Goal: Task Accomplishment & Management: Manage account settings

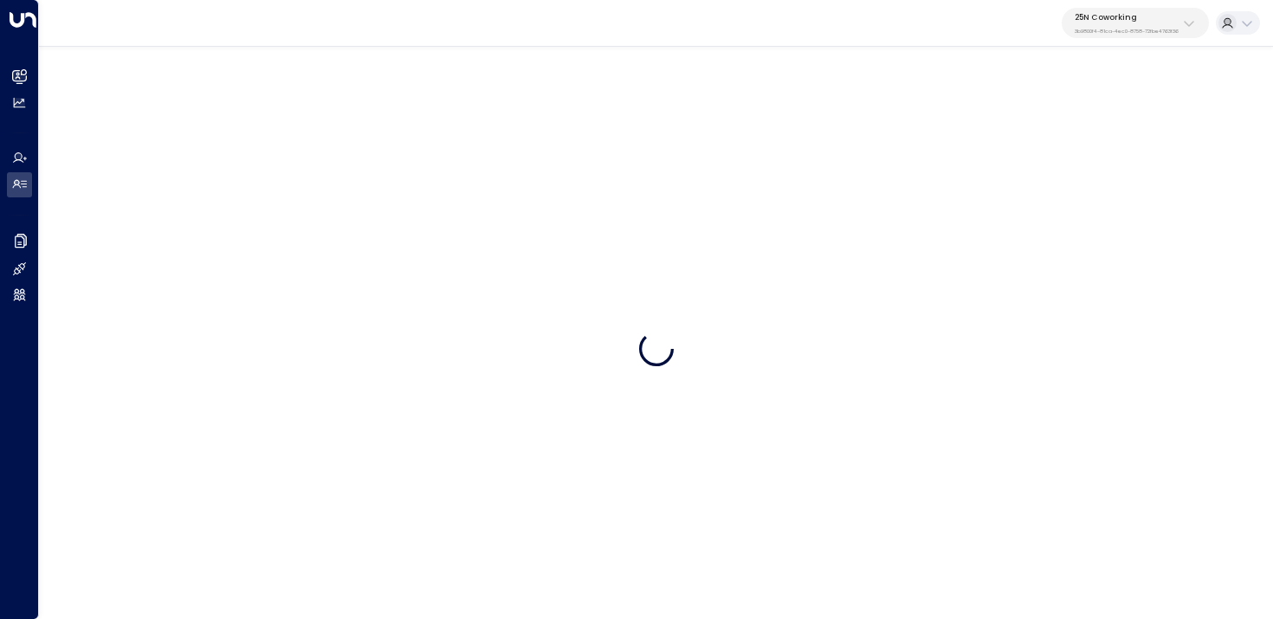
click at [1132, 31] on p "3b9800f4-81ca-4ec0-8758-72fbe4763f36" at bounding box center [1127, 31] width 104 height 7
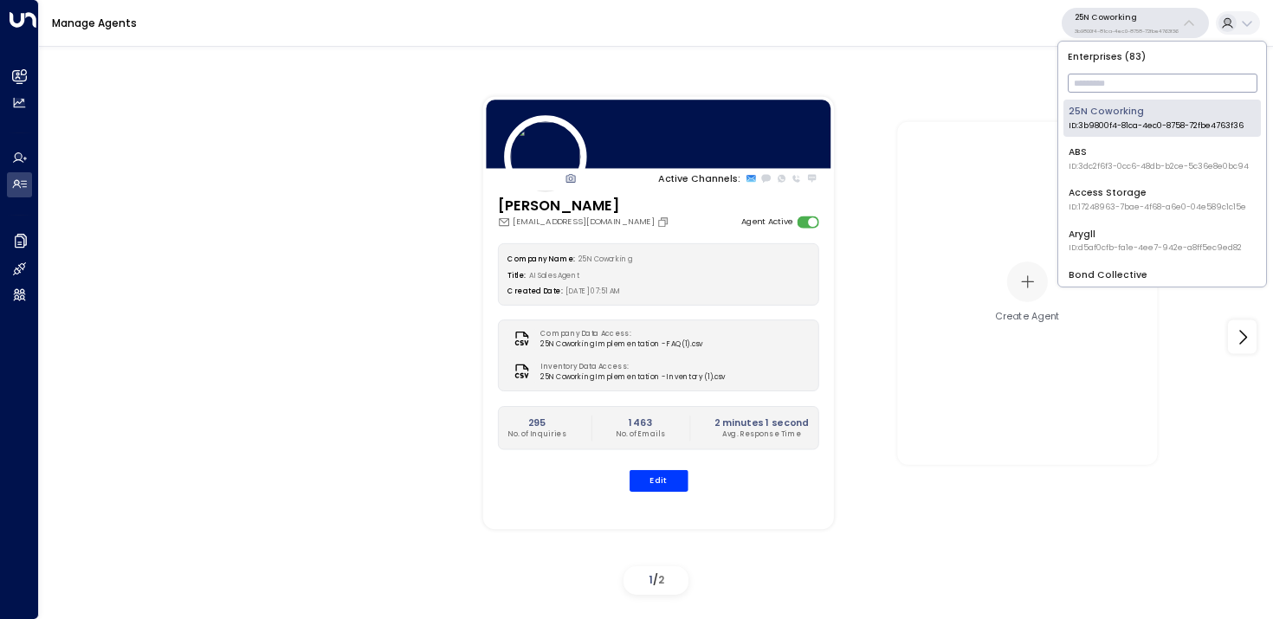
click at [1118, 90] on input "text" at bounding box center [1163, 83] width 190 height 28
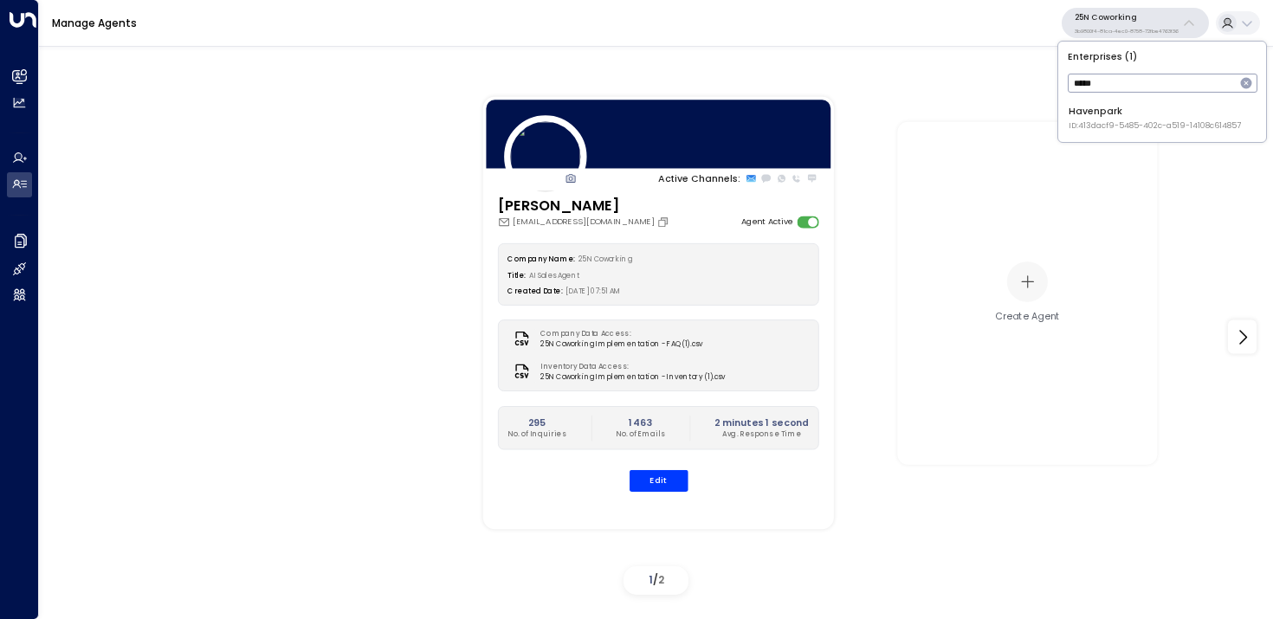
type input "*****"
click at [1082, 119] on div "Havenpark ID: 413dacf9-5485-402c-a519-14108c614857" at bounding box center [1155, 118] width 172 height 27
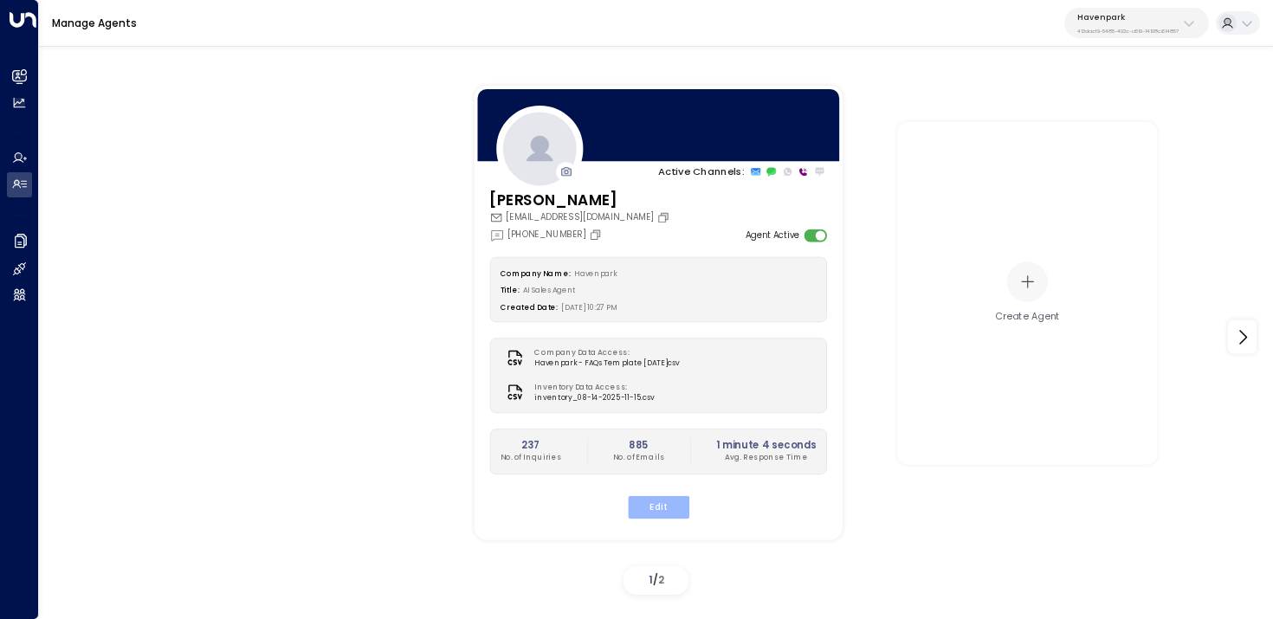
click at [652, 509] on button "Edit" at bounding box center [657, 507] width 61 height 23
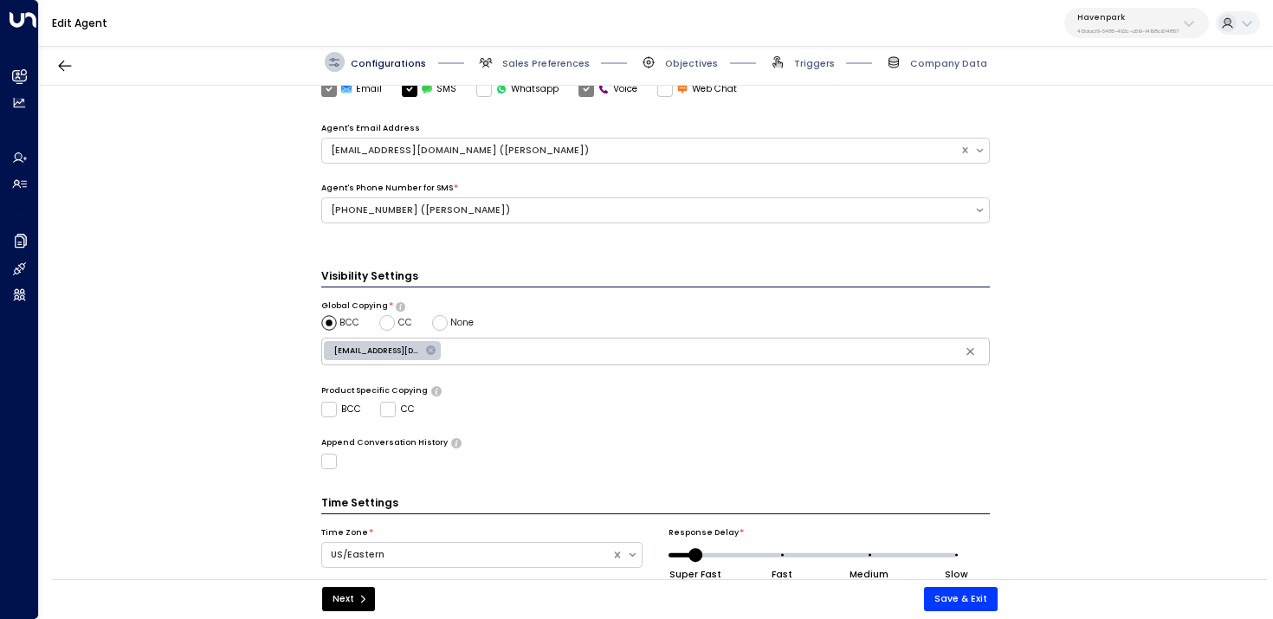
scroll to position [493, 0]
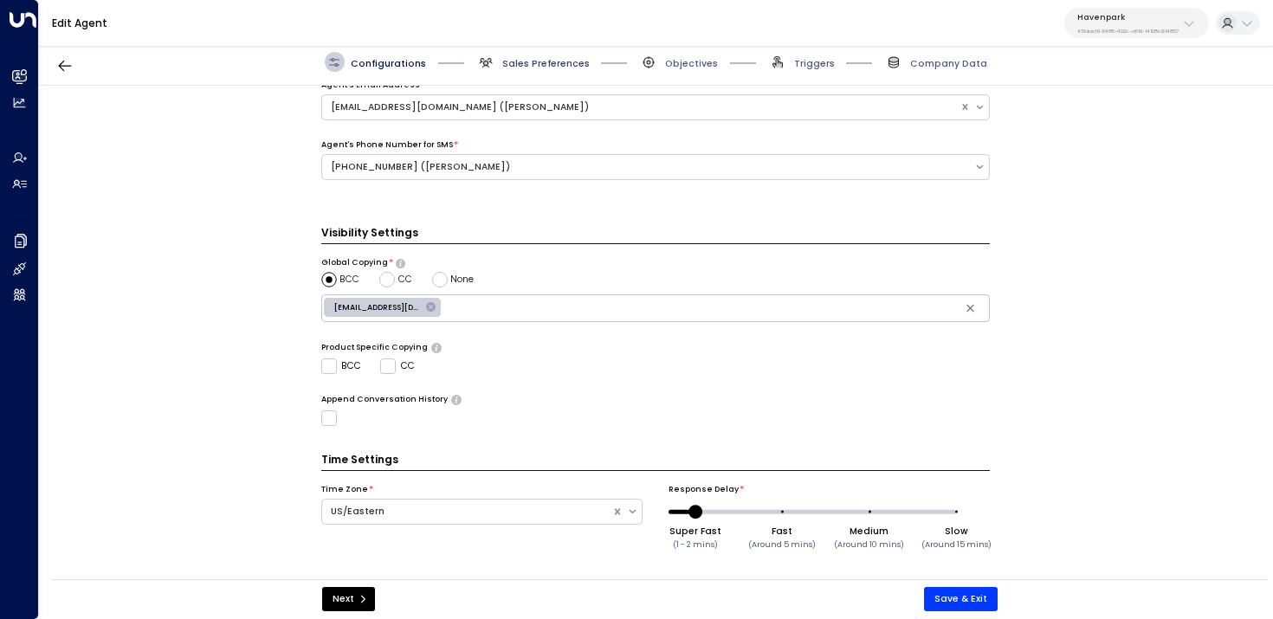
click at [503, 69] on span "Sales Preferences" at bounding box center [545, 63] width 87 height 13
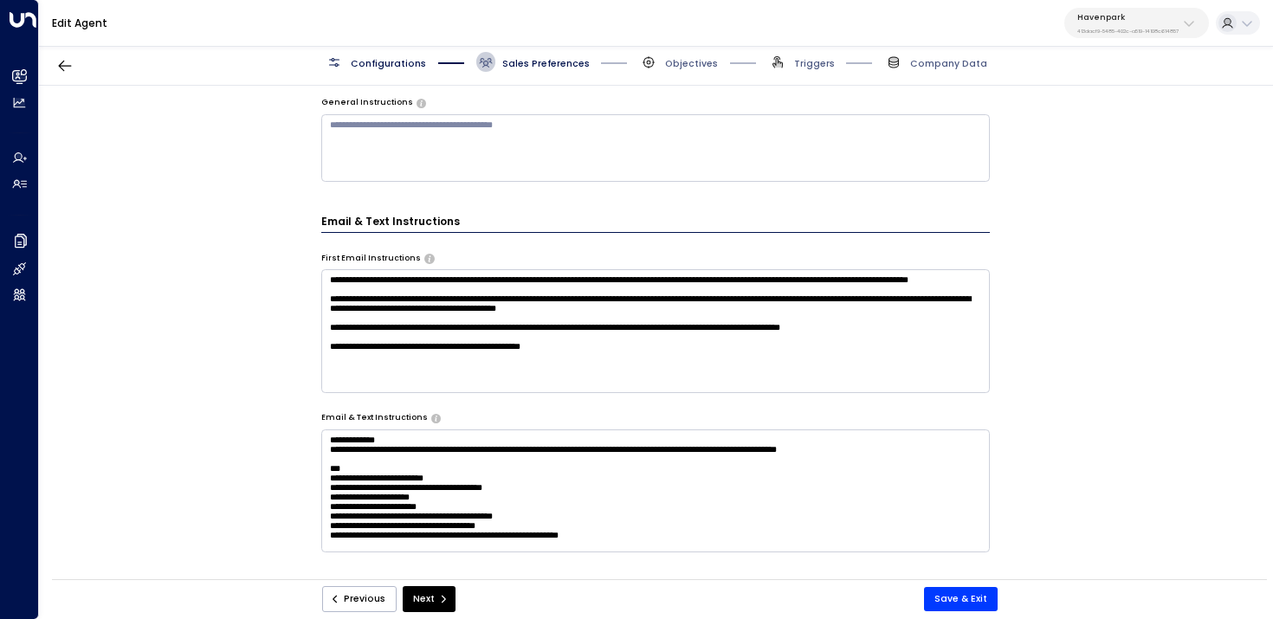
scroll to position [0, 0]
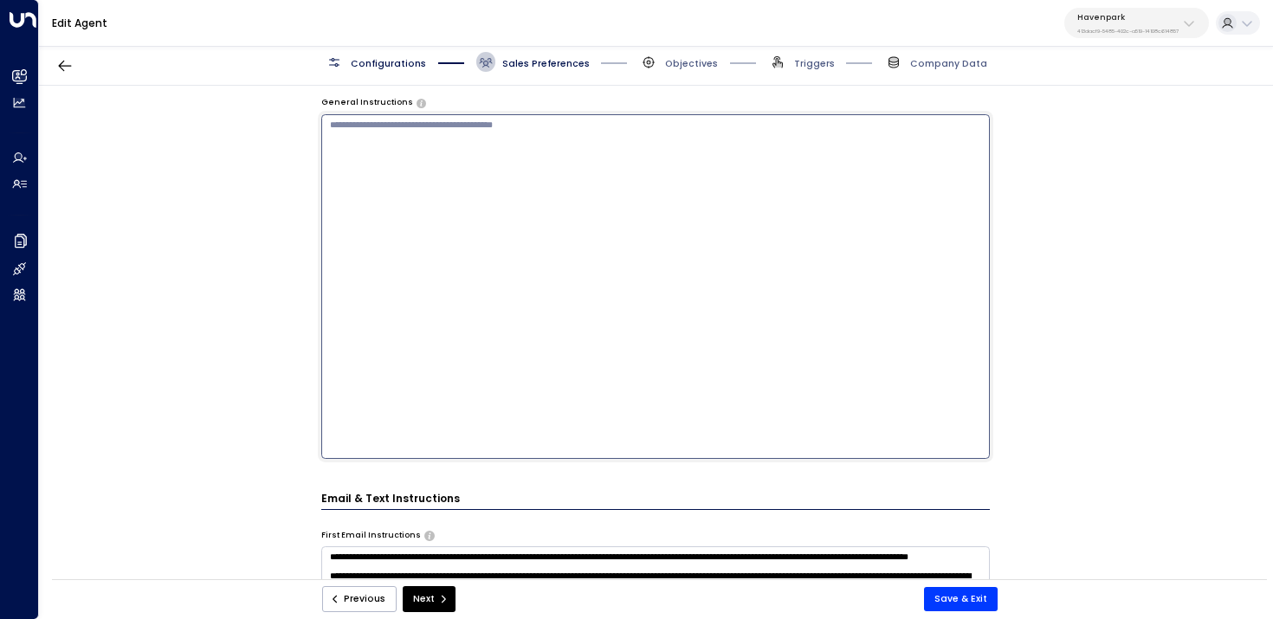
click at [527, 143] on textarea at bounding box center [655, 286] width 669 height 345
type textarea "**********"
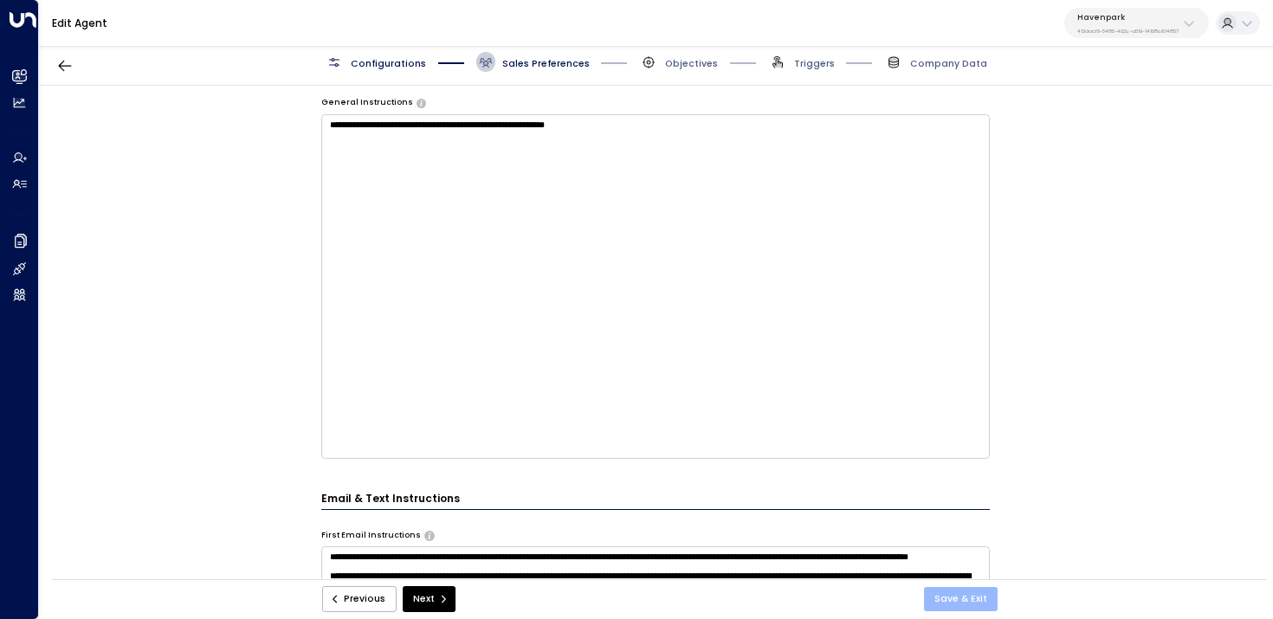
click at [949, 600] on button "Save & Exit" at bounding box center [961, 599] width 74 height 24
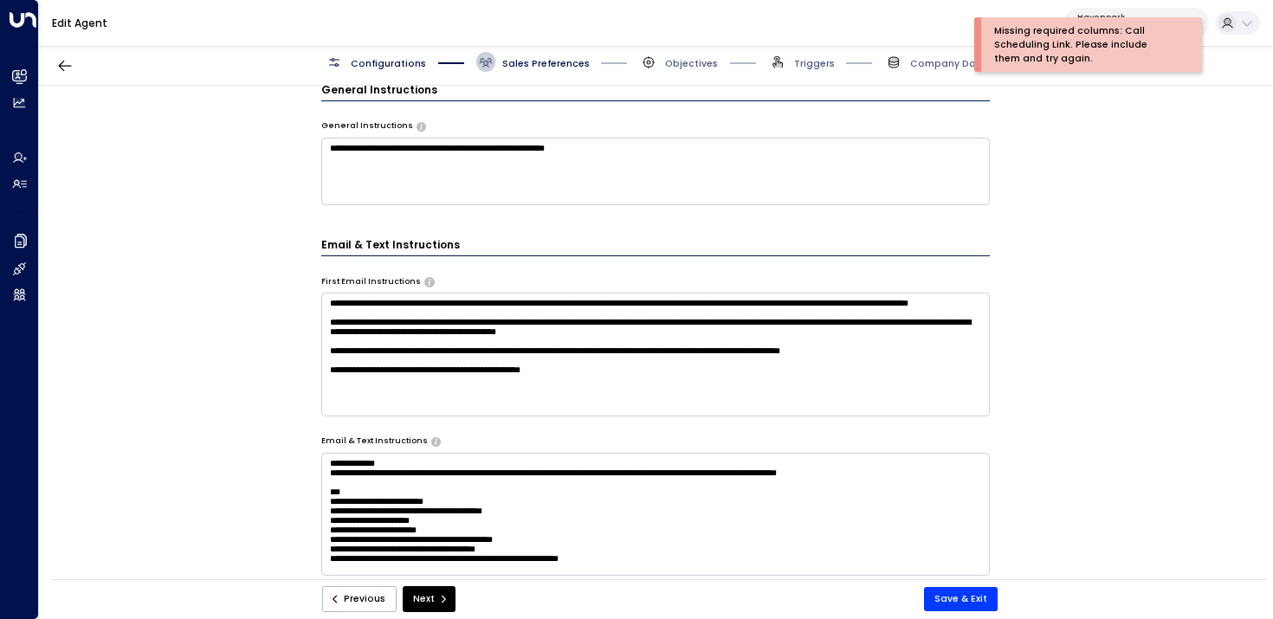
scroll to position [295, 0]
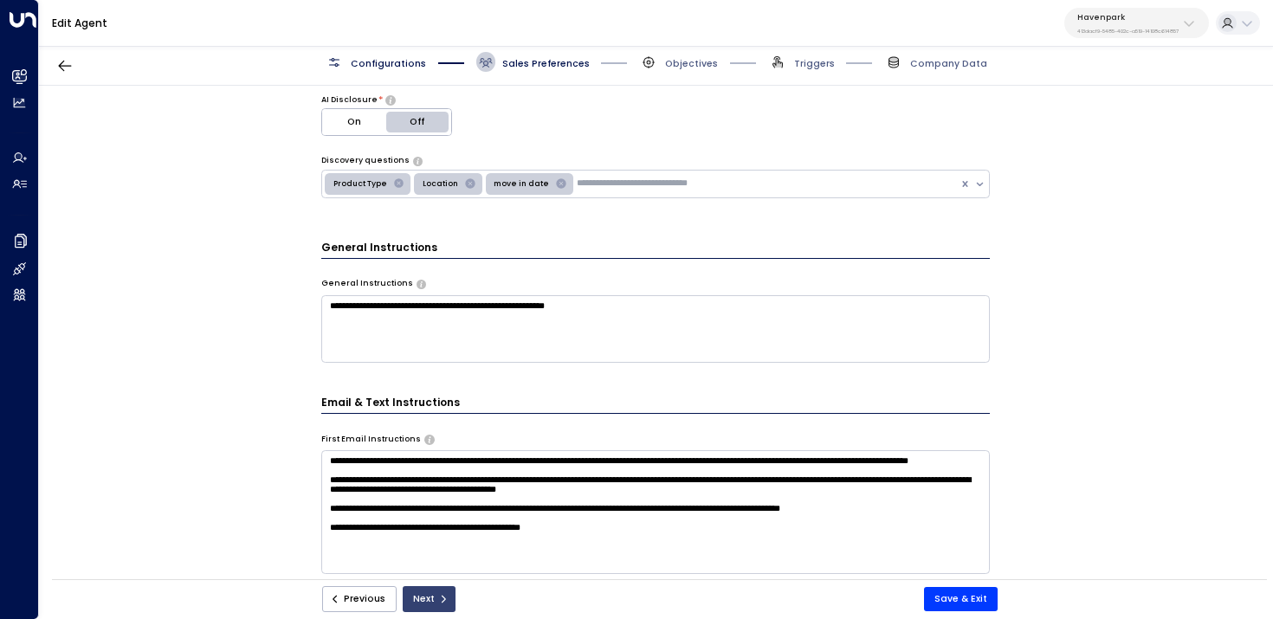
click at [433, 605] on button "Next" at bounding box center [429, 599] width 53 height 26
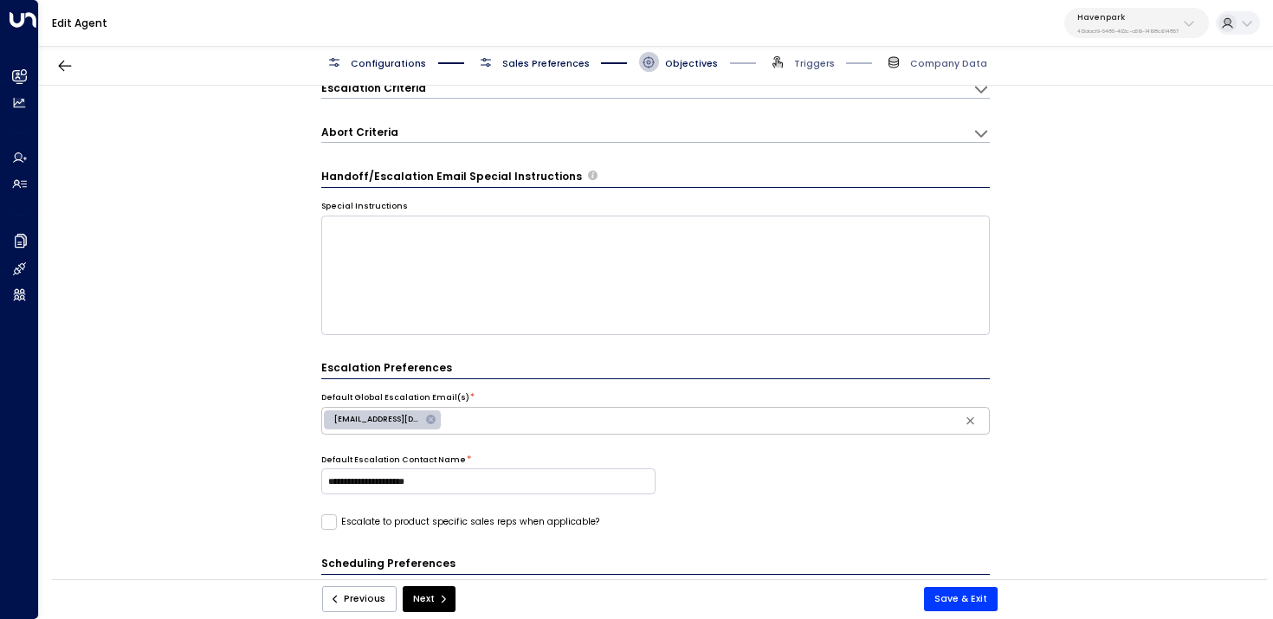
scroll to position [19, 0]
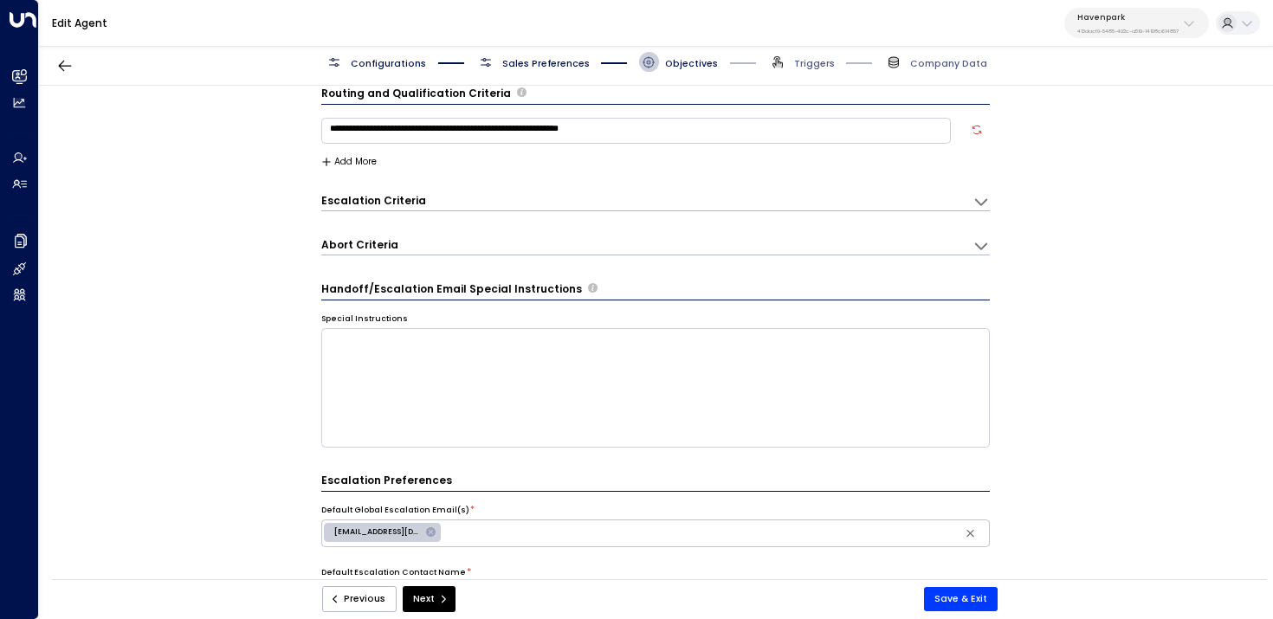
click at [433, 605] on button "Next" at bounding box center [429, 599] width 53 height 26
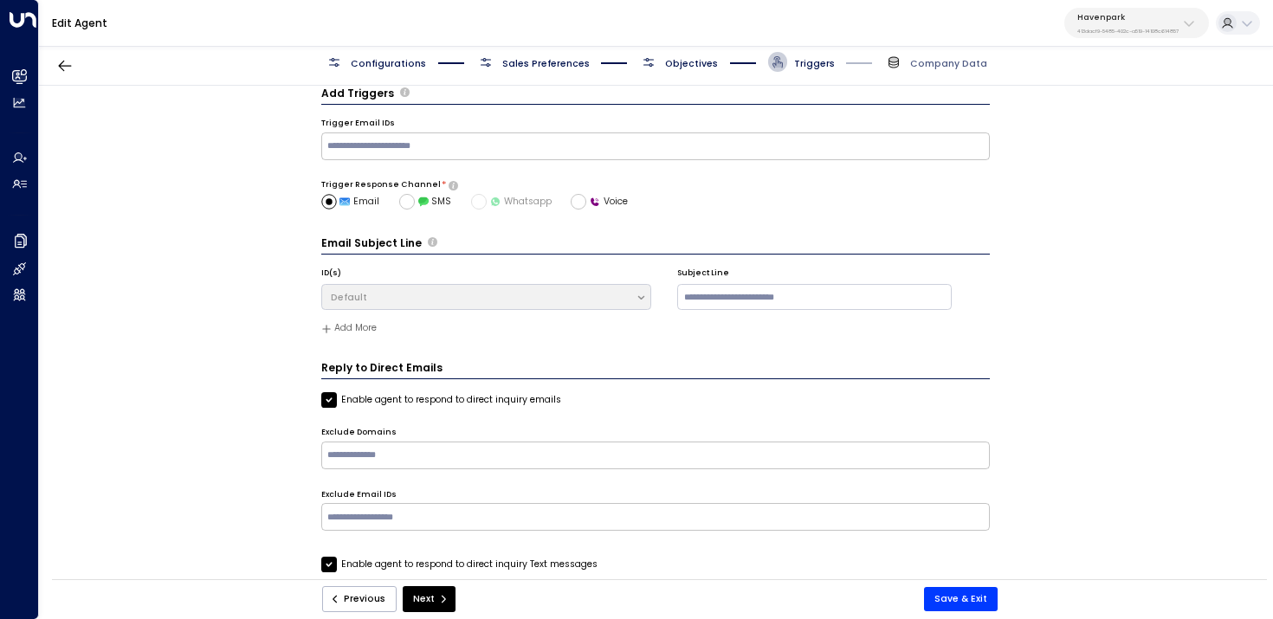
scroll to position [97, 0]
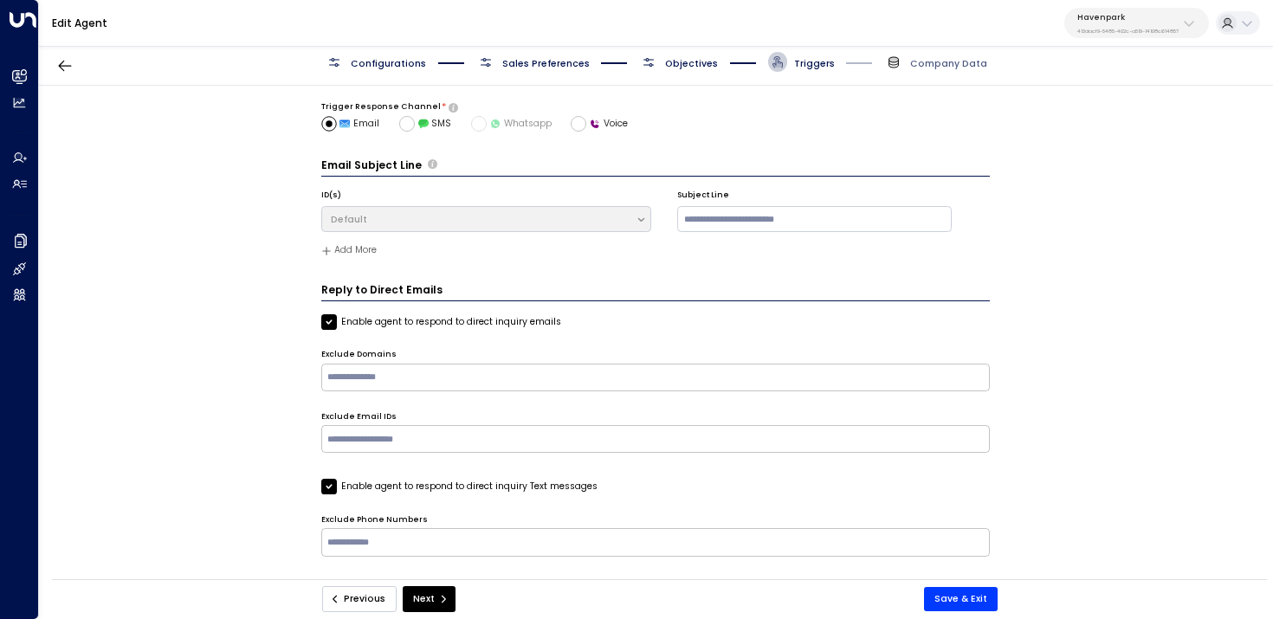
click at [365, 601] on button "Previous" at bounding box center [359, 599] width 74 height 26
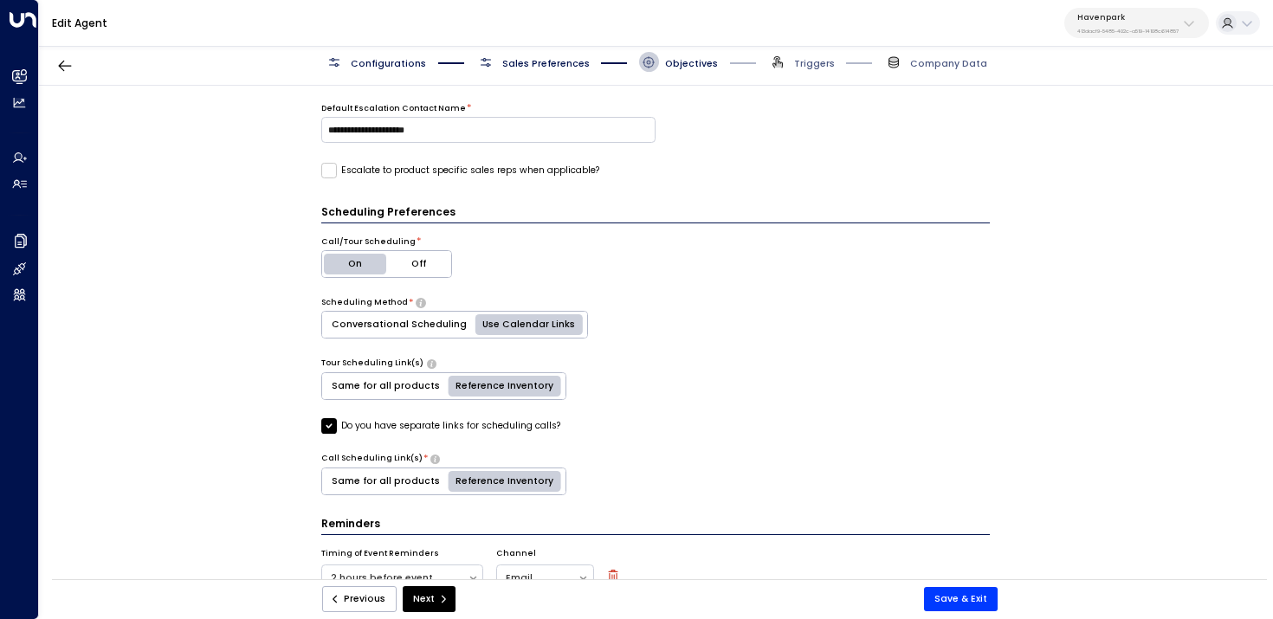
scroll to position [579, 0]
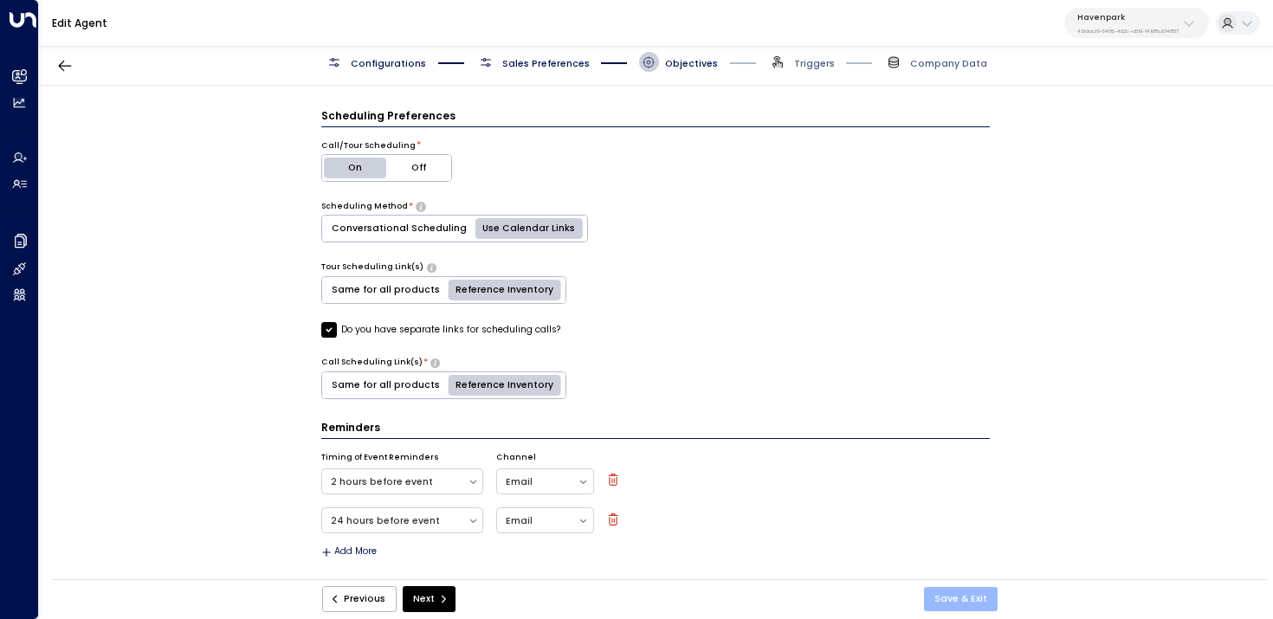
click at [941, 592] on button "Save & Exit" at bounding box center [961, 599] width 74 height 24
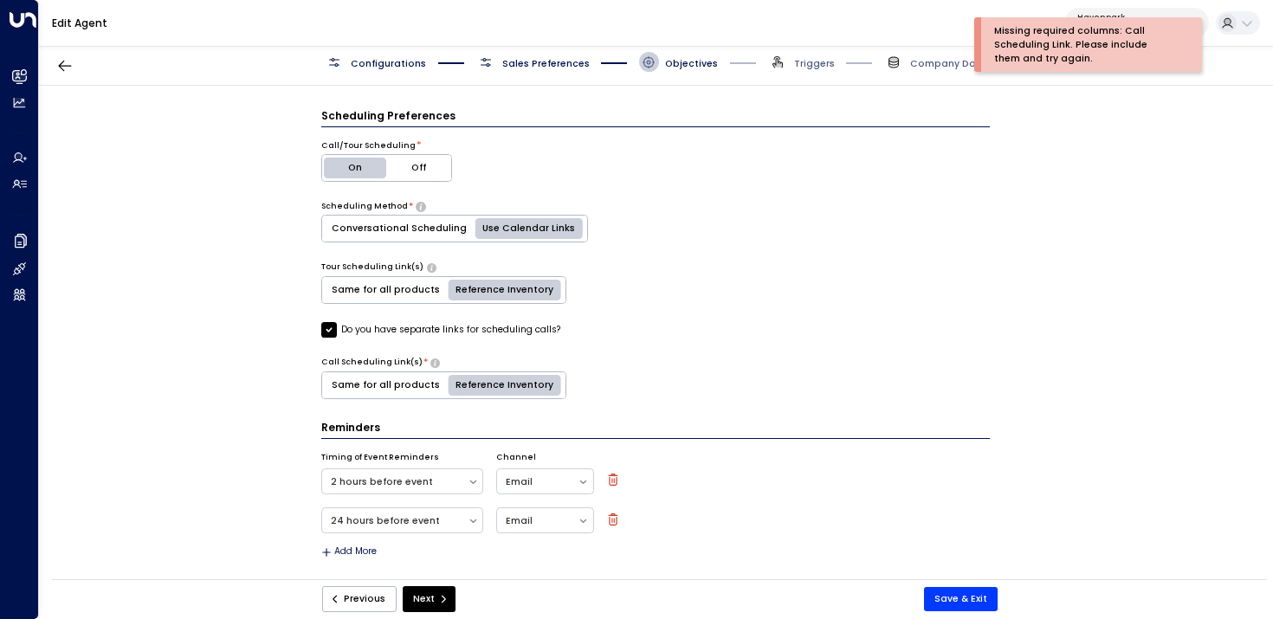
click at [489, 318] on div "Tour Scheduling Link(s) Same for all products Reference Inventory Do you have s…" at bounding box center [655, 332] width 669 height 141
click at [489, 341] on div "Tour Scheduling Link(s) Same for all products Reference Inventory Do you have s…" at bounding box center [655, 332] width 669 height 141
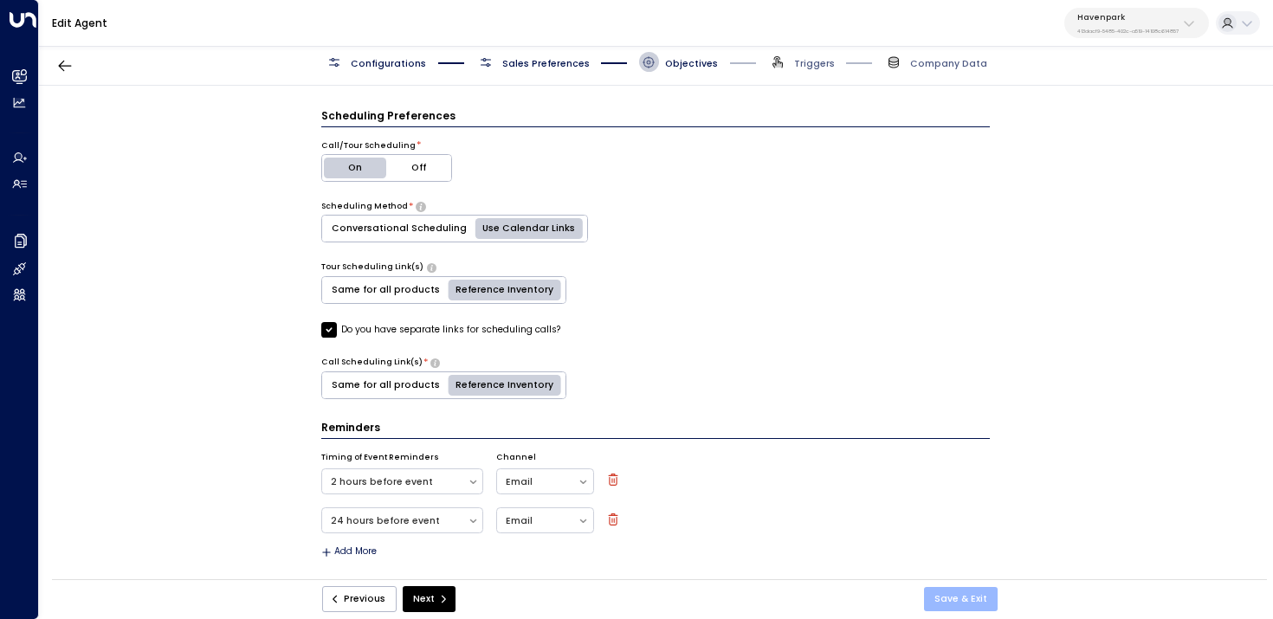
click at [970, 602] on button "Save & Exit" at bounding box center [961, 599] width 74 height 24
click at [457, 330] on label "Do you have separate links for scheduling calls?" at bounding box center [440, 330] width 239 height 16
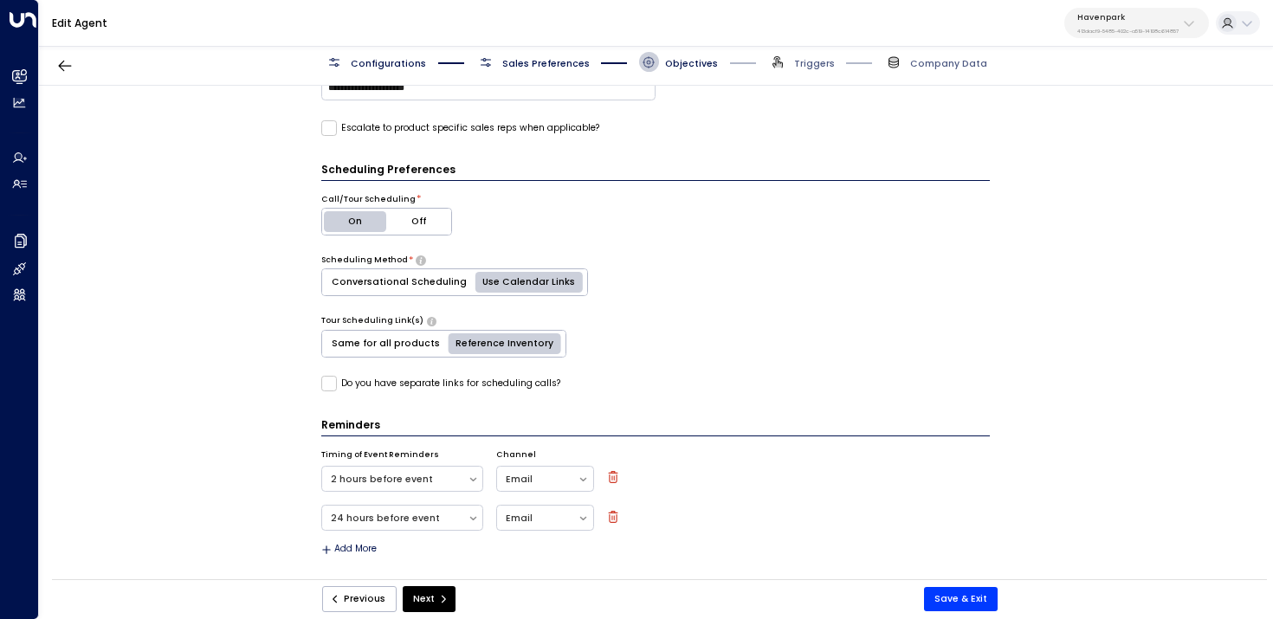
scroll to position [523, 0]
click at [424, 380] on label "Do you have separate links for scheduling calls?" at bounding box center [440, 386] width 239 height 16
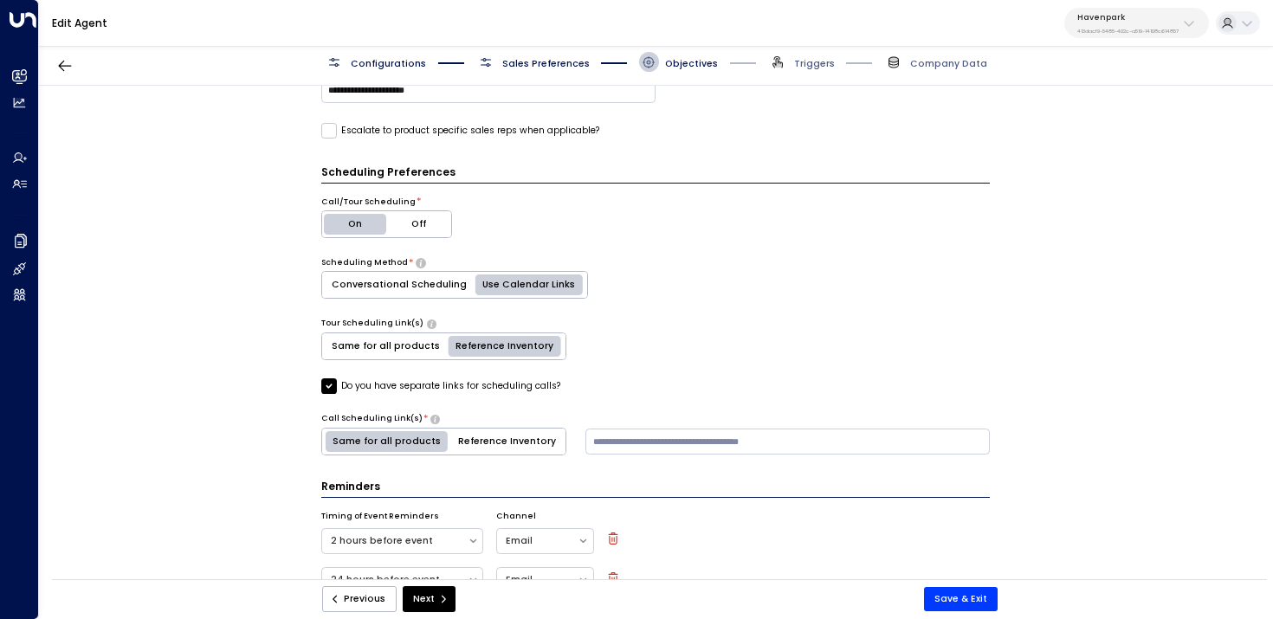
click at [517, 449] on button "Reference Inventory" at bounding box center [507, 442] width 117 height 26
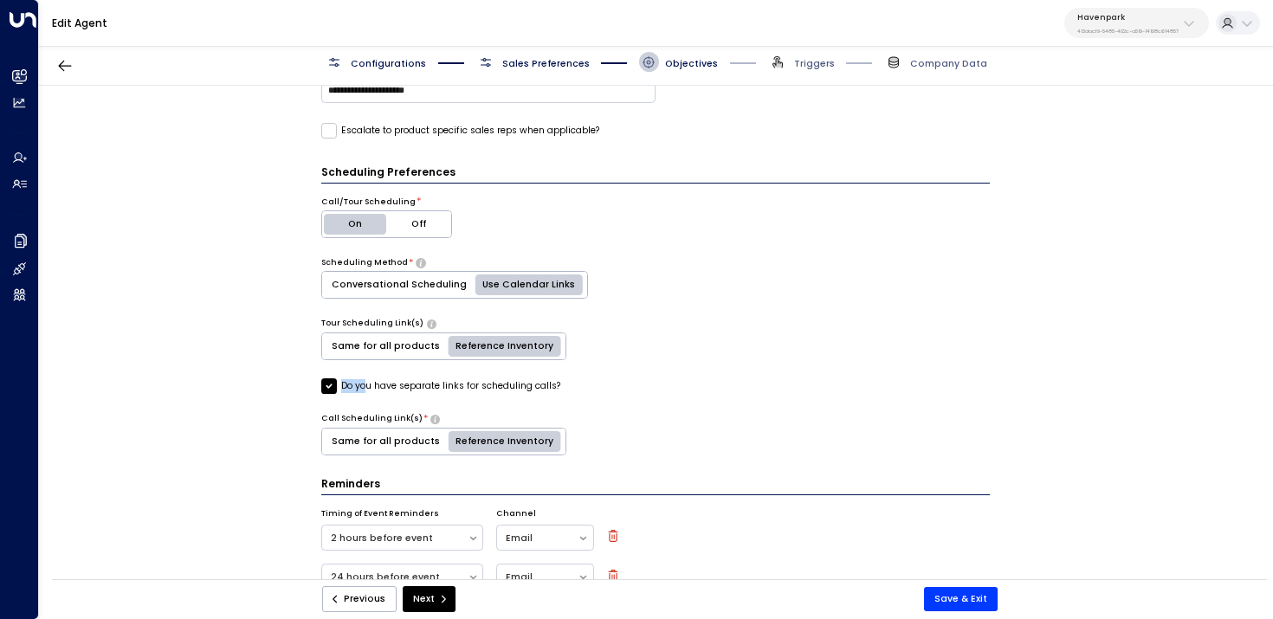
drag, startPoint x: 605, startPoint y: 391, endPoint x: 364, endPoint y: 388, distance: 241.6
click at [364, 388] on div "Do you have separate links for scheduling calls?" at bounding box center [655, 386] width 669 height 16
click at [346, 389] on label "Do you have separate links for scheduling calls?" at bounding box center [440, 386] width 239 height 16
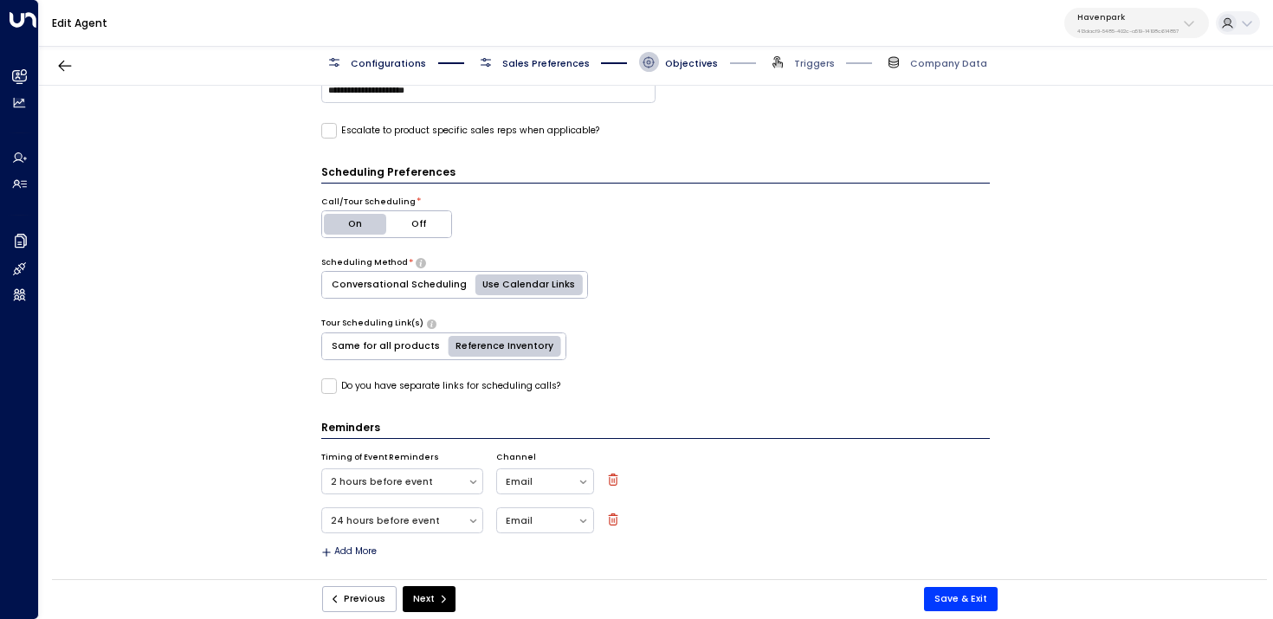
click at [324, 391] on div "Do you have separate links for scheduling calls?" at bounding box center [655, 386] width 669 height 16
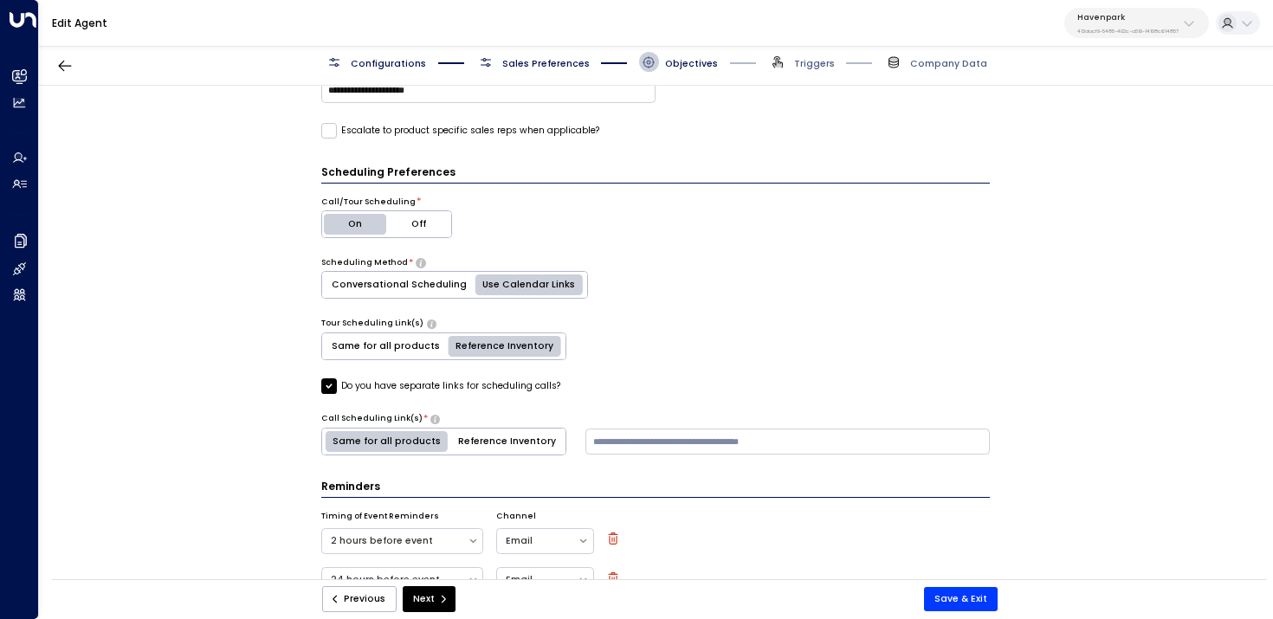
click at [461, 445] on button "Reference Inventory" at bounding box center [507, 442] width 117 height 26
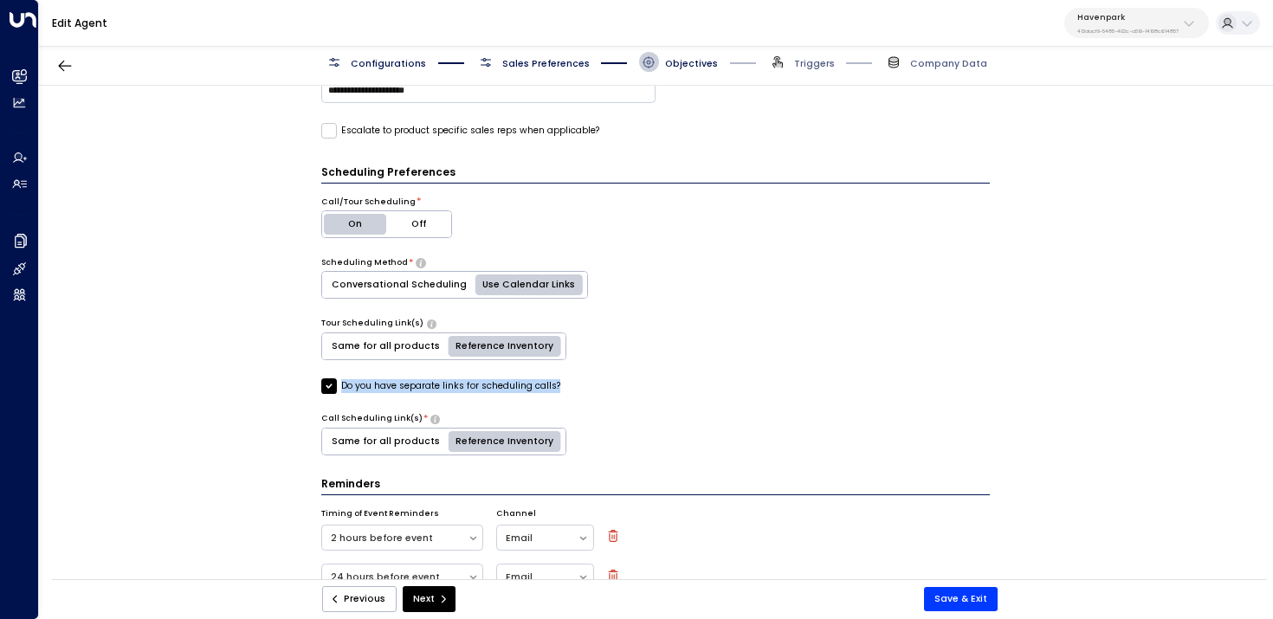
copy label "Do you have separate links for scheduling calls?"
drag, startPoint x: 341, startPoint y: 387, endPoint x: 555, endPoint y: 390, distance: 213.9
click at [555, 390] on label "Do you have separate links for scheduling calls?" at bounding box center [440, 386] width 239 height 16
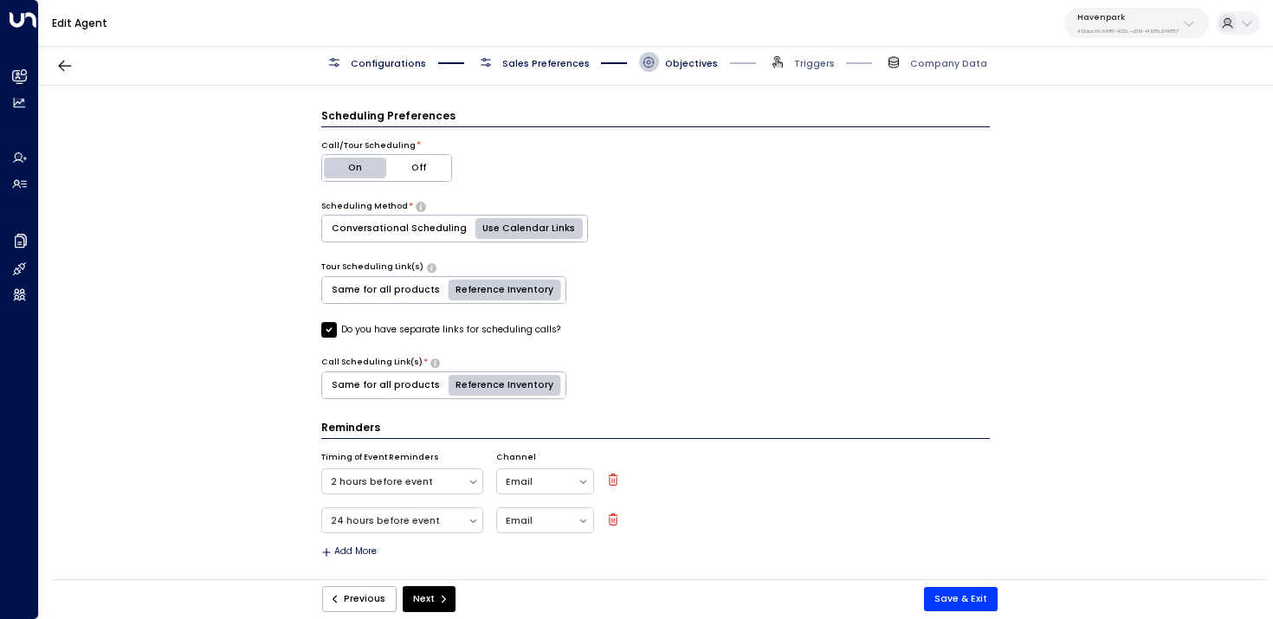
click at [507, 65] on span "Sales Preferences" at bounding box center [545, 63] width 87 height 13
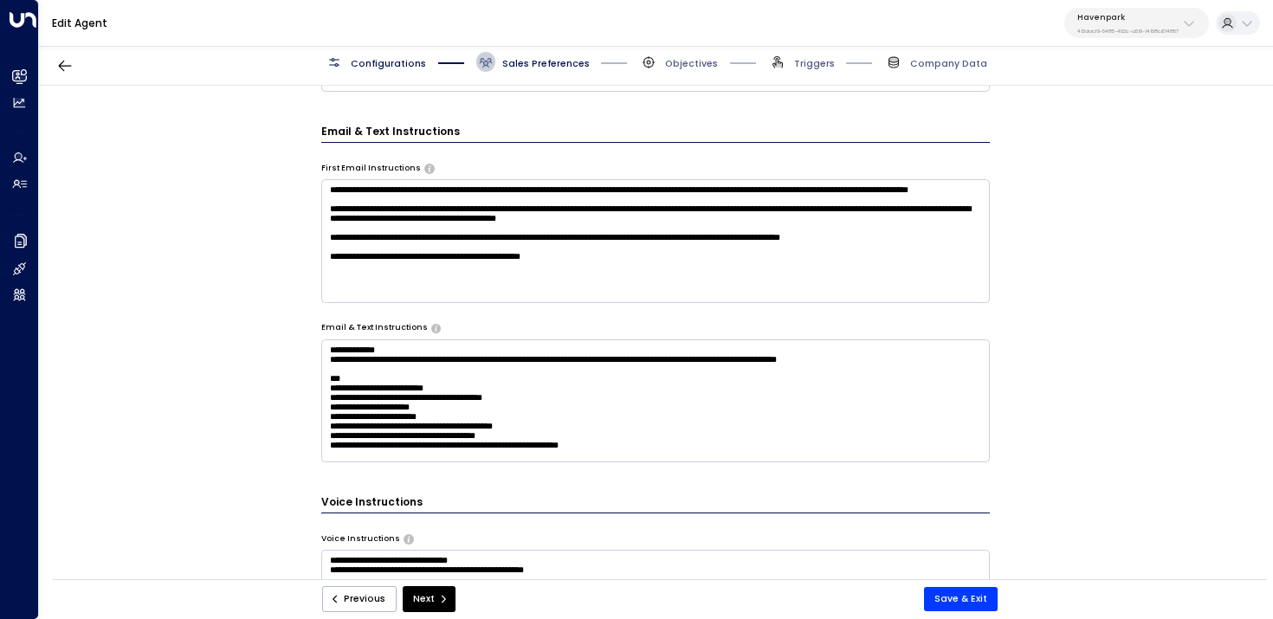
scroll to position [556, 0]
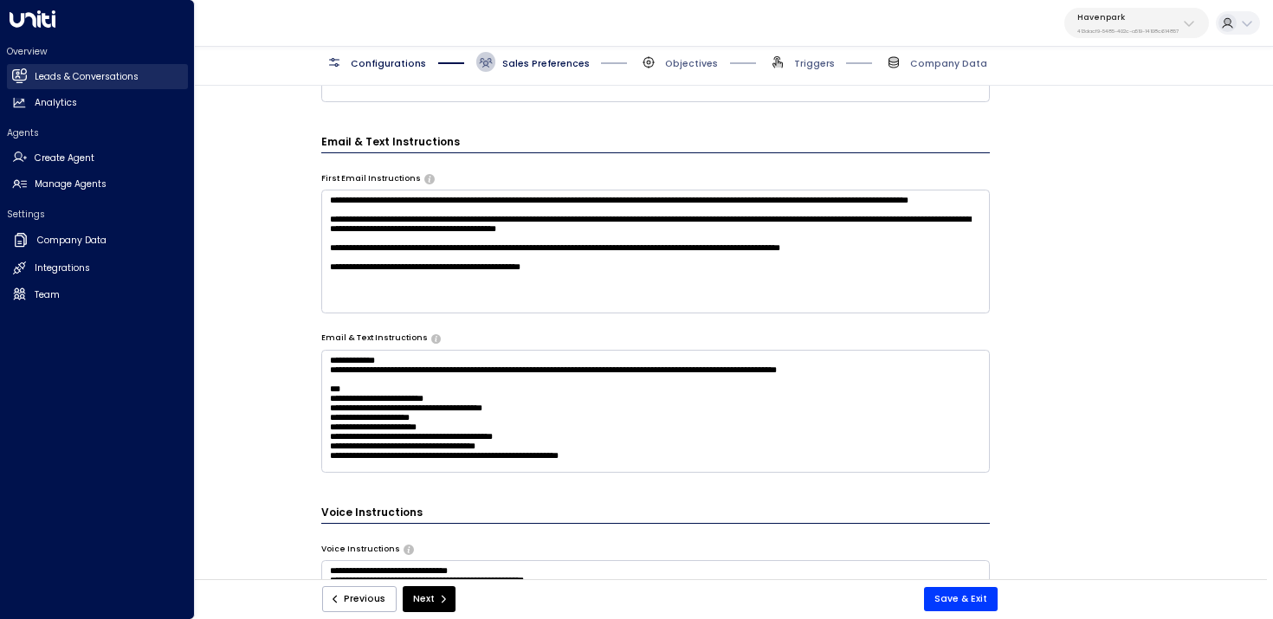
click at [32, 87] on link "Leads & Conversations Leads & Conversations" at bounding box center [97, 76] width 181 height 25
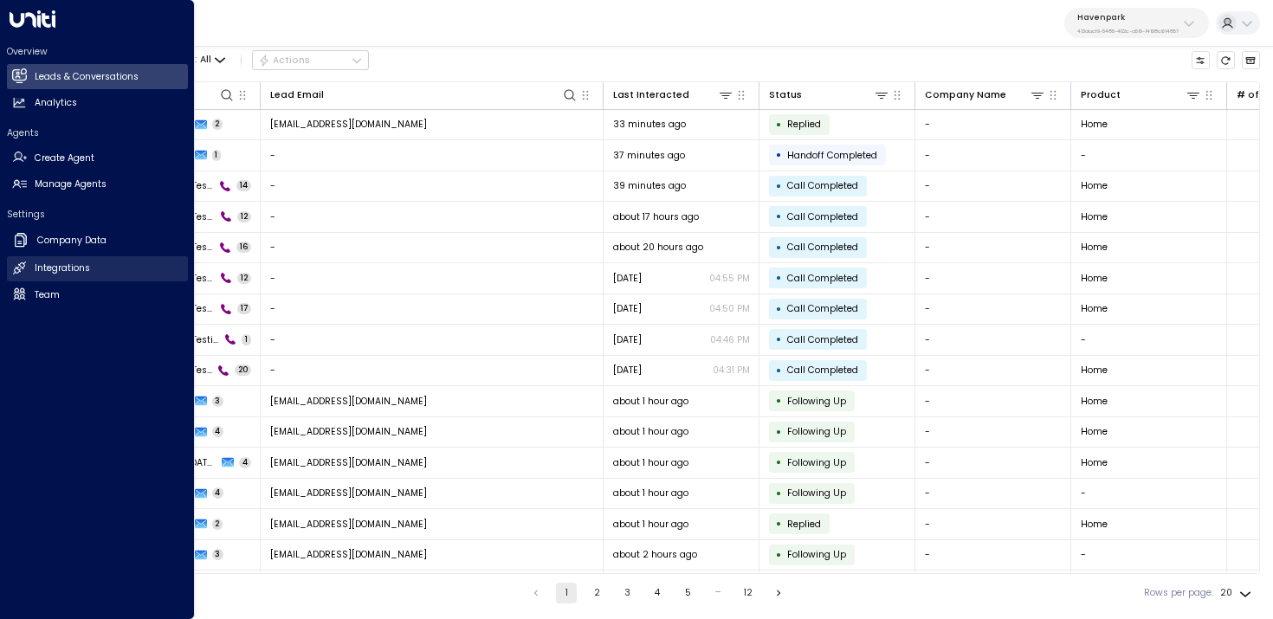
click at [31, 276] on link "Integrations Integrations" at bounding box center [97, 268] width 181 height 25
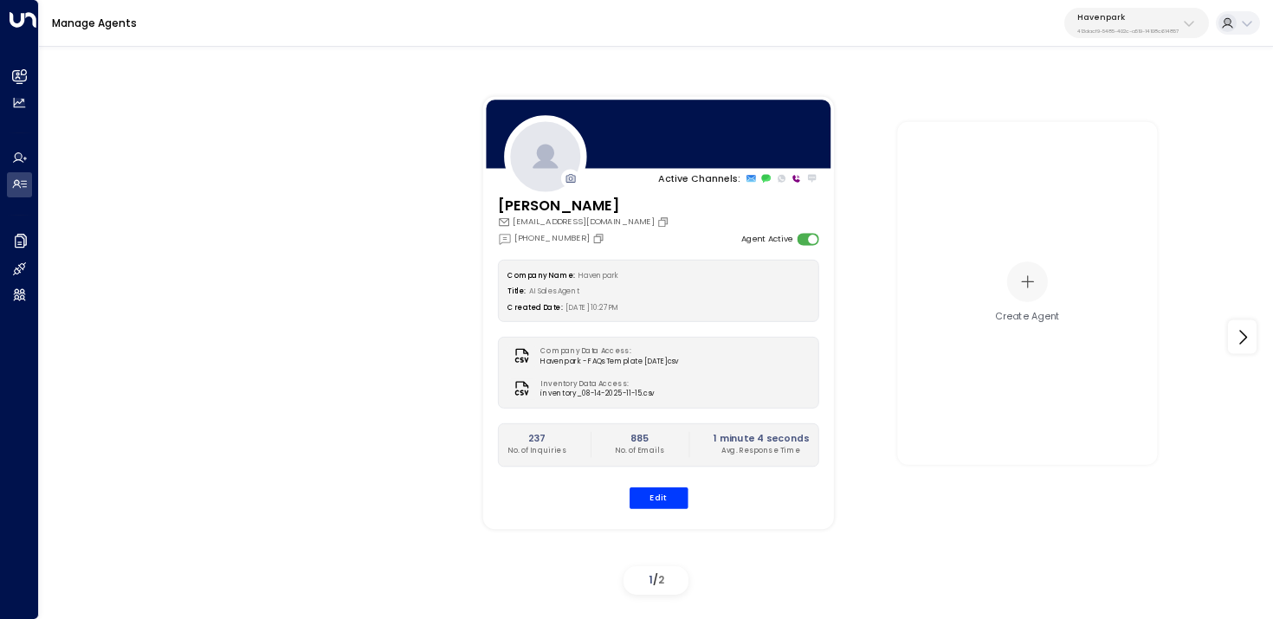
click at [1124, 10] on button "Havenpark 413dacf9-5485-402c-a519-14108c614857" at bounding box center [1136, 23] width 145 height 30
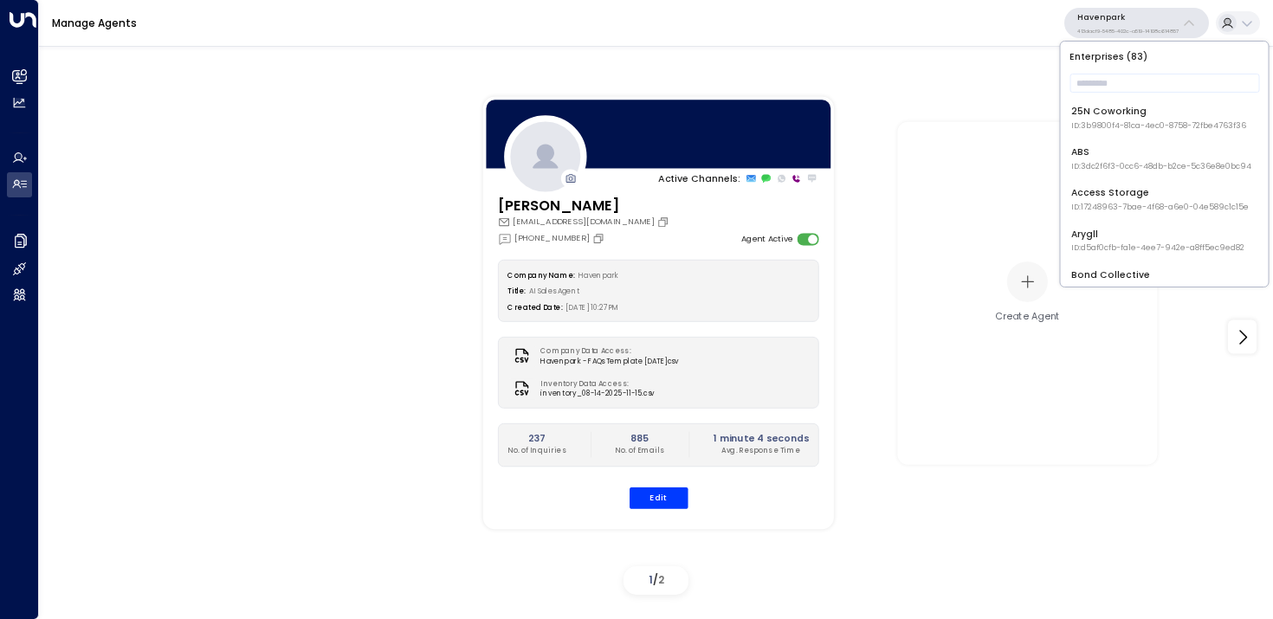
click at [1124, 23] on div "Havenpark 413dacf9-5485-402c-a519-14108c614857" at bounding box center [1127, 23] width 101 height 23
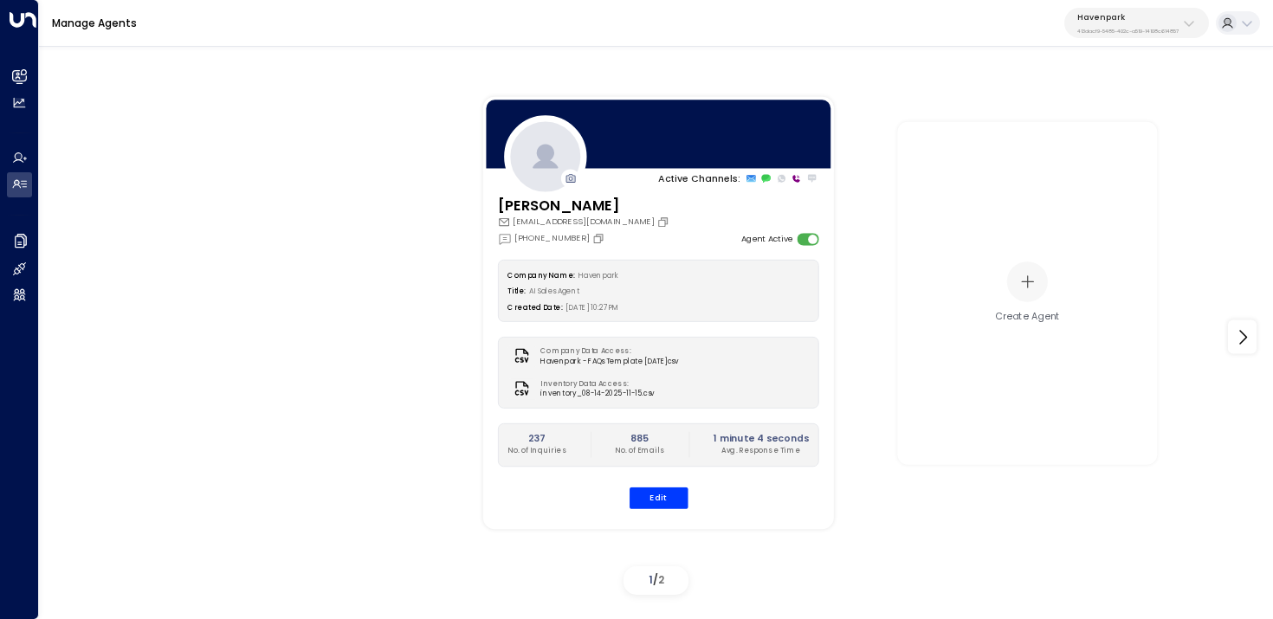
click at [1124, 23] on div "Havenpark 413dacf9-5485-402c-a519-14108c614857" at bounding box center [1127, 23] width 101 height 23
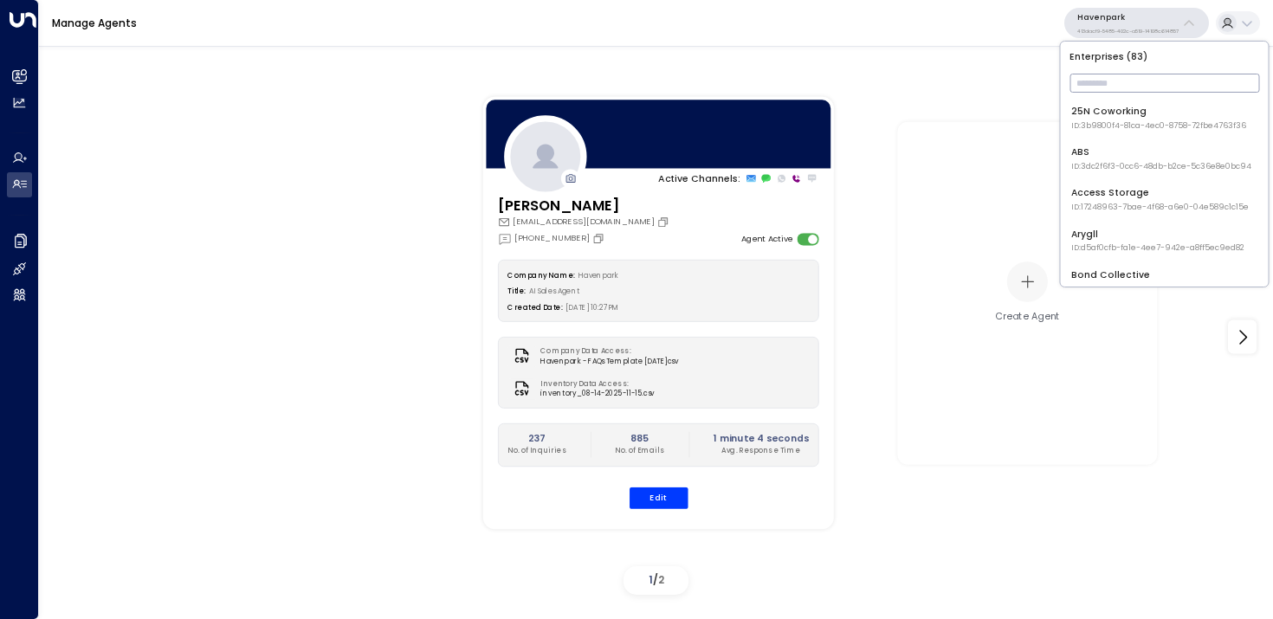
click at [1122, 84] on input "text" at bounding box center [1165, 83] width 190 height 28
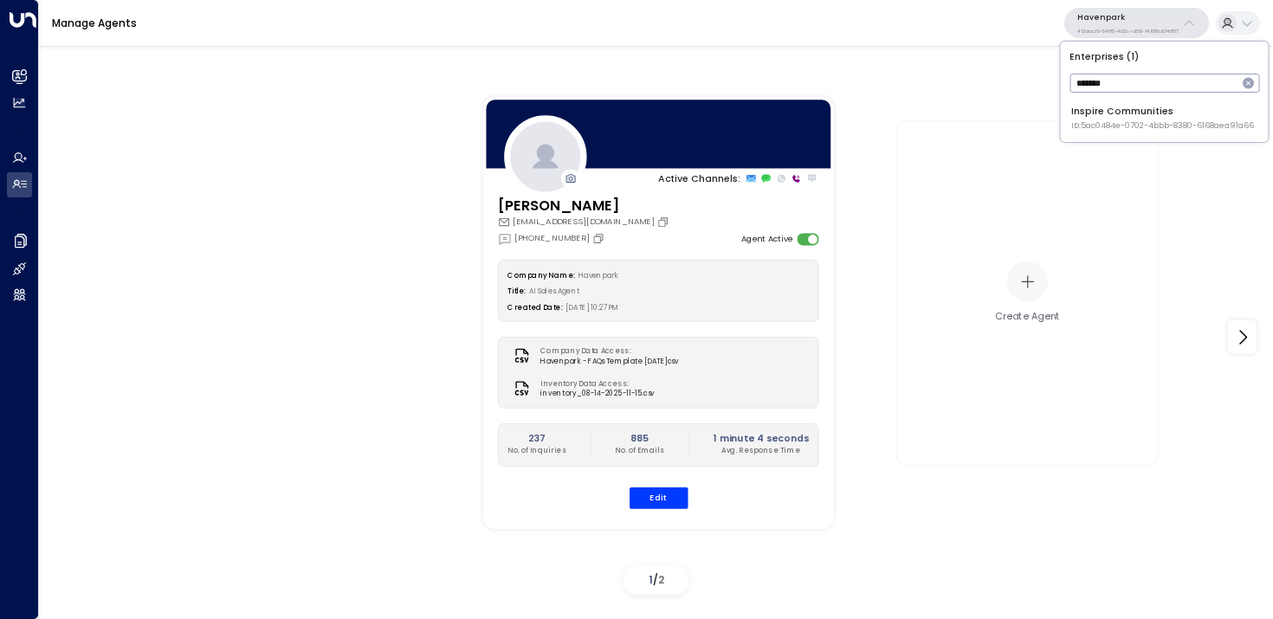
type input "*******"
click at [1116, 124] on span "ID: 5ac0484e-0702-4bbb-8380-6168aea91a66" at bounding box center [1162, 126] width 183 height 12
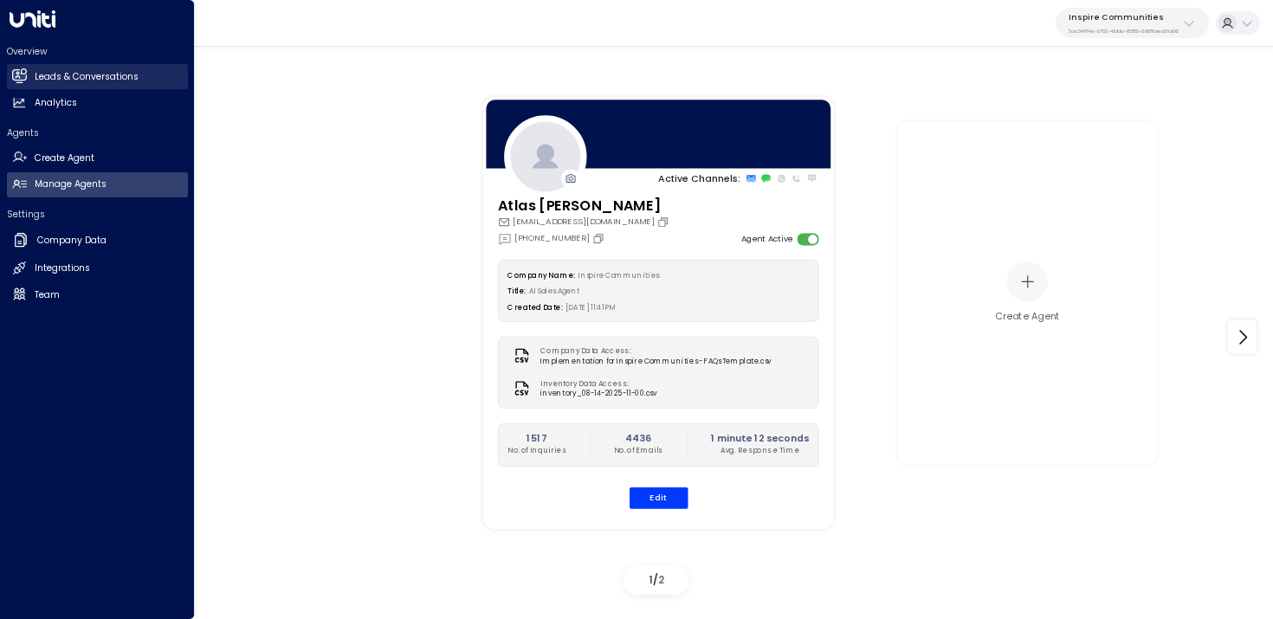
click at [40, 70] on h2 "Leads & Conversations" at bounding box center [87, 77] width 104 height 14
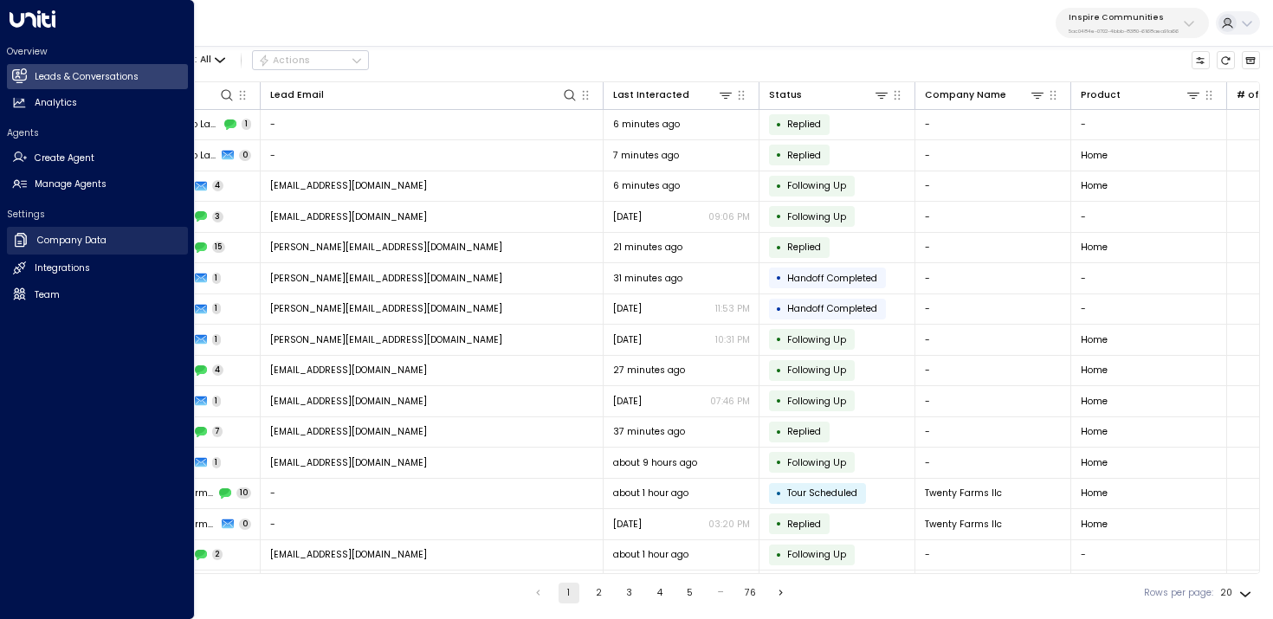
click at [37, 242] on h2 "Company Data" at bounding box center [71, 241] width 69 height 14
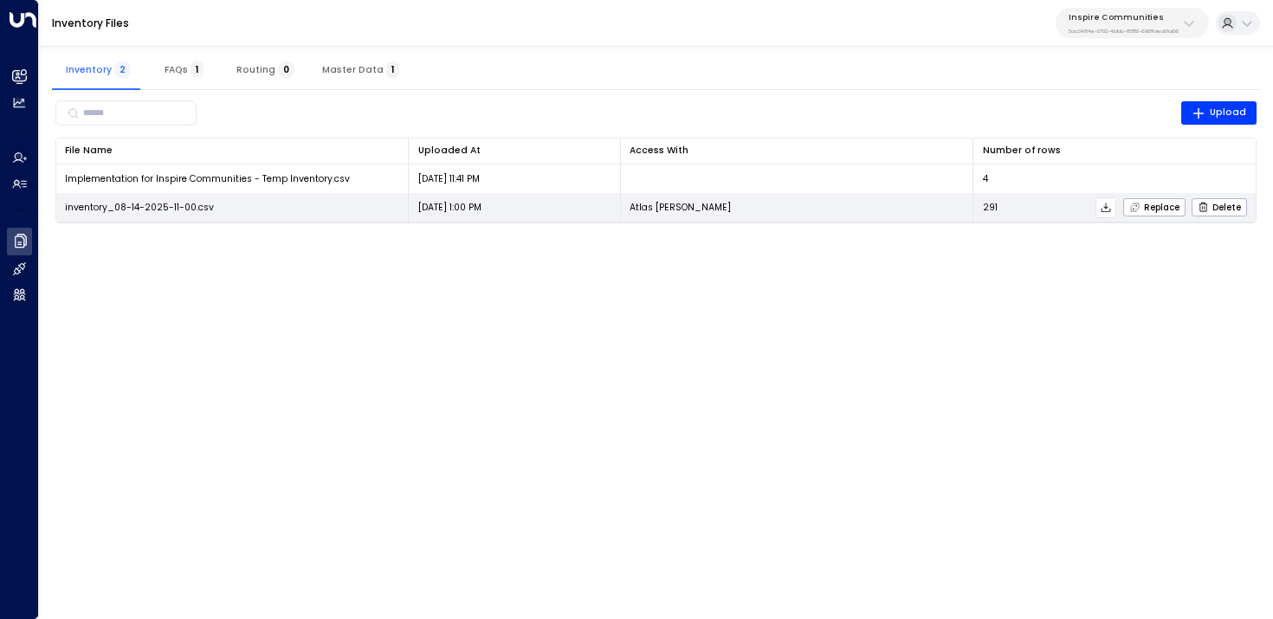
click at [1108, 206] on icon at bounding box center [1107, 208] width 10 height 10
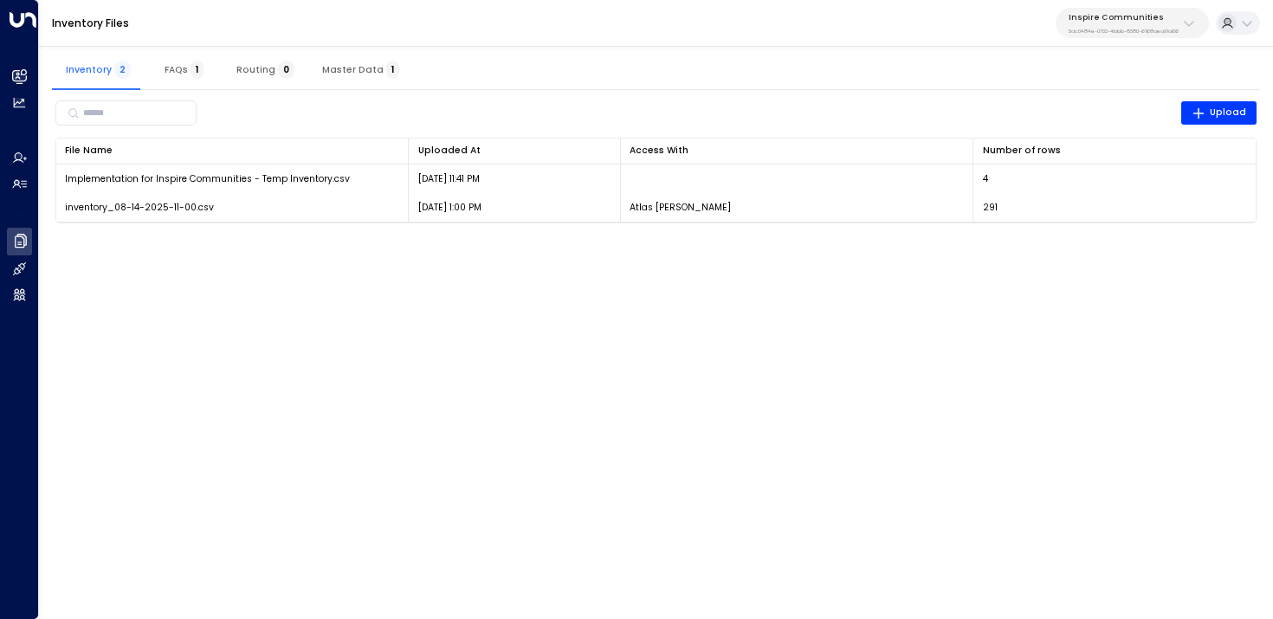
click at [346, 74] on span "Master Data 1" at bounding box center [360, 69] width 77 height 11
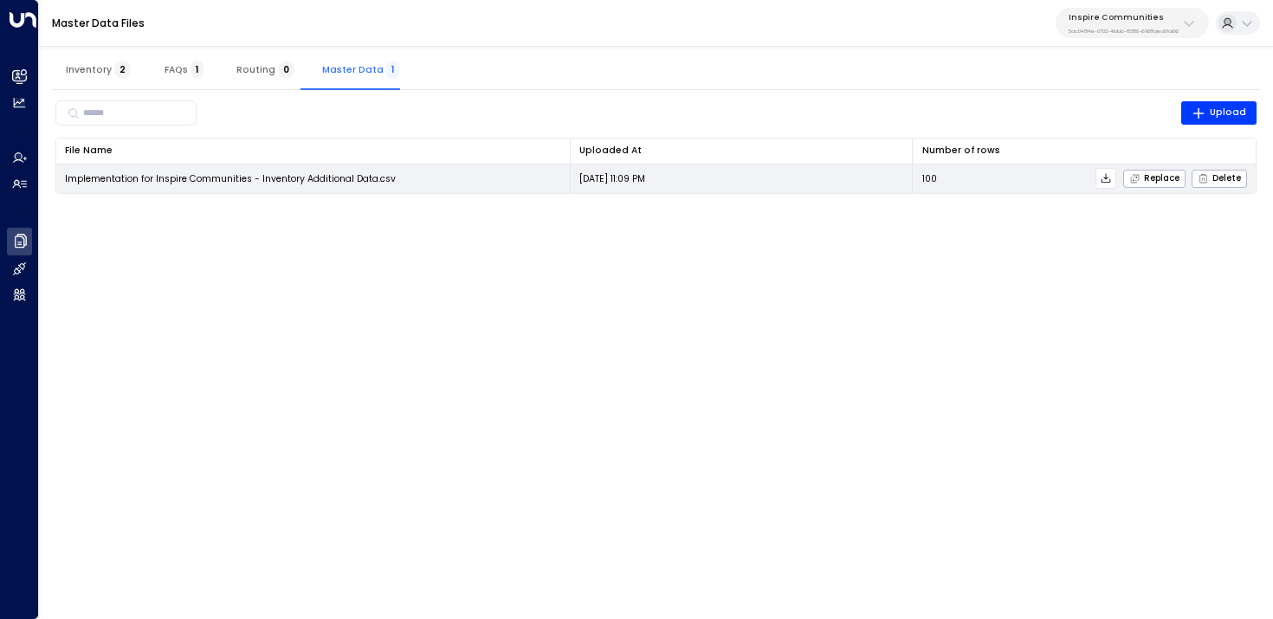
click at [1103, 178] on icon at bounding box center [1106, 178] width 12 height 12
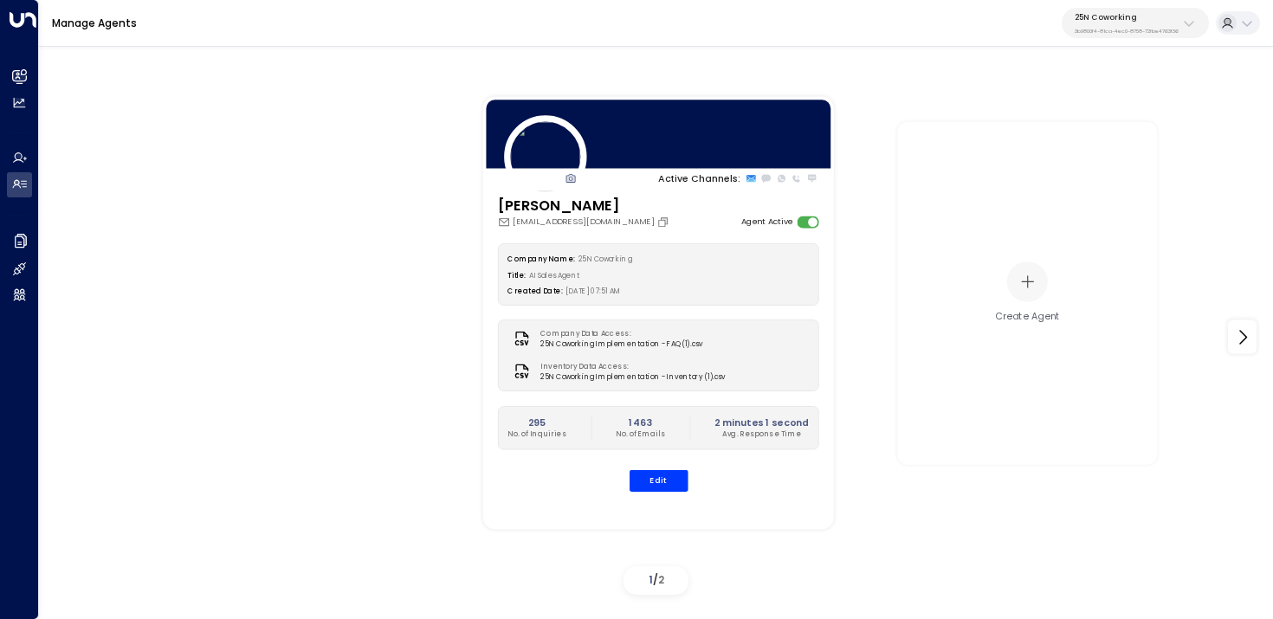
click at [1120, 21] on p "25N Coworking" at bounding box center [1127, 17] width 104 height 10
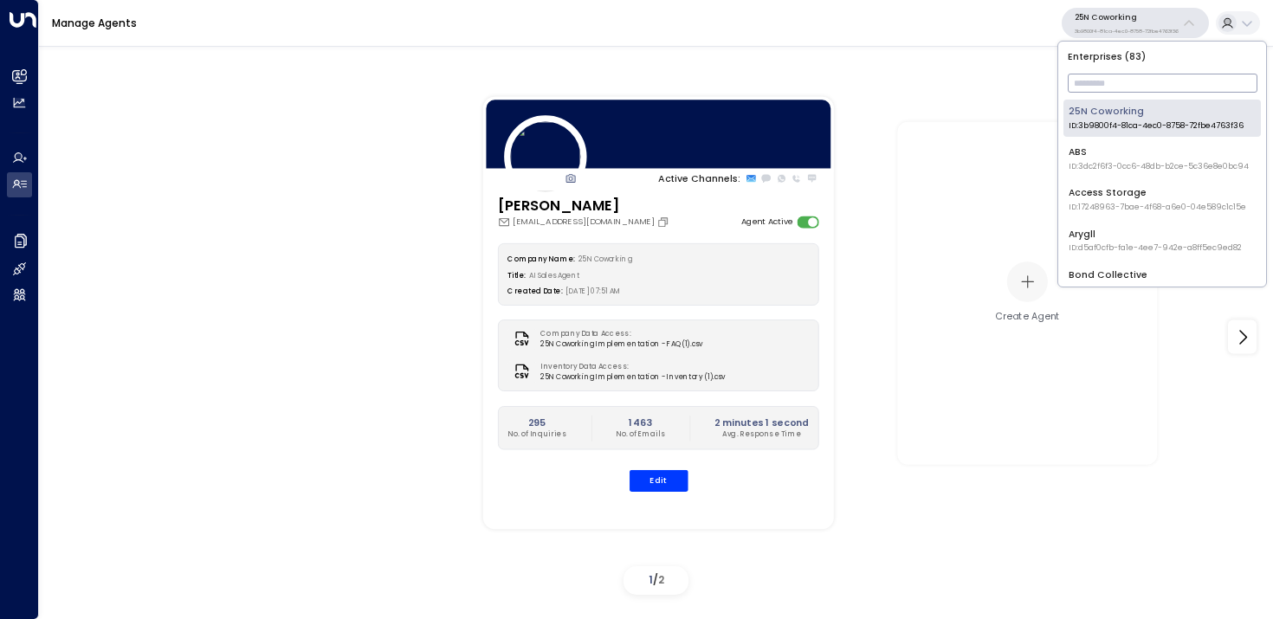
click at [1118, 90] on input "text" at bounding box center [1163, 83] width 190 height 28
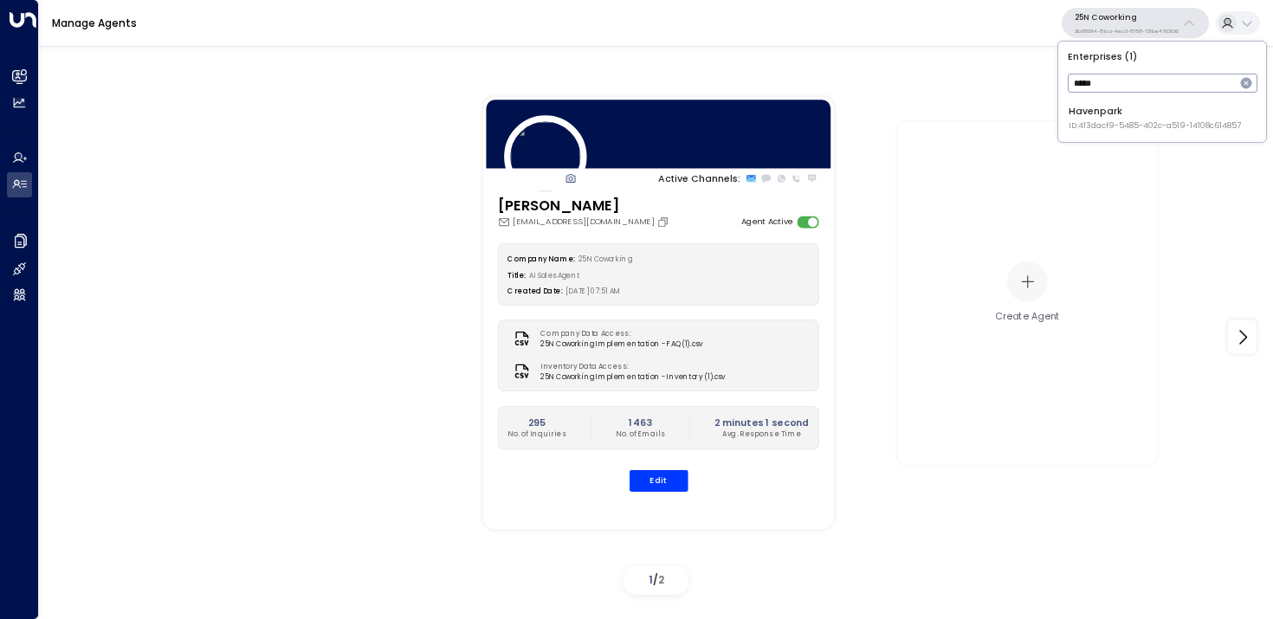
type input "*****"
click at [1091, 116] on div "Havenpark ID: 413dacf9-5485-402c-a519-14108c614857" at bounding box center [1155, 118] width 172 height 27
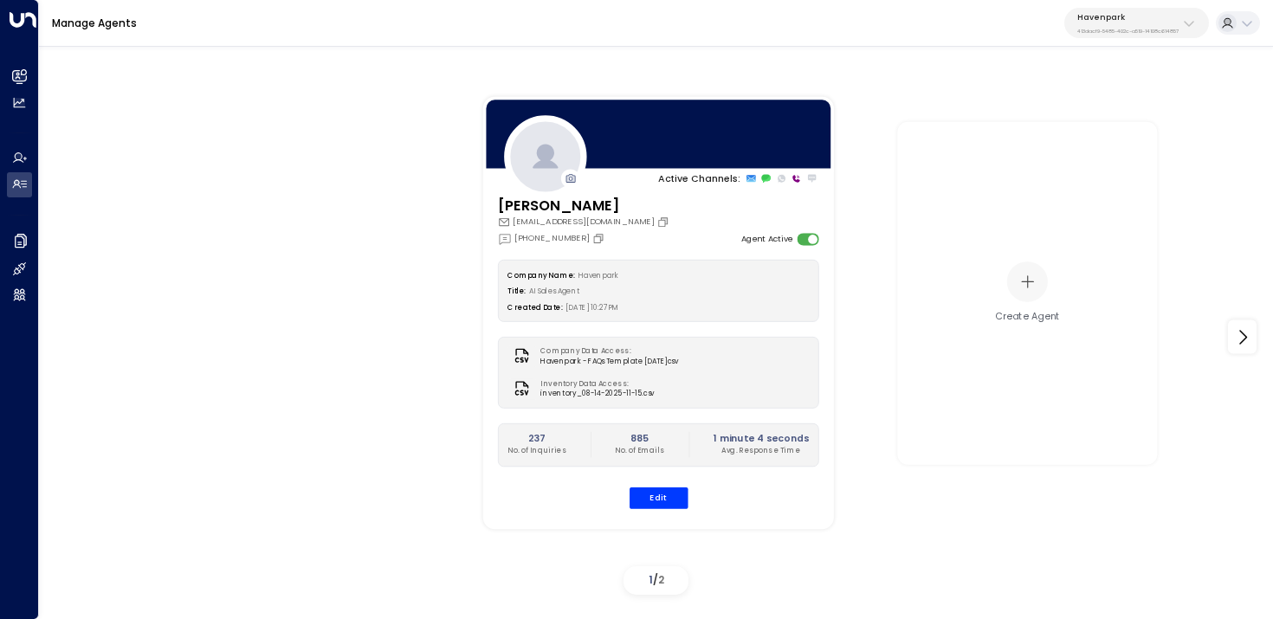
click at [1149, 19] on p "Havenpark" at bounding box center [1127, 17] width 101 height 10
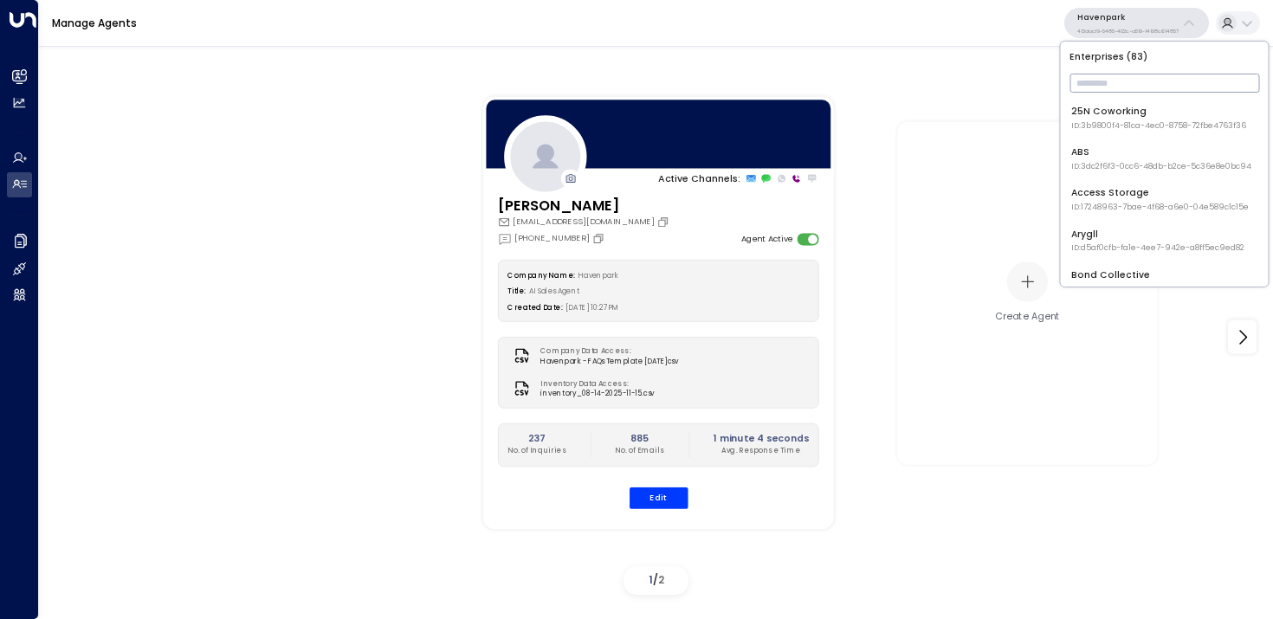
click at [1138, 89] on input "text" at bounding box center [1165, 83] width 190 height 28
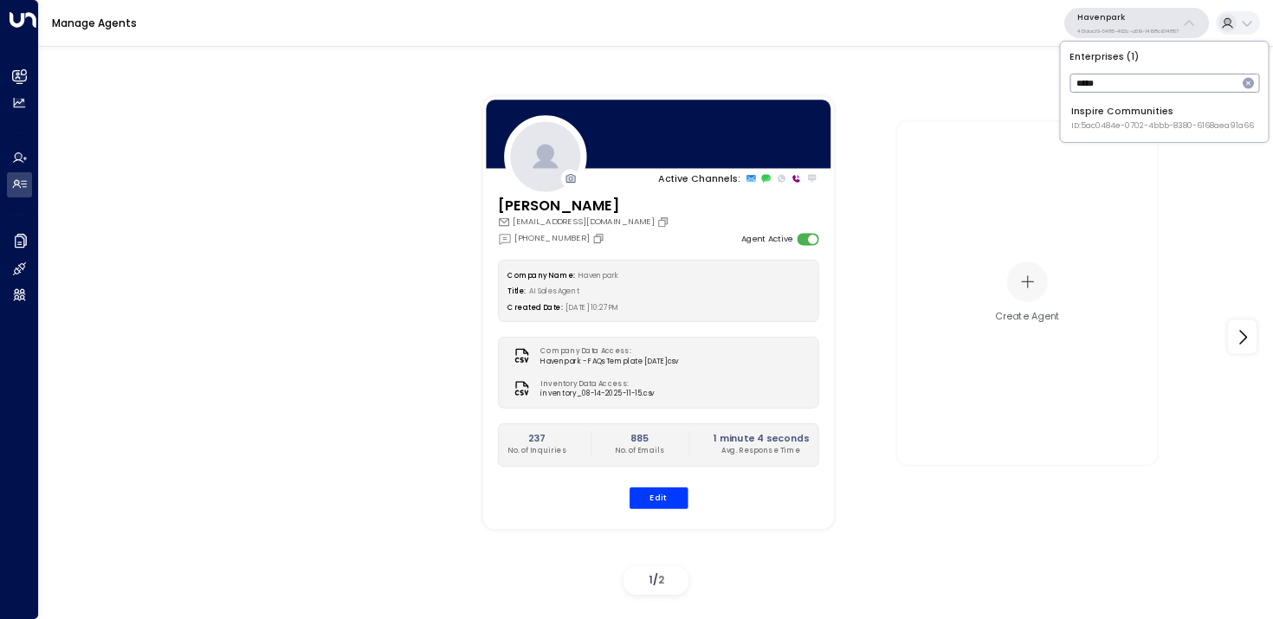
type input "*****"
click at [1104, 133] on li "Inspire Communities ID: 5ac0484e-0702-4bbb-8380-6168aea91a66" at bounding box center [1164, 118] width 197 height 37
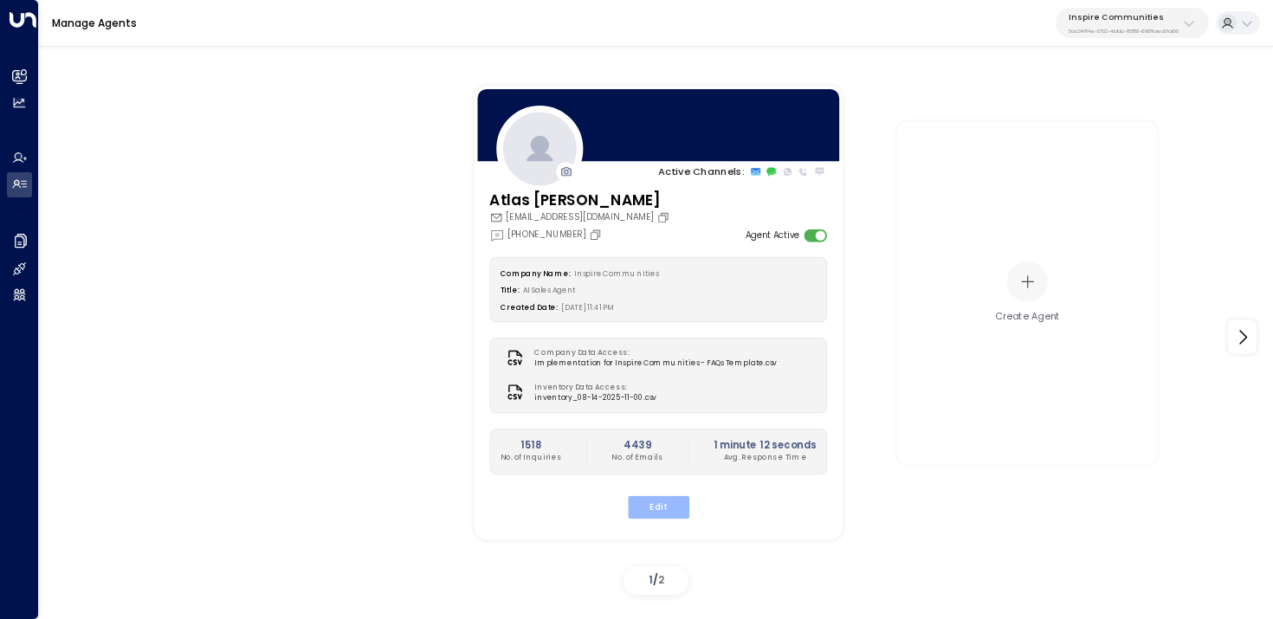
click at [670, 512] on button "Edit" at bounding box center [657, 507] width 61 height 23
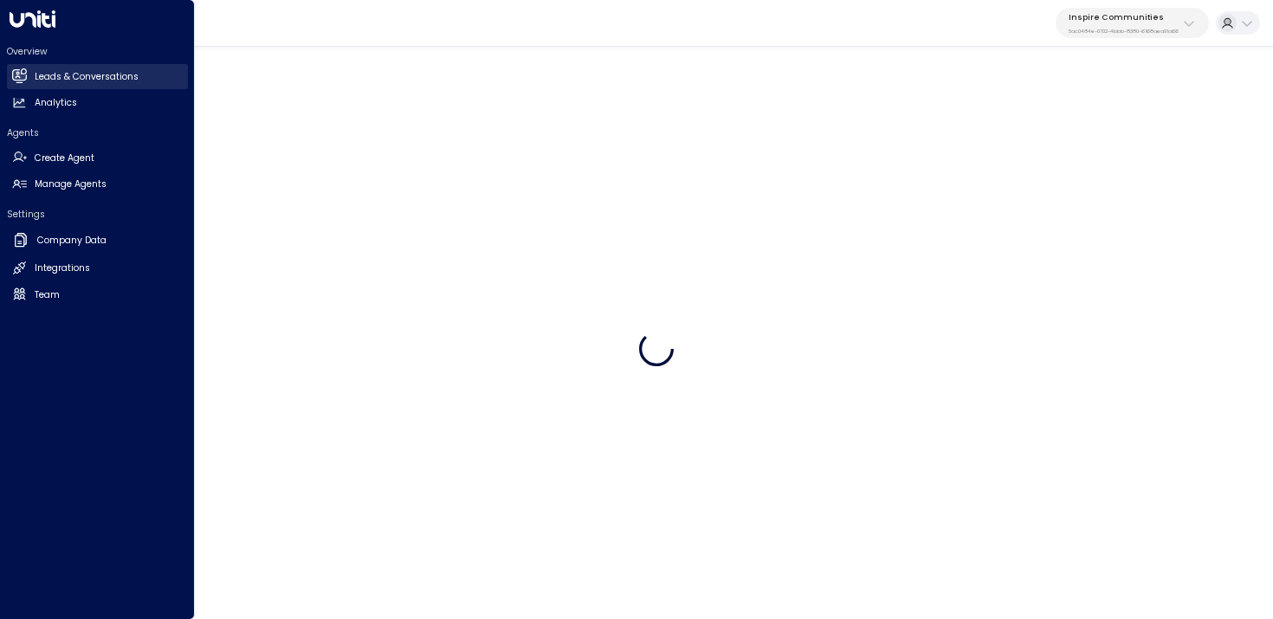
click at [11, 72] on link "Leads & Conversations Leads & Conversations" at bounding box center [97, 76] width 181 height 25
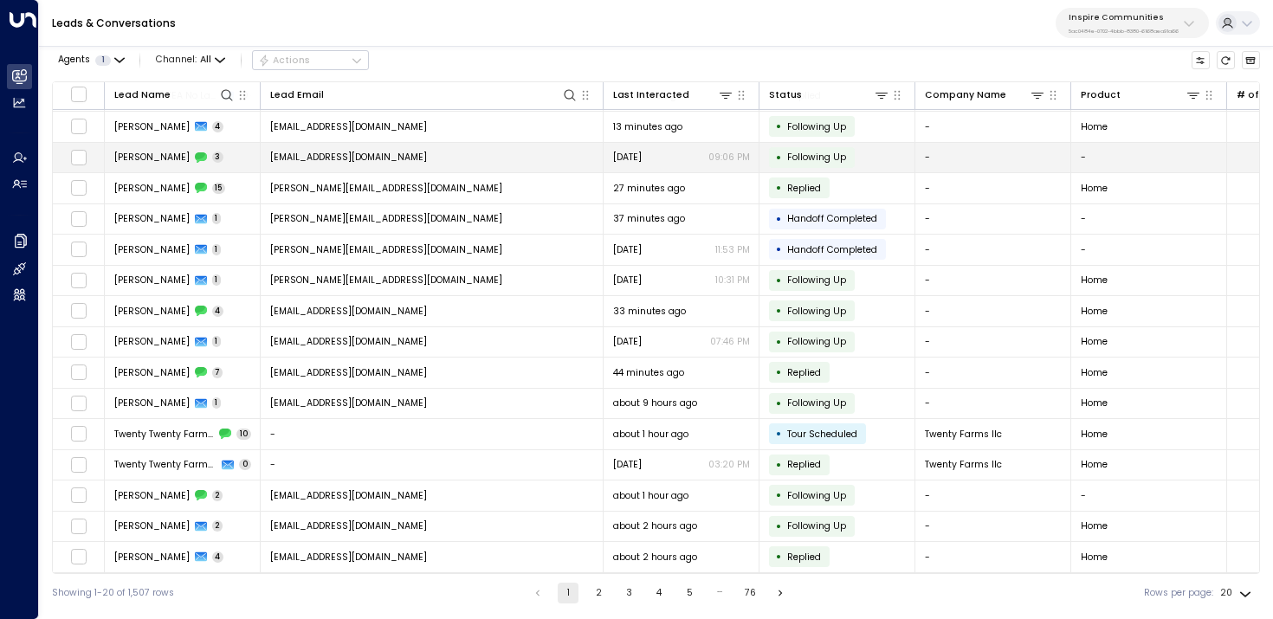
scroll to position [155, 0]
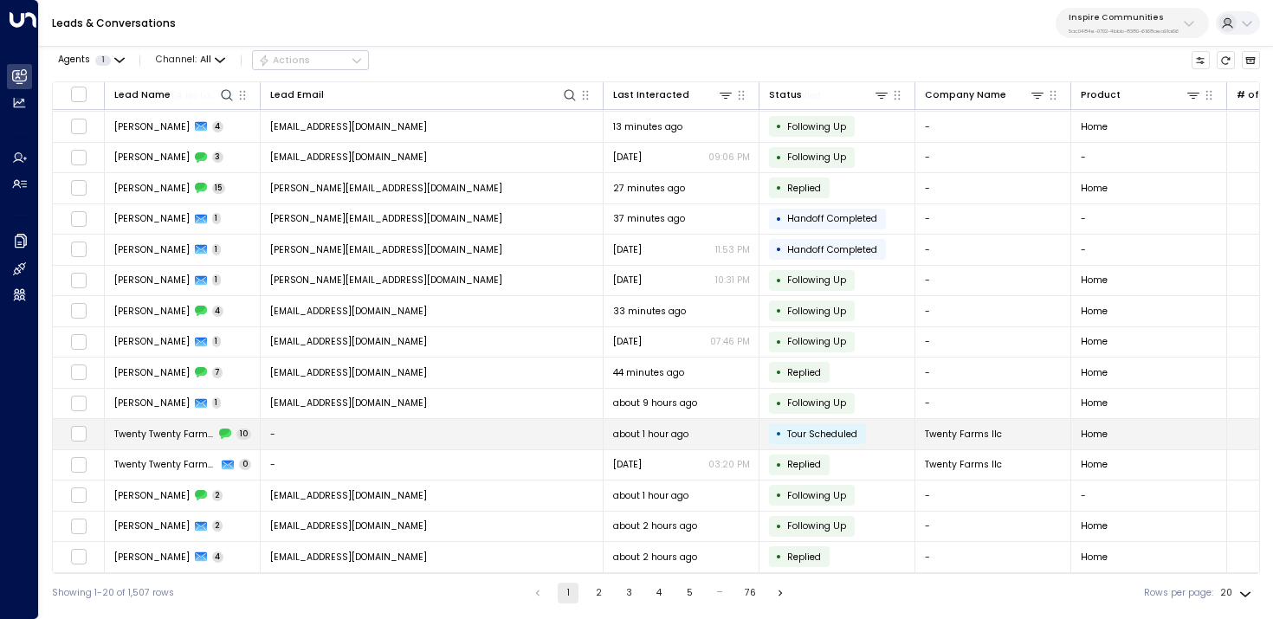
click at [688, 428] on span "about 1 hour ago" at bounding box center [650, 434] width 75 height 13
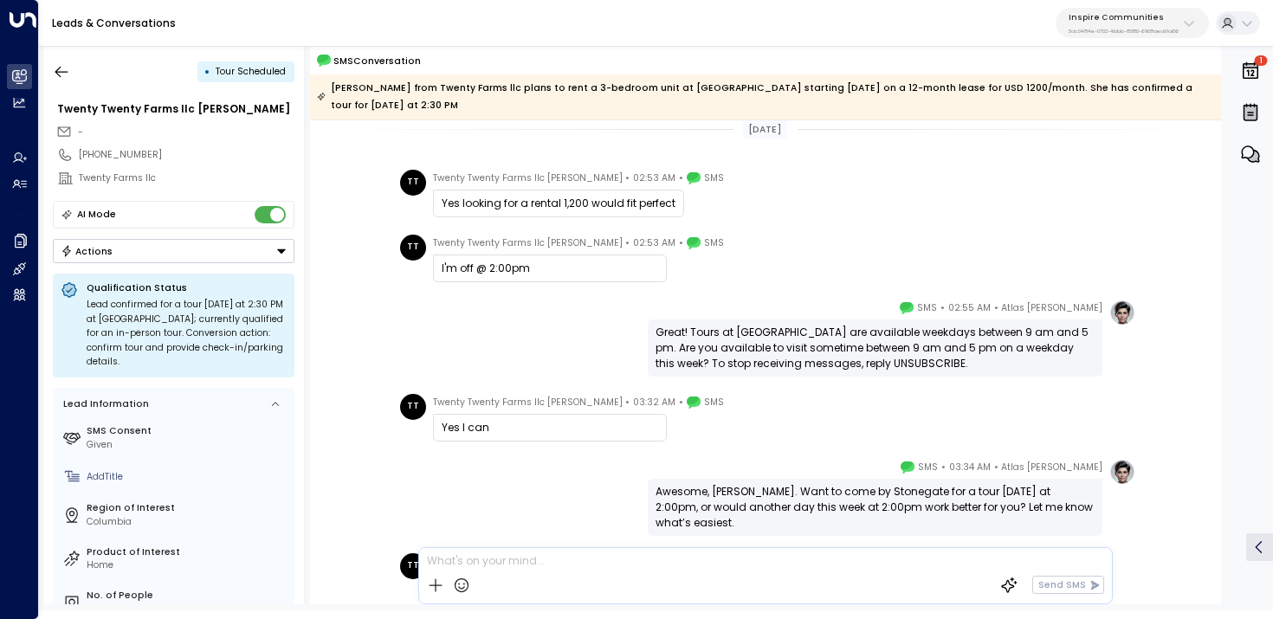
scroll to position [499, 0]
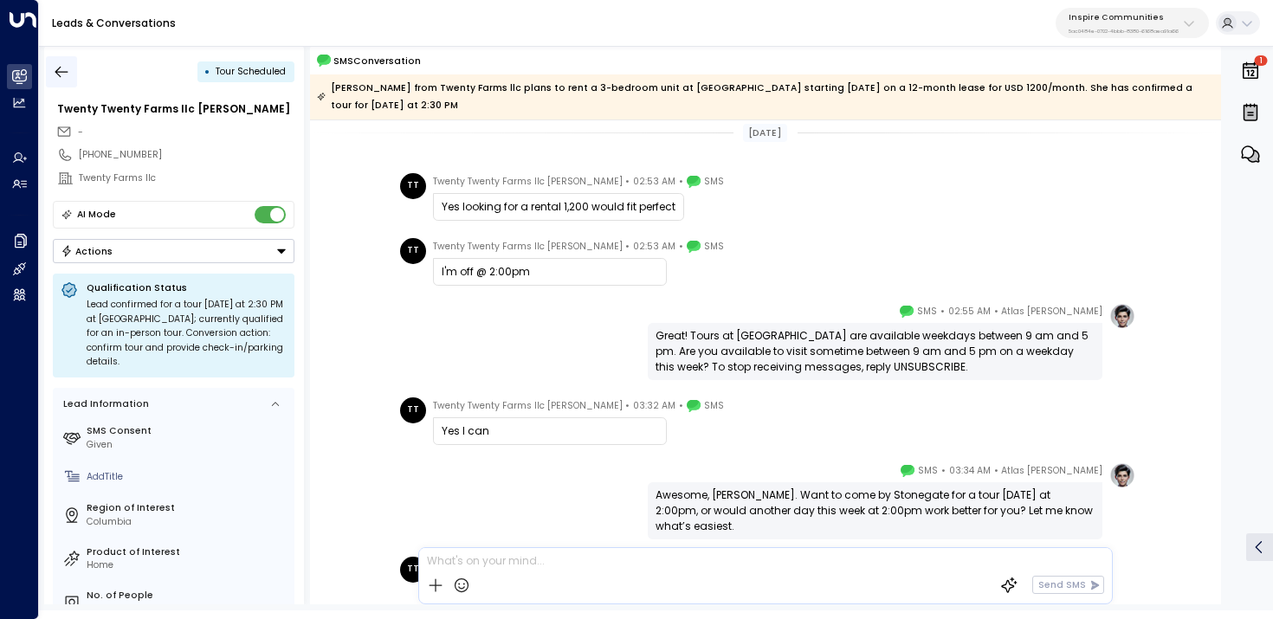
click at [64, 61] on button "button" at bounding box center [61, 71] width 31 height 31
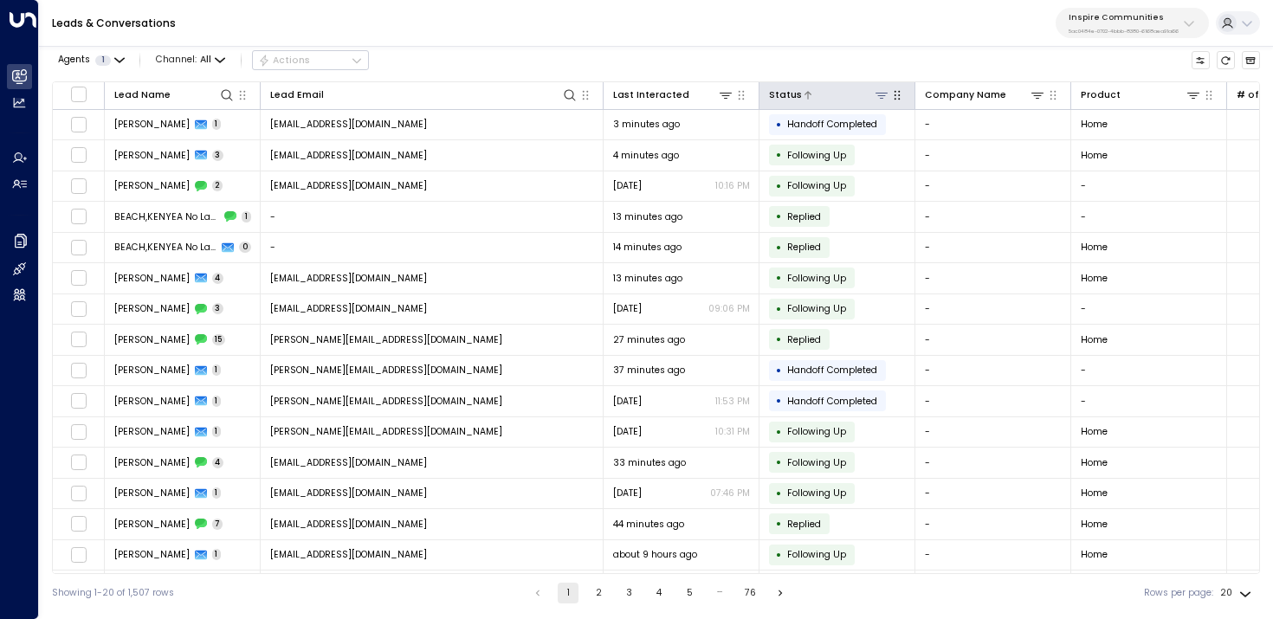
click at [884, 98] on icon at bounding box center [882, 95] width 14 height 14
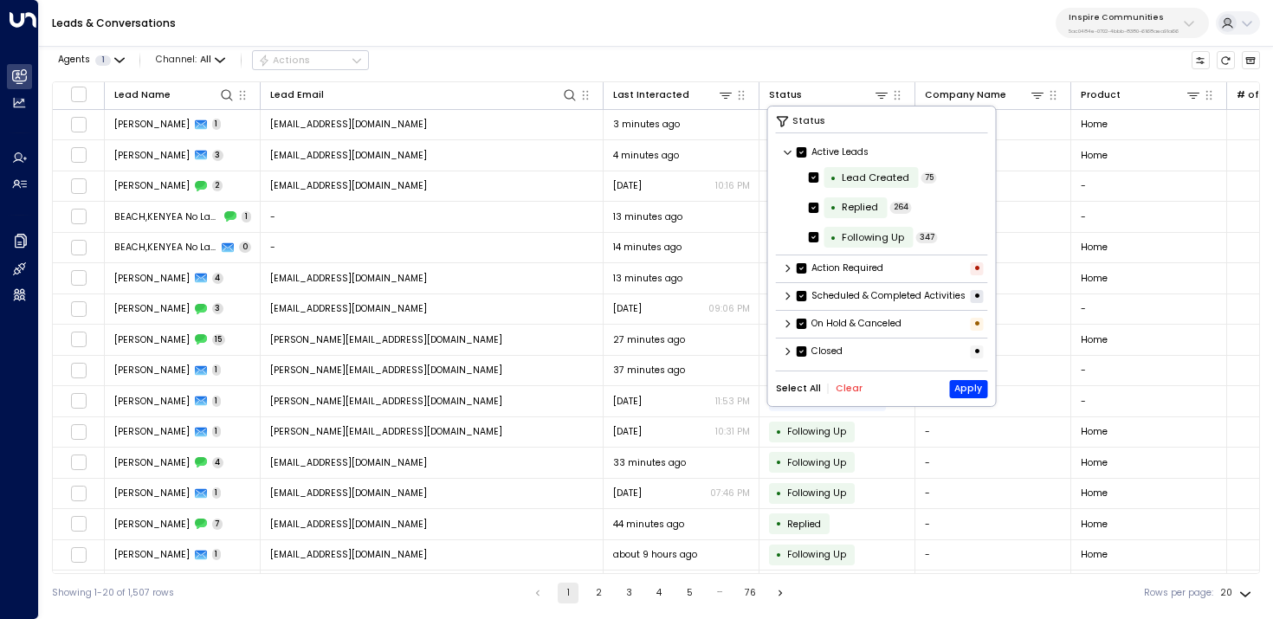
click at [848, 391] on div "Select All Clear Apply" at bounding box center [882, 389] width 212 height 18
click at [847, 394] on button "Clear" at bounding box center [849, 389] width 27 height 10
click at [834, 275] on div "Action Required •" at bounding box center [882, 268] width 212 height 22
click at [831, 269] on label "Action Required" at bounding box center [840, 268] width 87 height 14
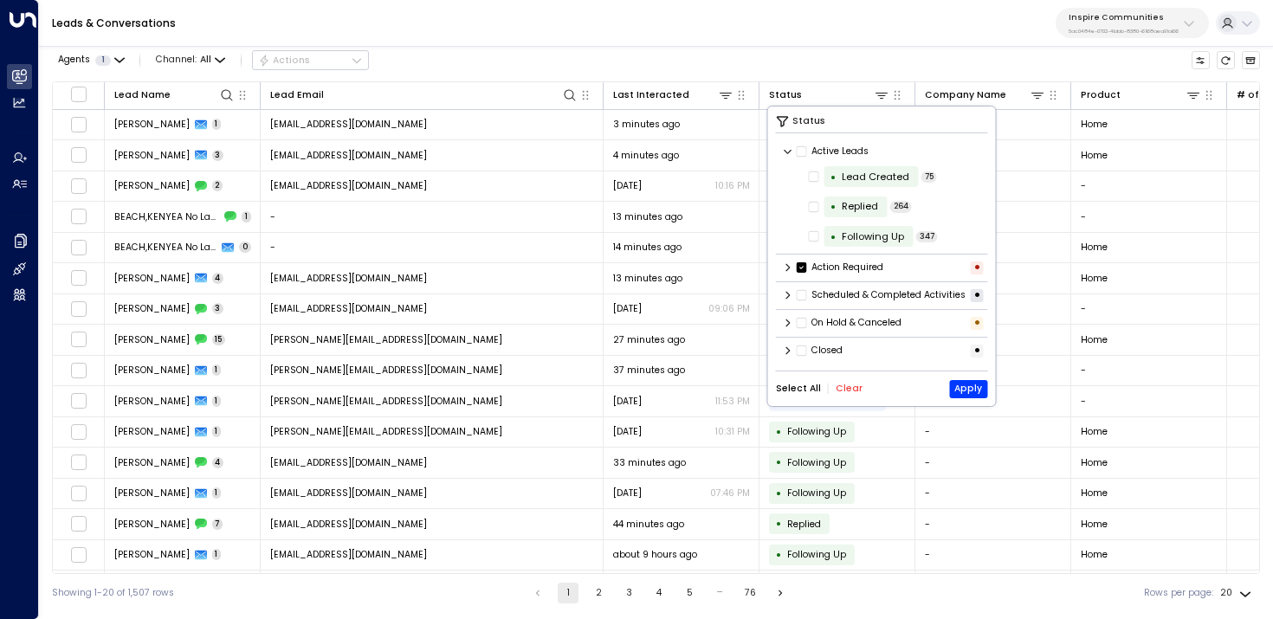
click at [811, 272] on label "Action Required" at bounding box center [840, 268] width 87 height 14
click at [783, 270] on icon at bounding box center [788, 267] width 10 height 10
click at [784, 329] on icon at bounding box center [788, 324] width 10 height 10
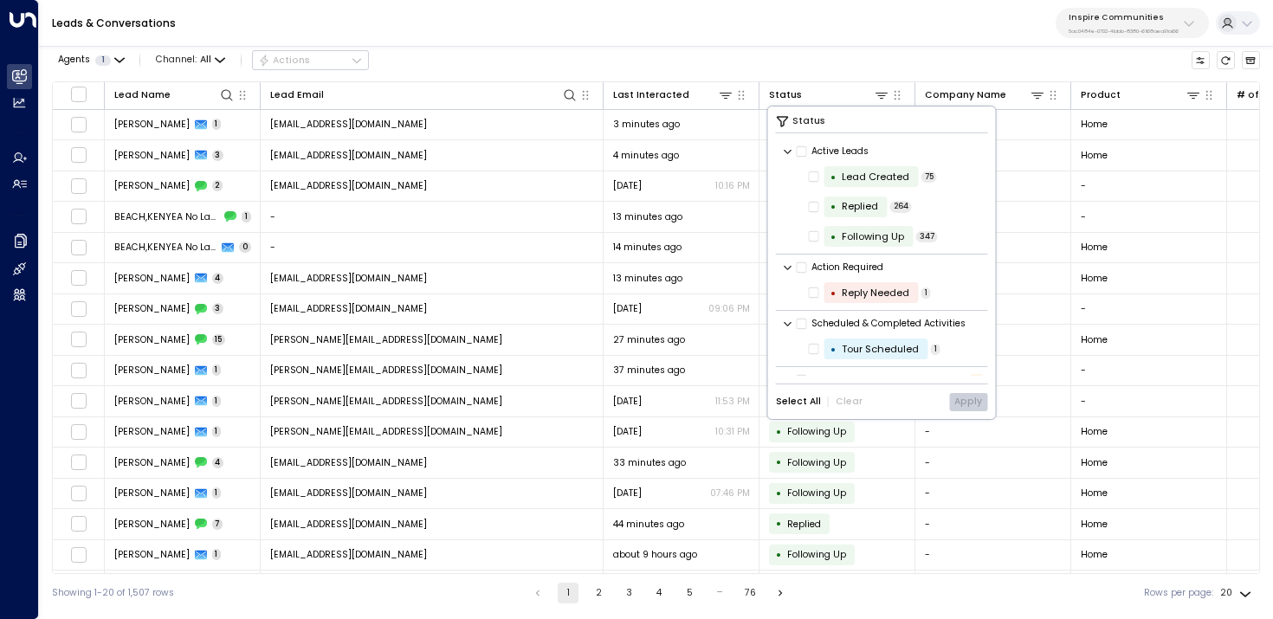
scroll to position [43, 0]
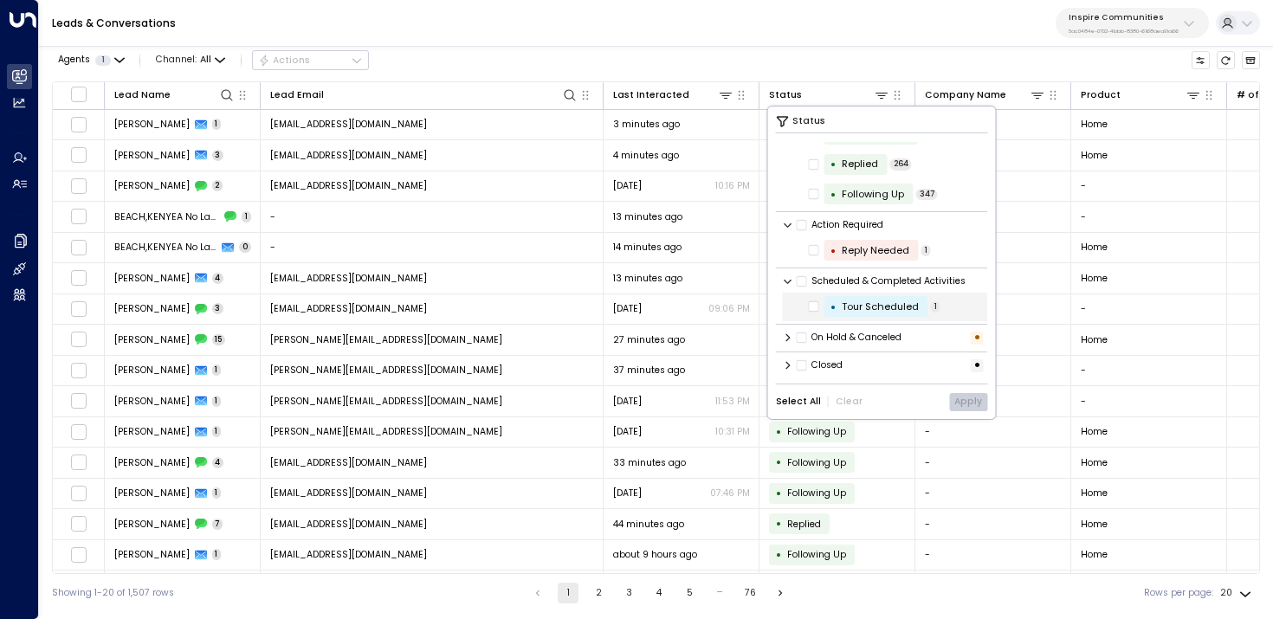
click at [866, 310] on div "Tour Scheduled" at bounding box center [880, 307] width 77 height 15
click at [976, 391] on div "Status Active Leads • Lead Created 75 • Replied 264 • Following Up 347 Action R…" at bounding box center [882, 263] width 228 height 313
click at [973, 400] on button "Apply" at bounding box center [968, 402] width 38 height 18
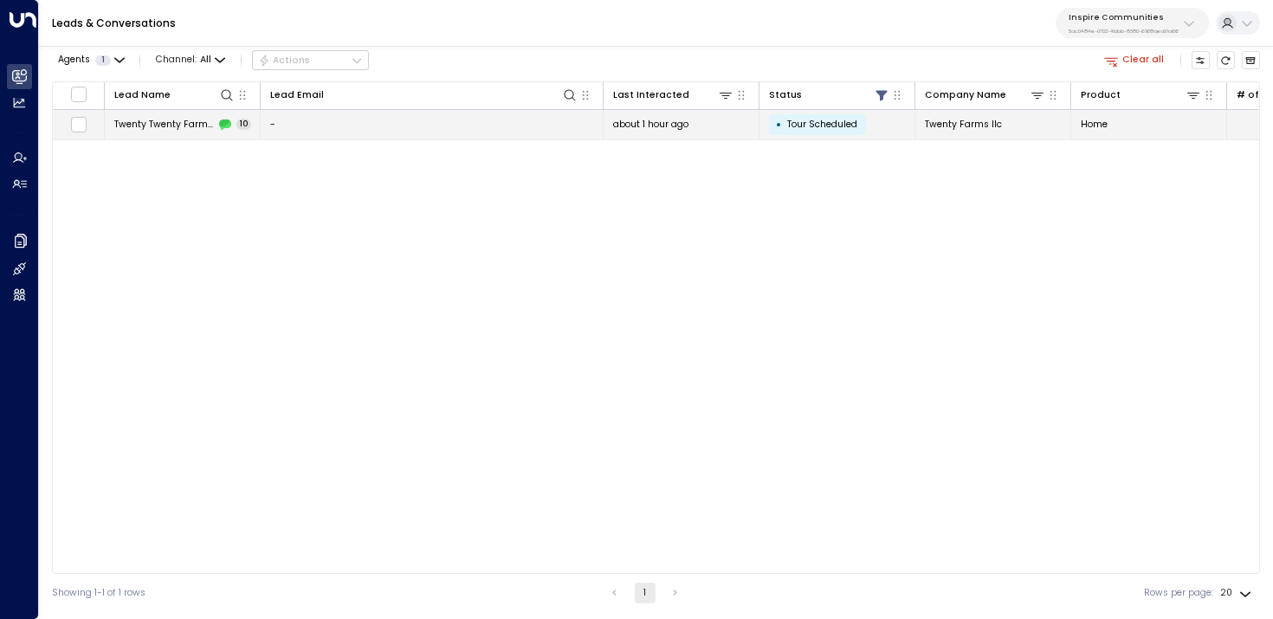
click at [695, 128] on div "about 1 hour ago" at bounding box center [681, 124] width 137 height 13
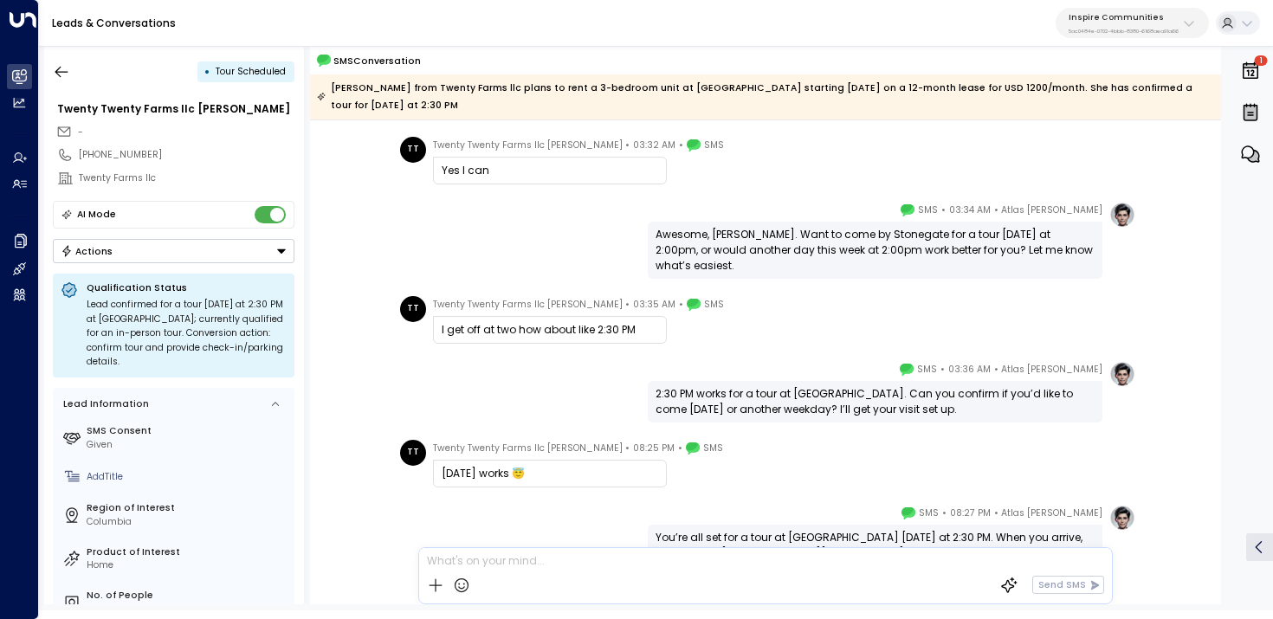
scroll to position [850, 0]
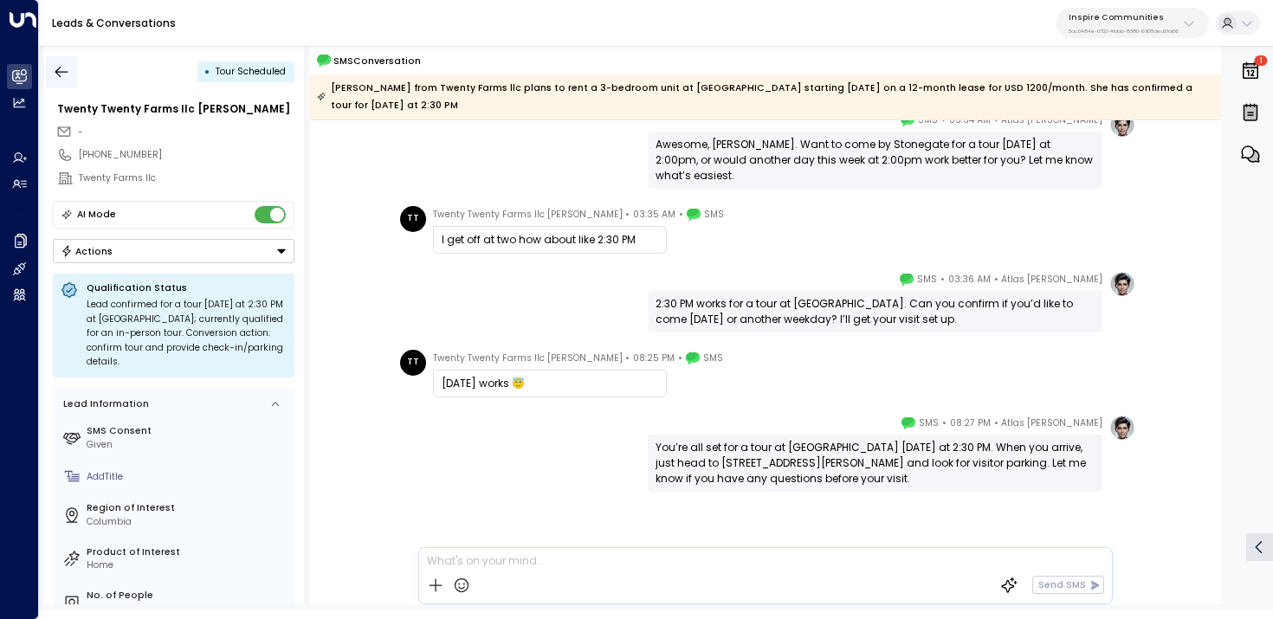
click at [66, 71] on icon "button" at bounding box center [61, 71] width 13 height 11
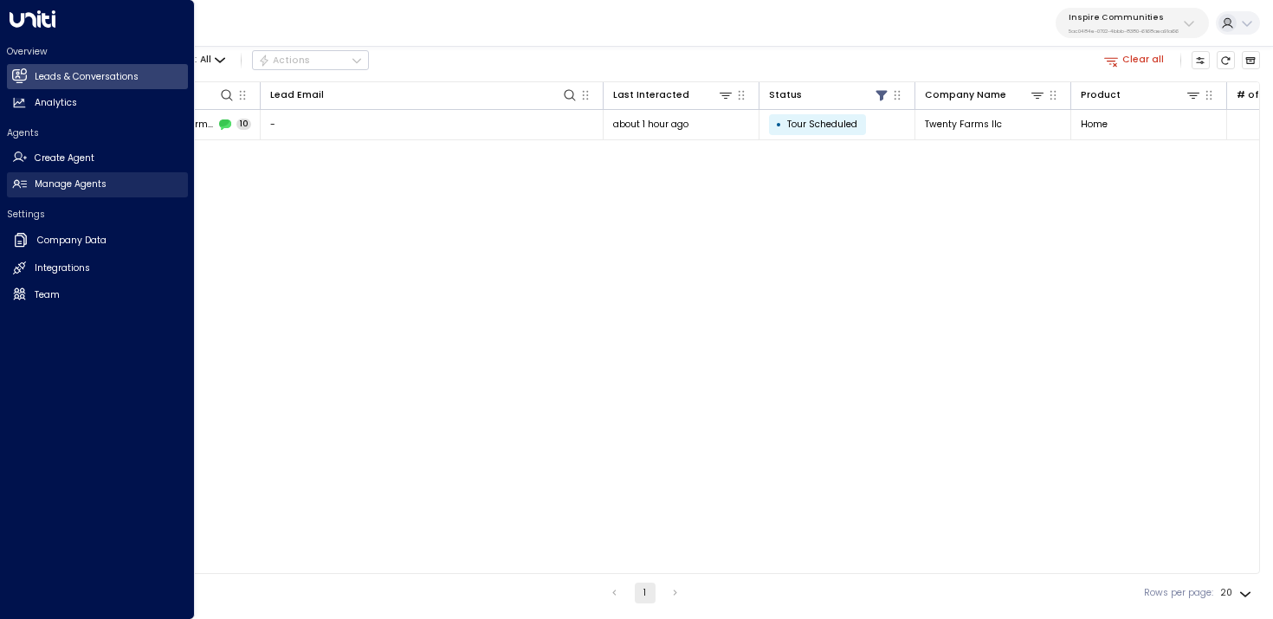
click at [36, 187] on h2 "Manage Agents" at bounding box center [71, 185] width 72 height 14
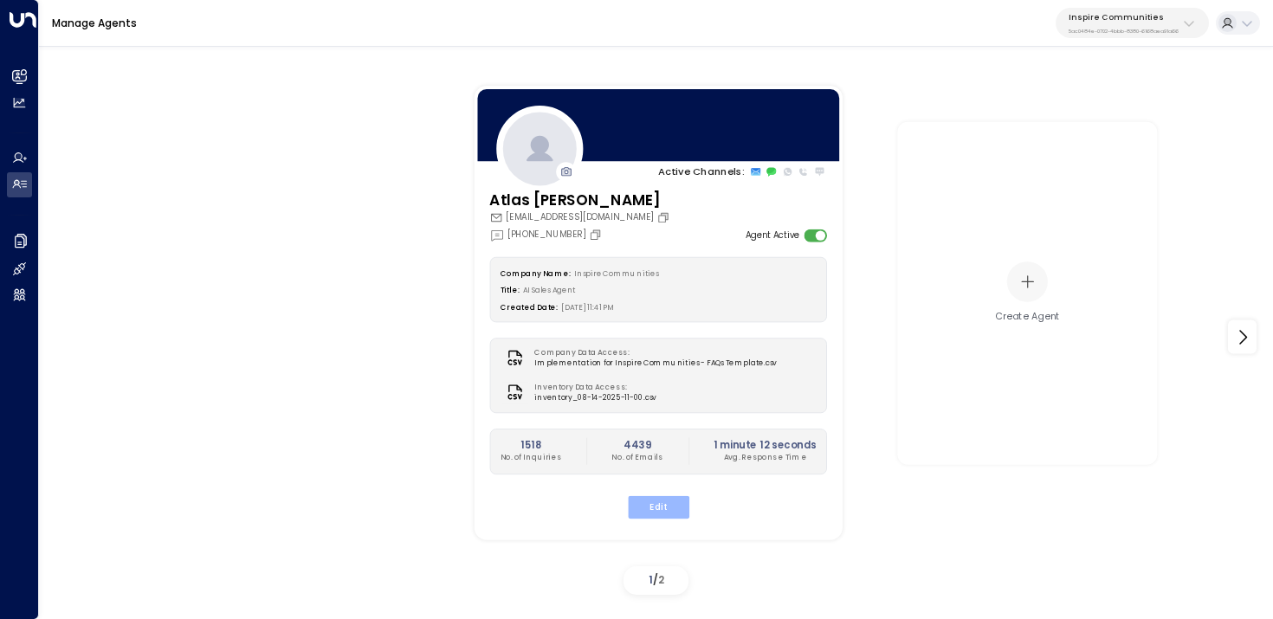
click at [663, 509] on button "Edit" at bounding box center [657, 507] width 61 height 23
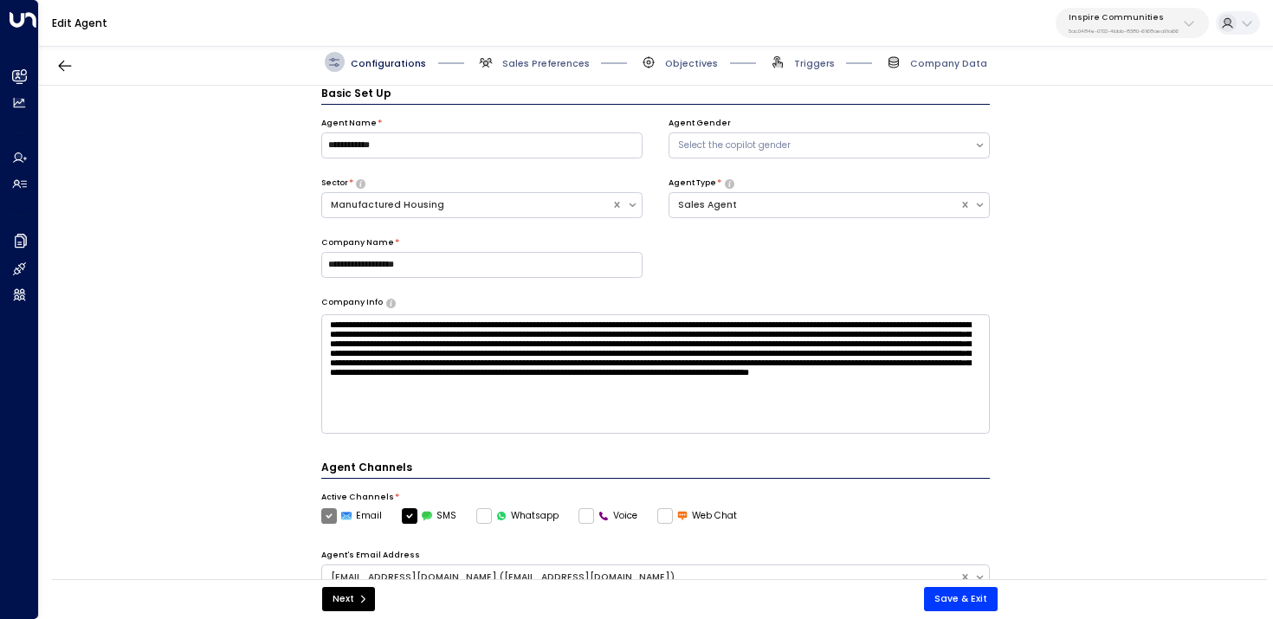
scroll to position [455, 0]
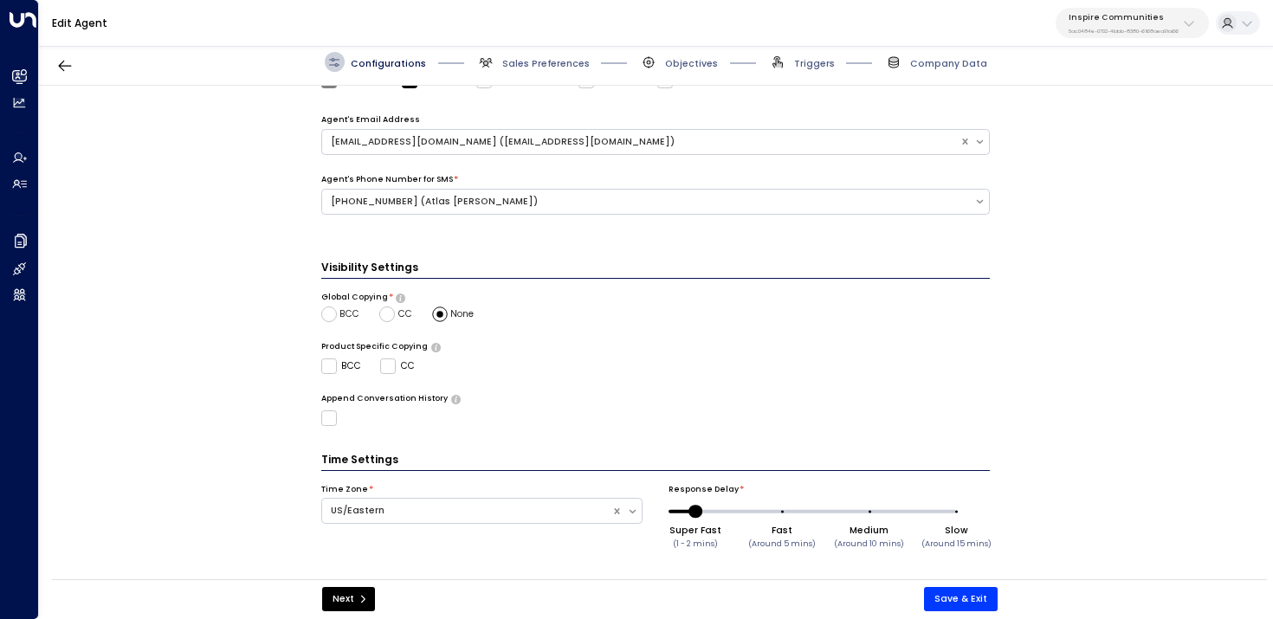
click at [513, 70] on span "Sales Preferences" at bounding box center [532, 62] width 113 height 20
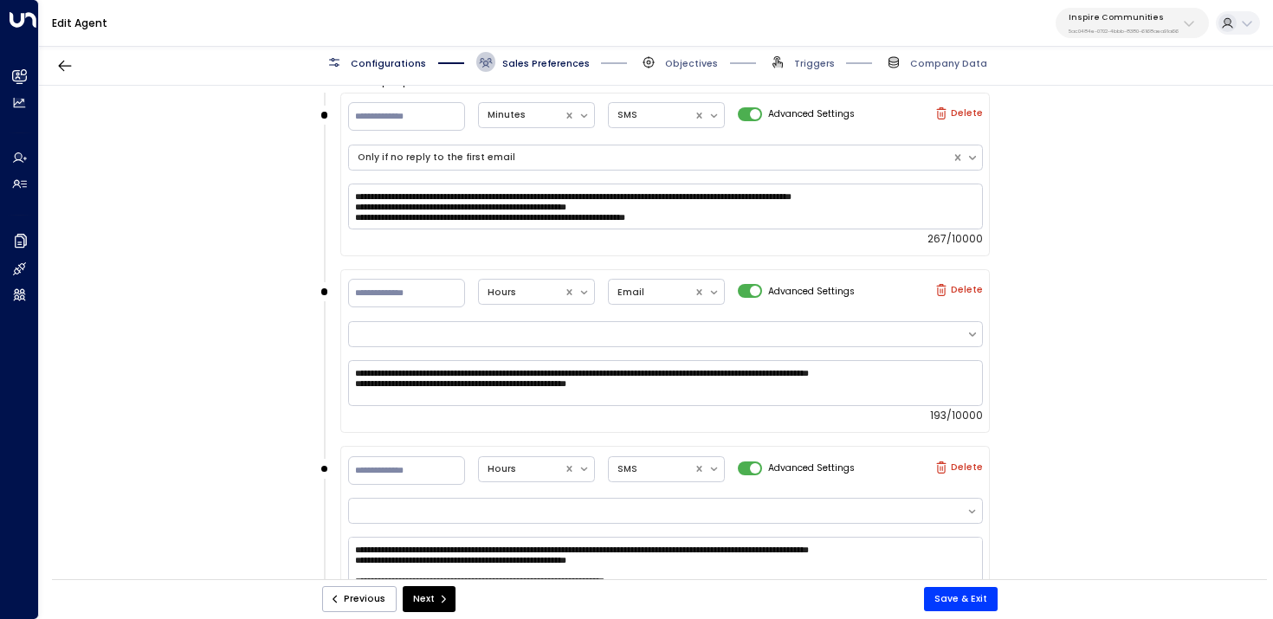
scroll to position [960, 0]
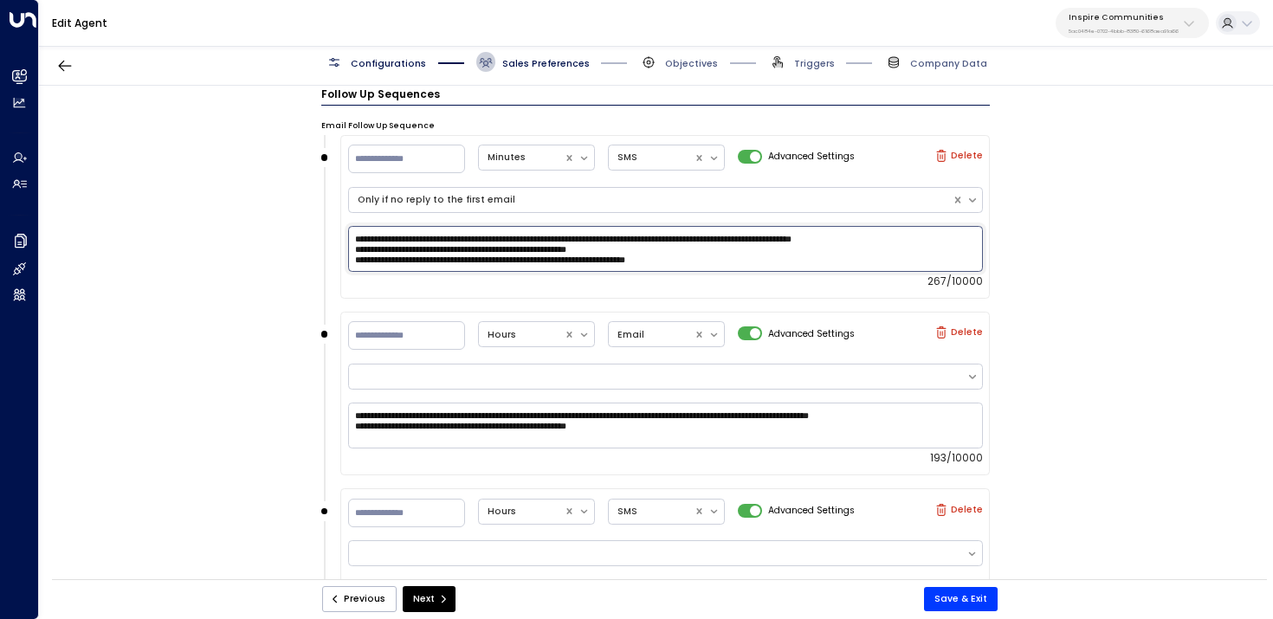
click at [727, 251] on textarea "**********" at bounding box center [665, 249] width 635 height 46
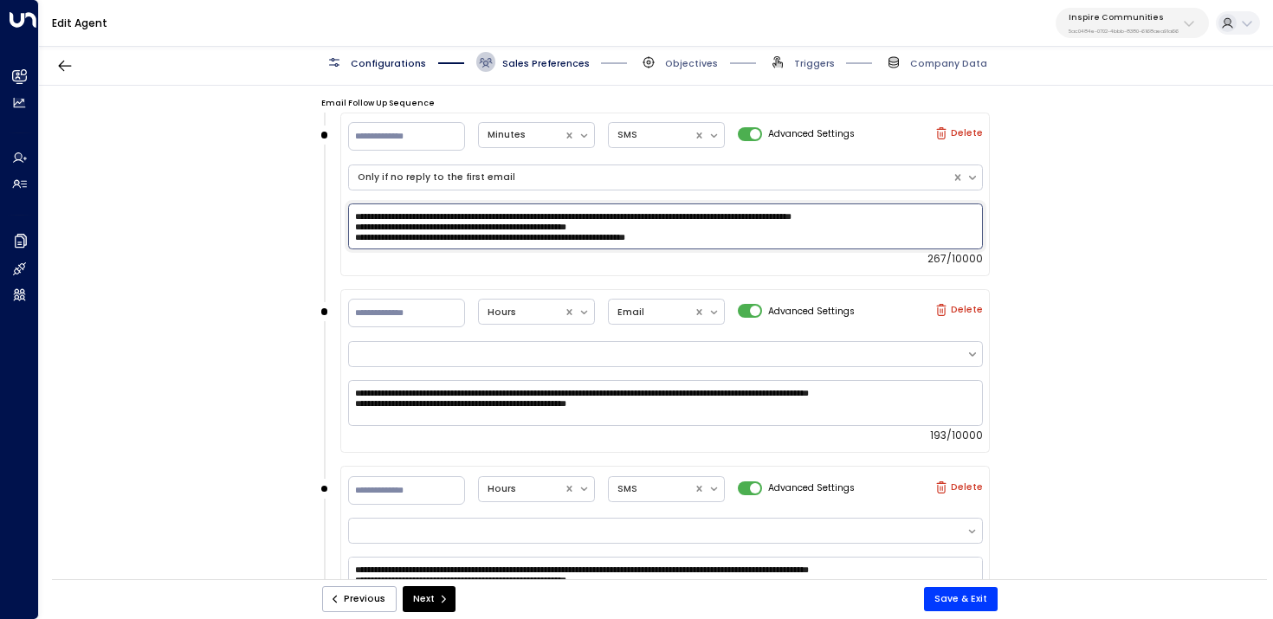
click at [739, 240] on textarea "**********" at bounding box center [665, 227] width 635 height 46
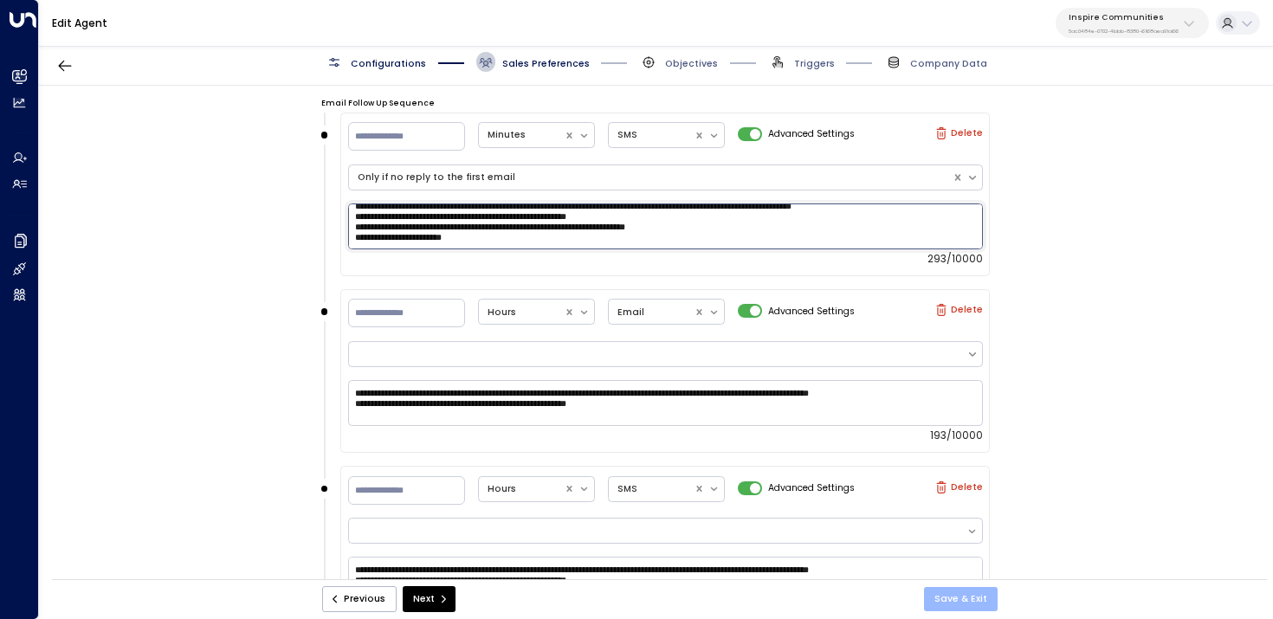
type textarea "**********"
click at [979, 604] on button "Save & Exit" at bounding box center [961, 599] width 74 height 24
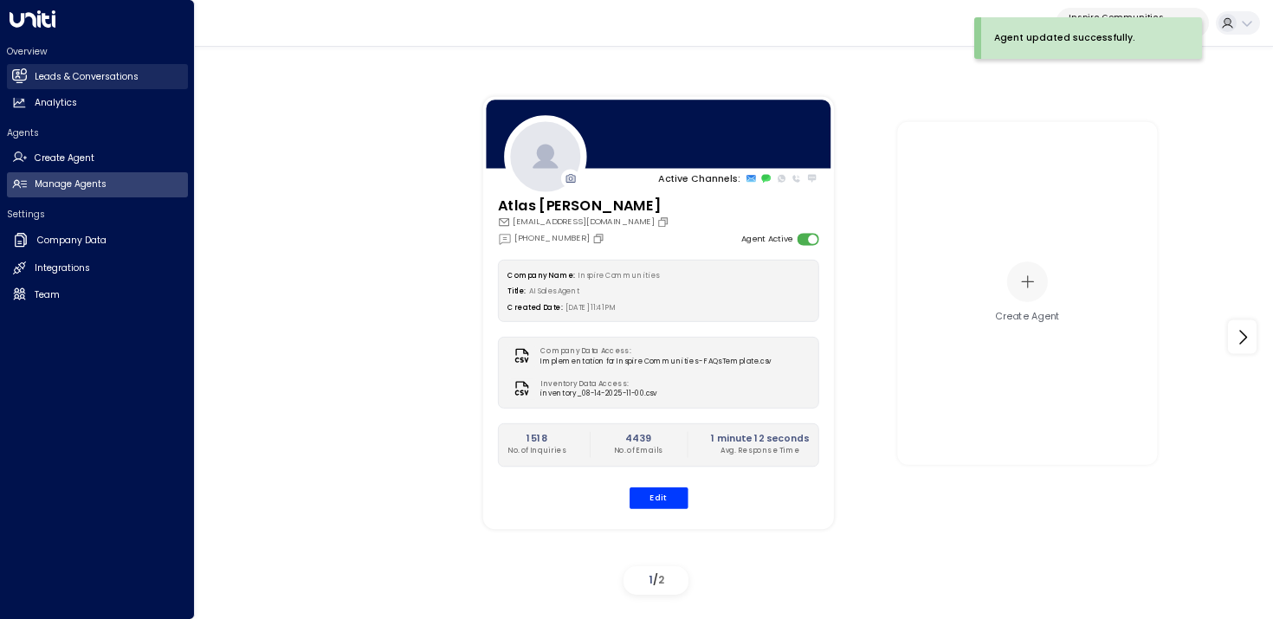
click at [23, 68] on link "Leads & Conversations Leads & Conversations" at bounding box center [97, 76] width 181 height 25
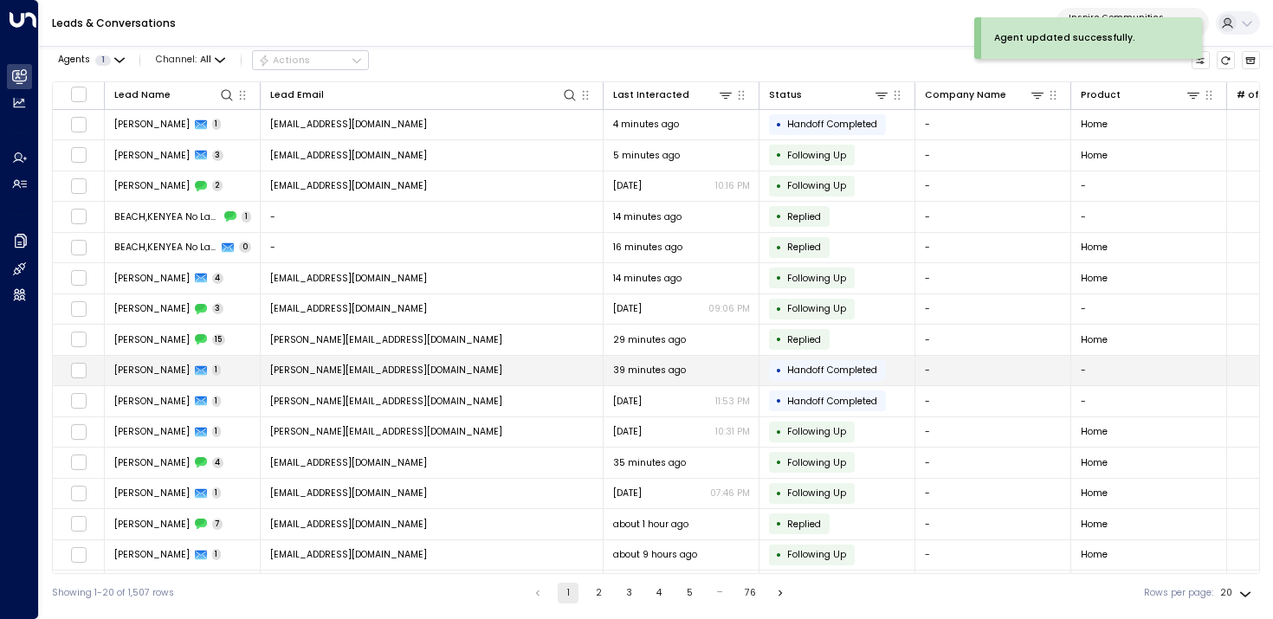
scroll to position [155, 0]
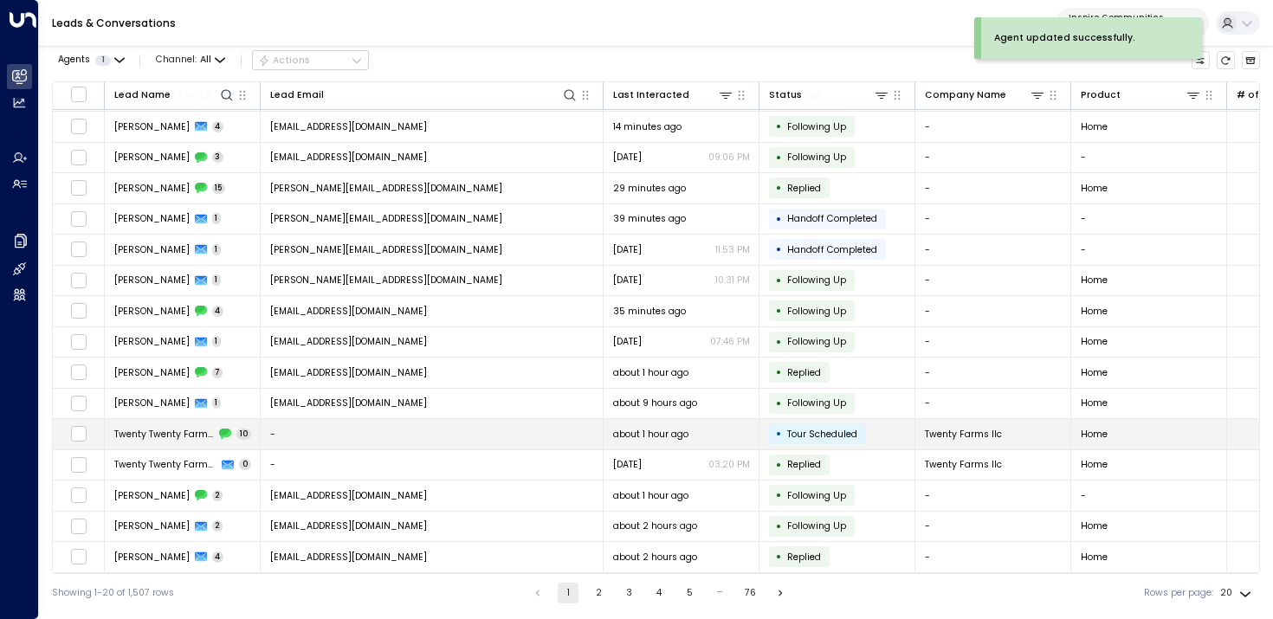
click at [622, 432] on span "about 1 hour ago" at bounding box center [650, 434] width 75 height 13
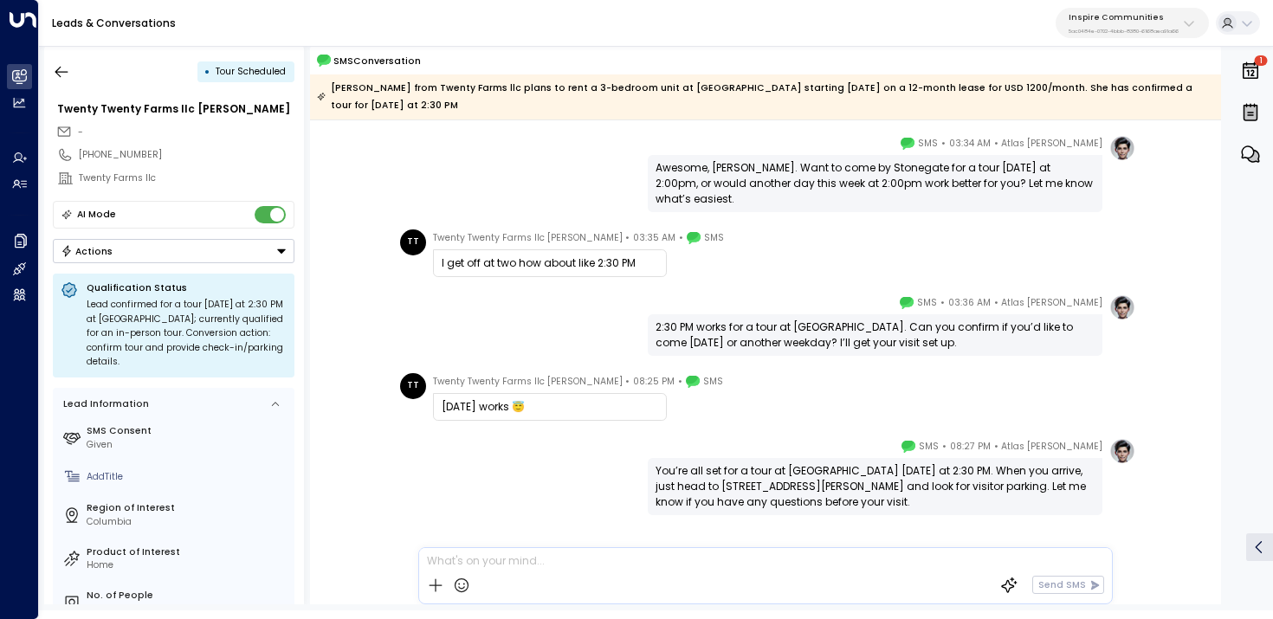
scroll to position [845, 0]
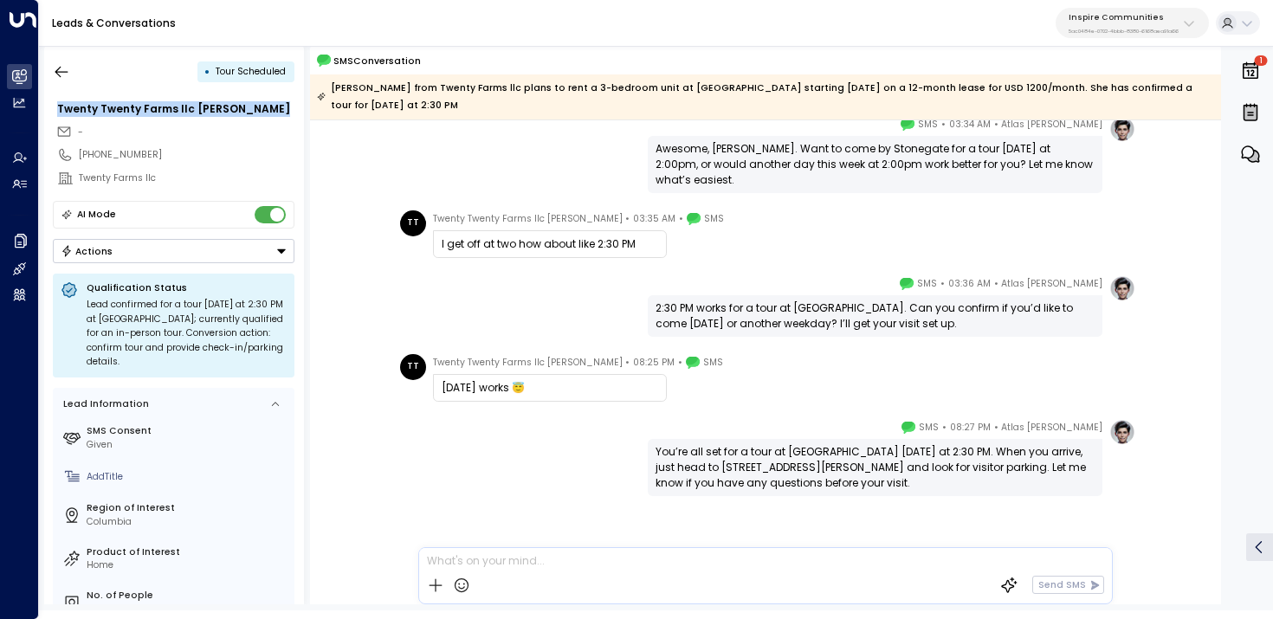
copy div "Twenty Twenty Farms llc sheila"
drag, startPoint x: 235, startPoint y: 113, endPoint x: 54, endPoint y: 112, distance: 181.0
click at [54, 112] on div "Twenty Twenty Farms llc sheila" at bounding box center [174, 110] width 242 height 24
click at [116, 156] on div "+15738814248" at bounding box center [187, 155] width 216 height 14
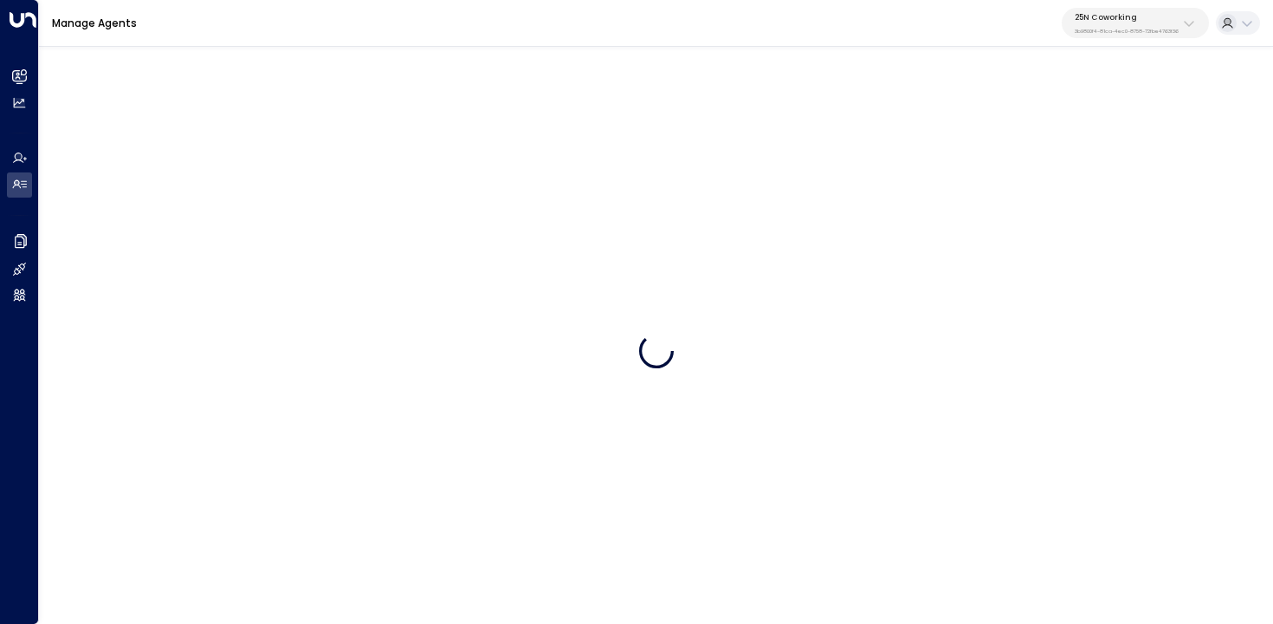
click at [1174, 16] on p "25N Coworking" at bounding box center [1127, 17] width 104 height 10
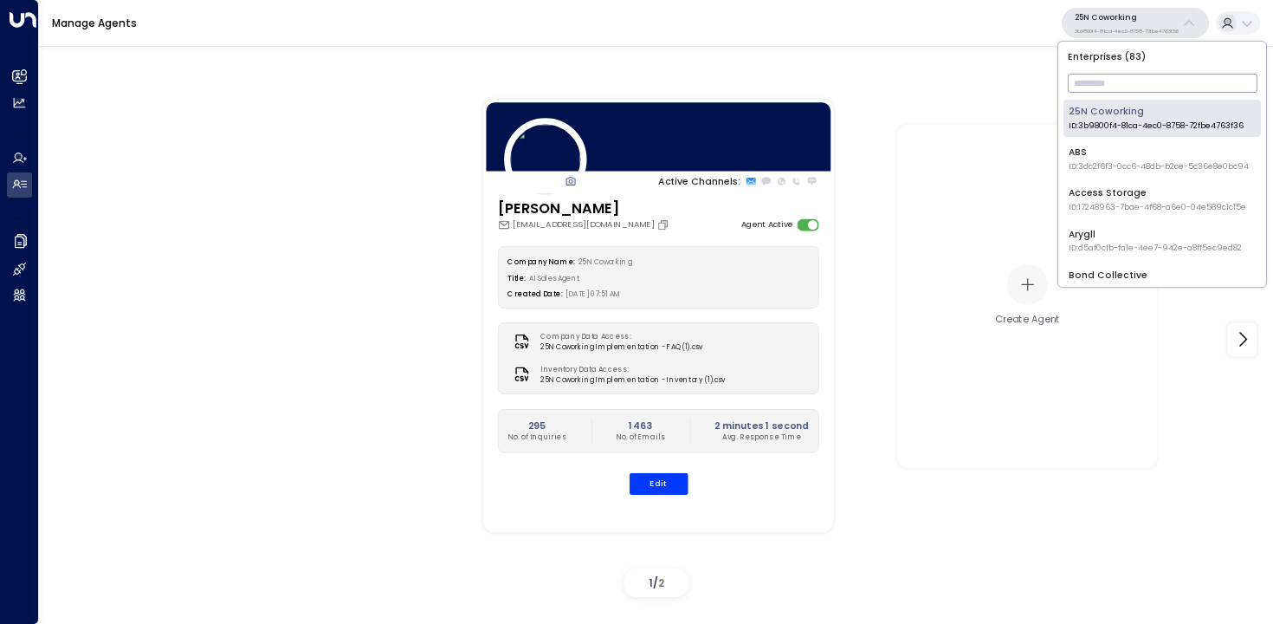
click at [1141, 78] on input "text" at bounding box center [1163, 83] width 190 height 28
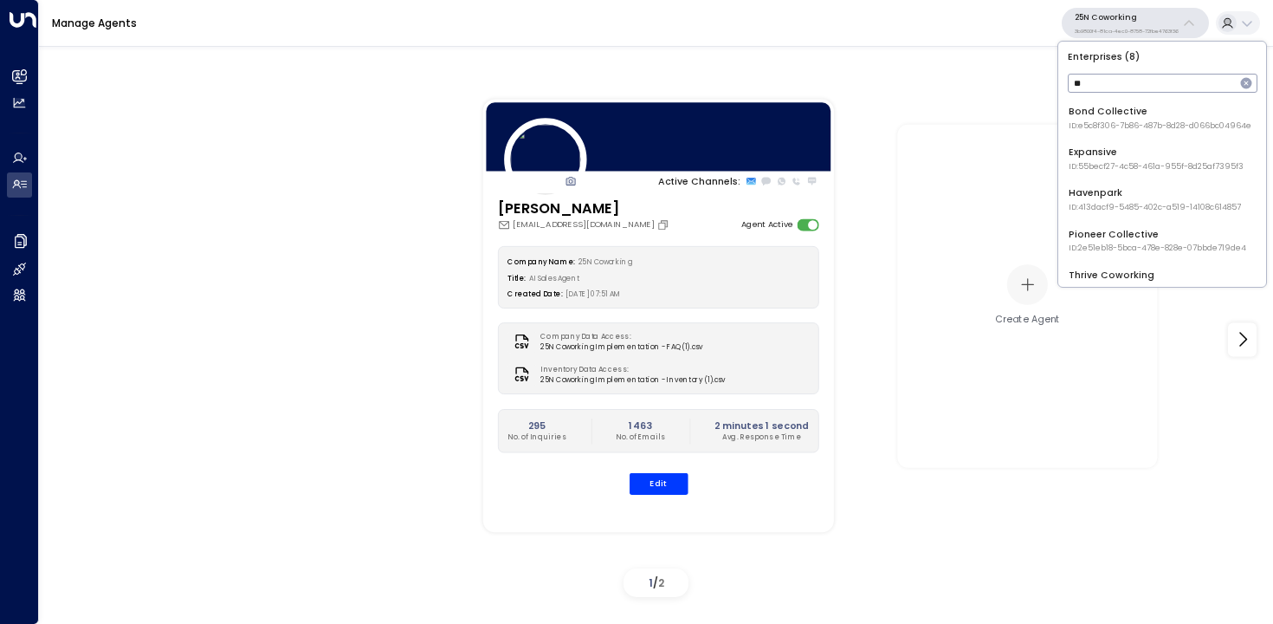
type input "*"
type input "***"
click at [1195, 323] on div "Create Agent" at bounding box center [1054, 293] width 312 height 348
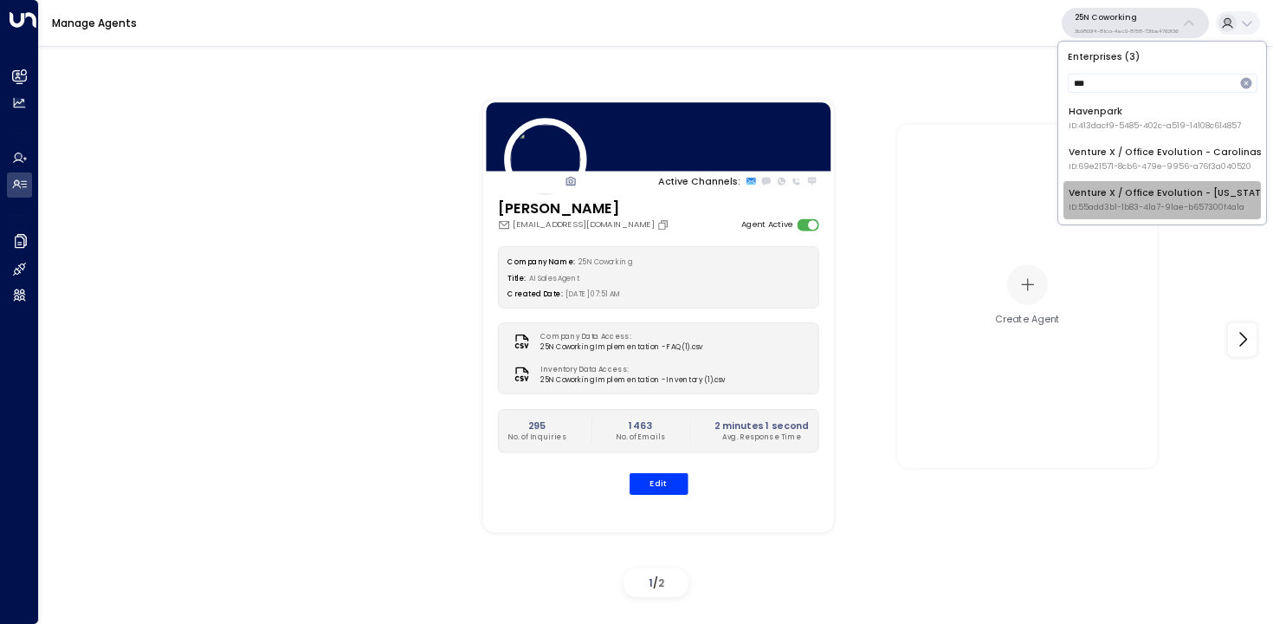
click at [1181, 187] on div "Venture X / Office Evolution - Colorado ID: 55add3b1-1b83-41a7-91ae-b657300f4a1a" at bounding box center [1170, 199] width 203 height 27
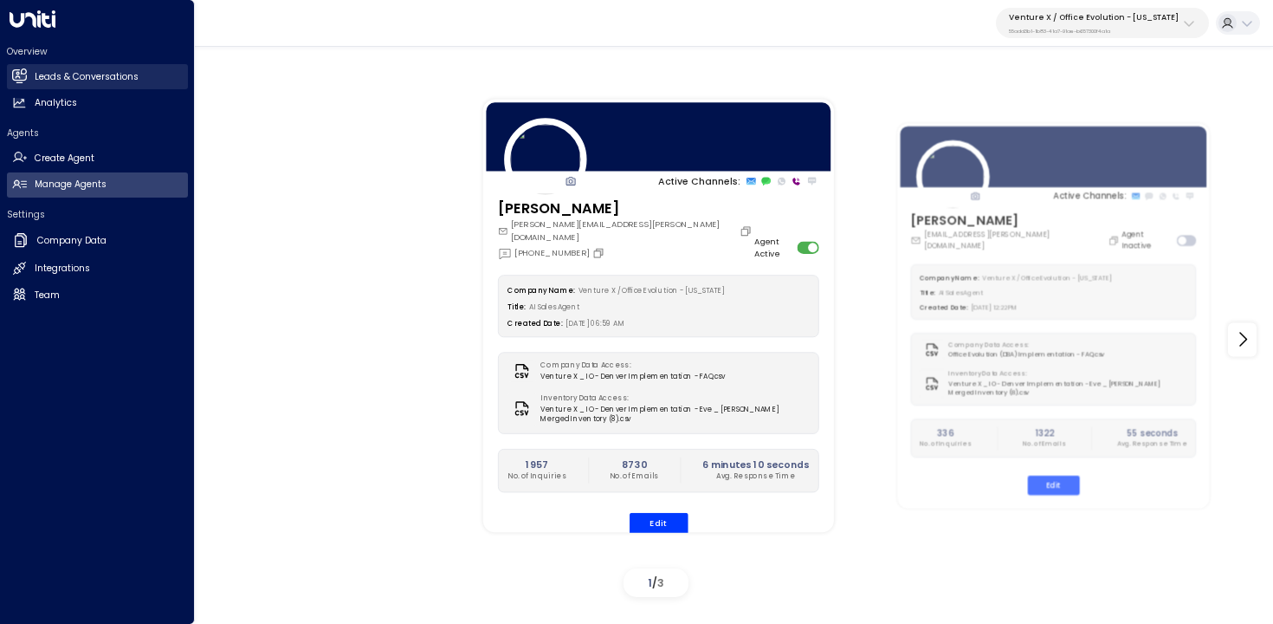
click at [27, 74] on link "Leads & Conversations Leads & Conversations" at bounding box center [97, 76] width 181 height 25
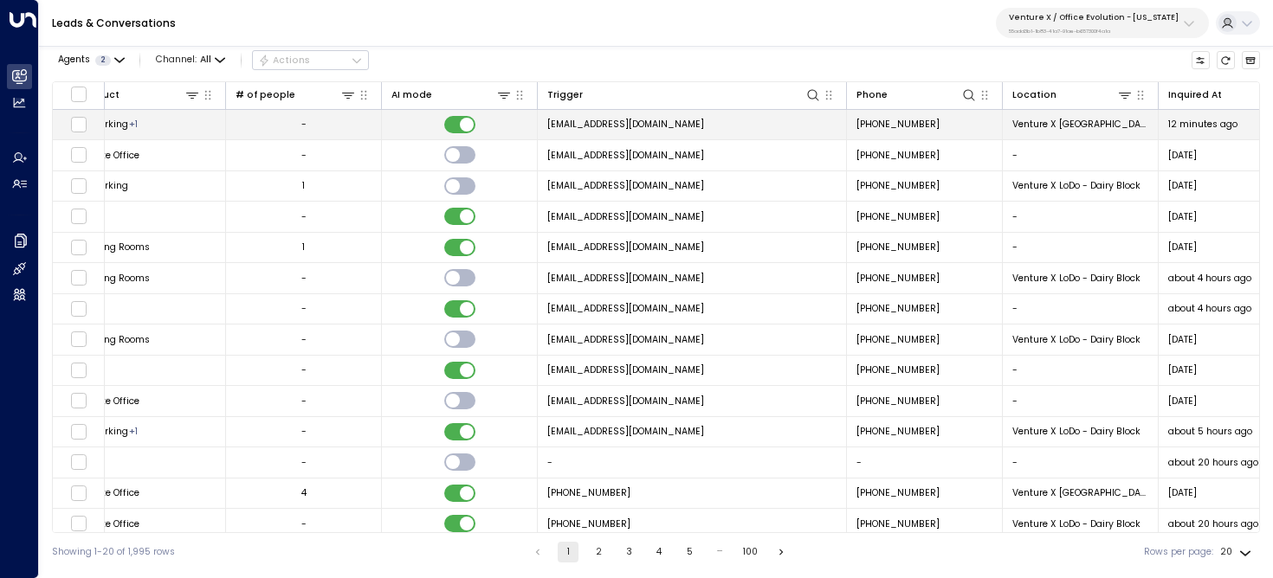
scroll to position [0, 1065]
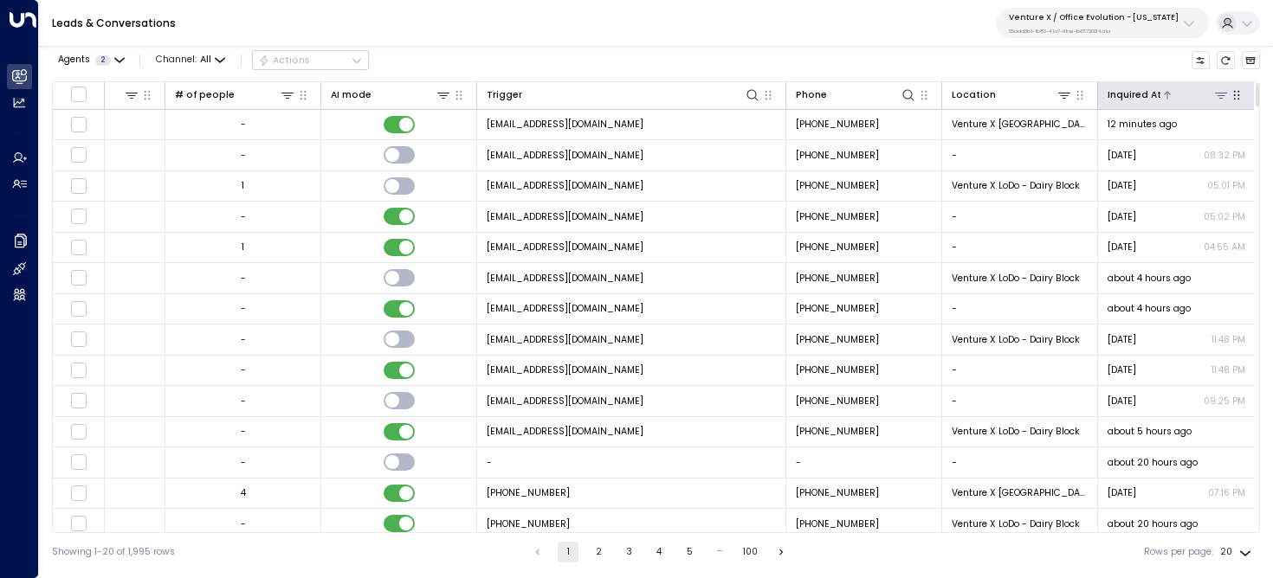
click at [1180, 90] on div at bounding box center [1195, 95] width 68 height 16
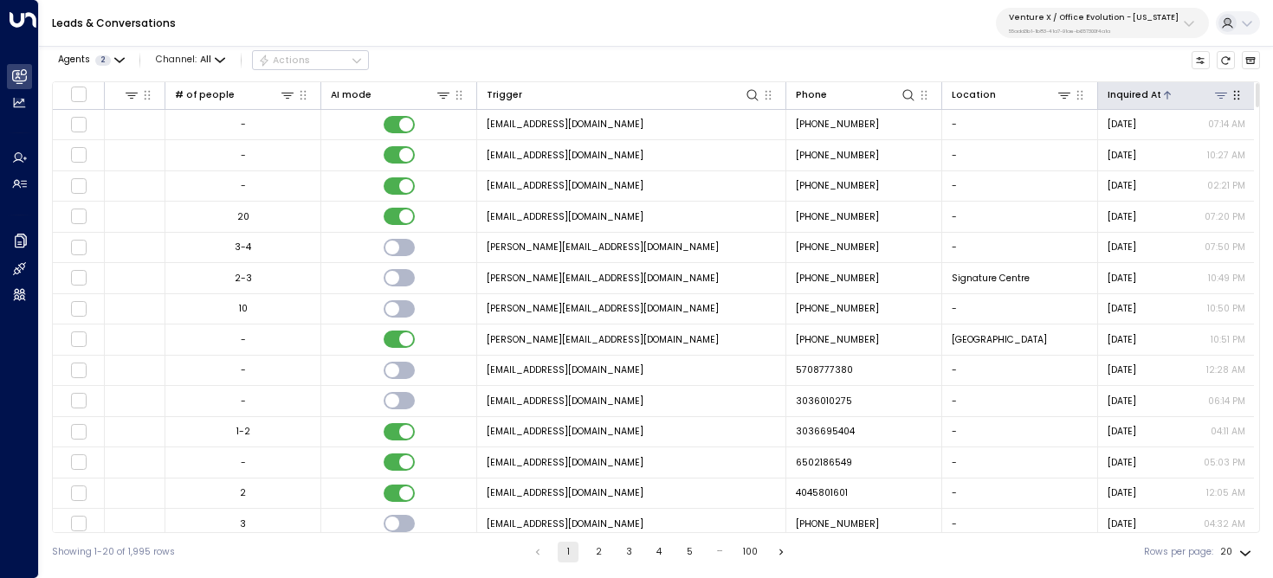
click at [1180, 90] on div at bounding box center [1195, 95] width 68 height 16
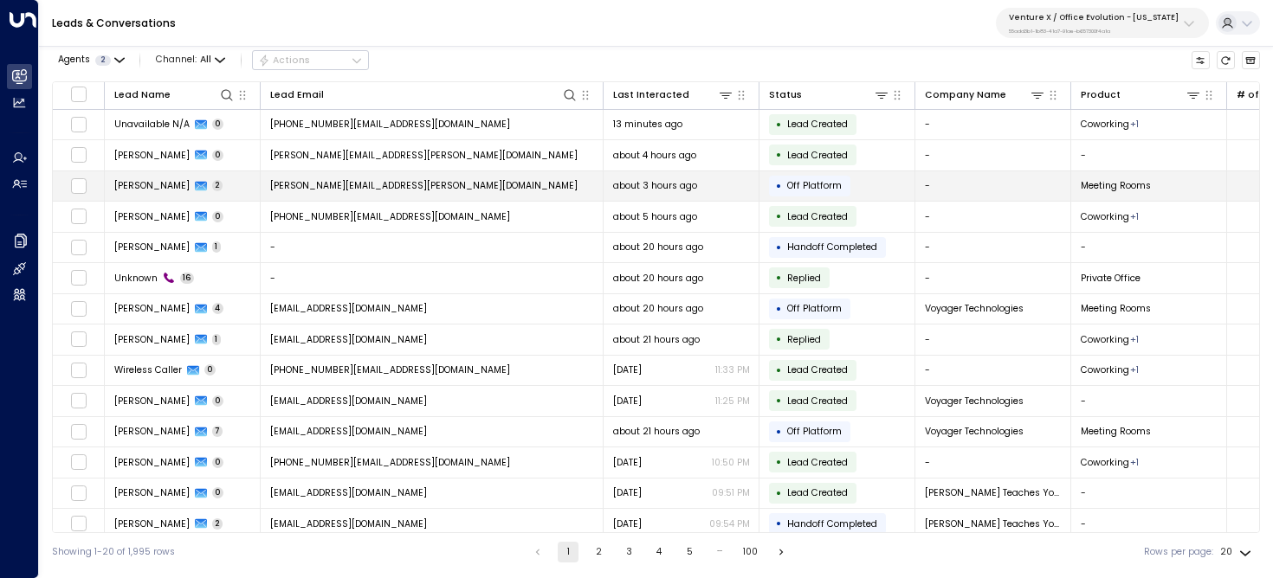
click at [247, 187] on td "Brian Hart 2" at bounding box center [183, 186] width 156 height 30
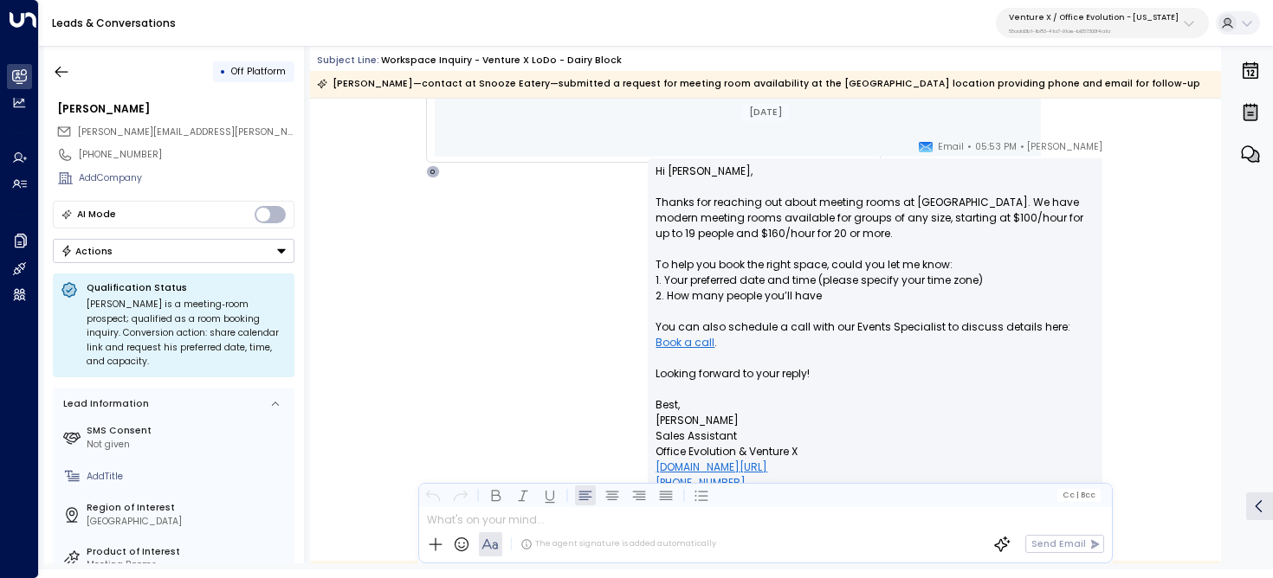
scroll to position [1141, 0]
click at [58, 69] on icon "button" at bounding box center [61, 71] width 17 height 17
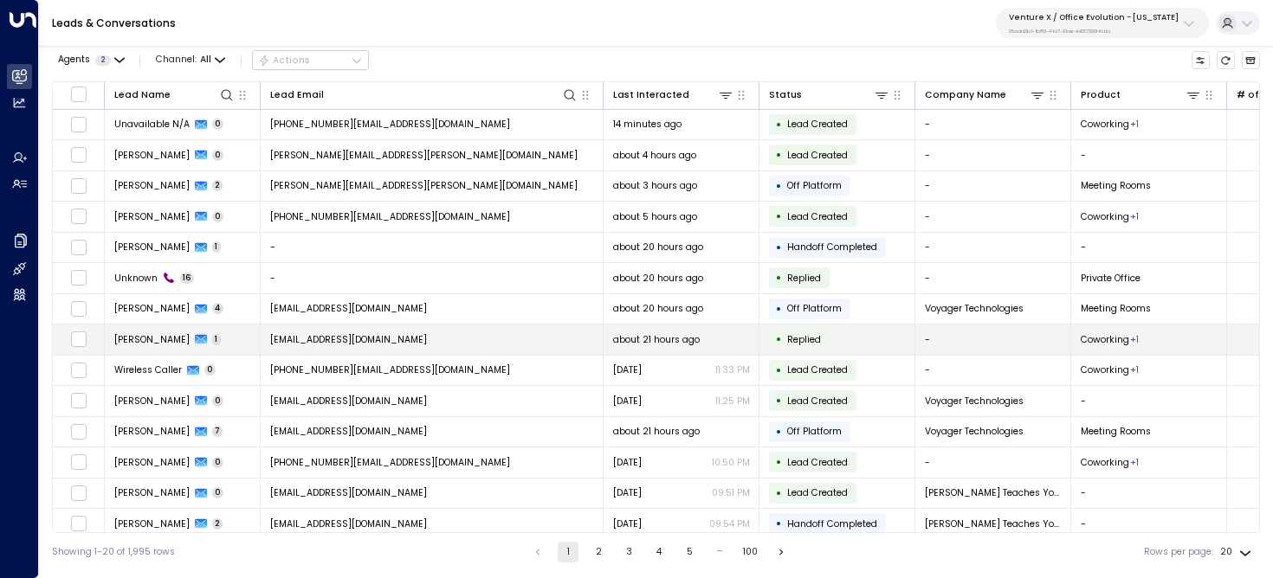
scroll to position [60, 0]
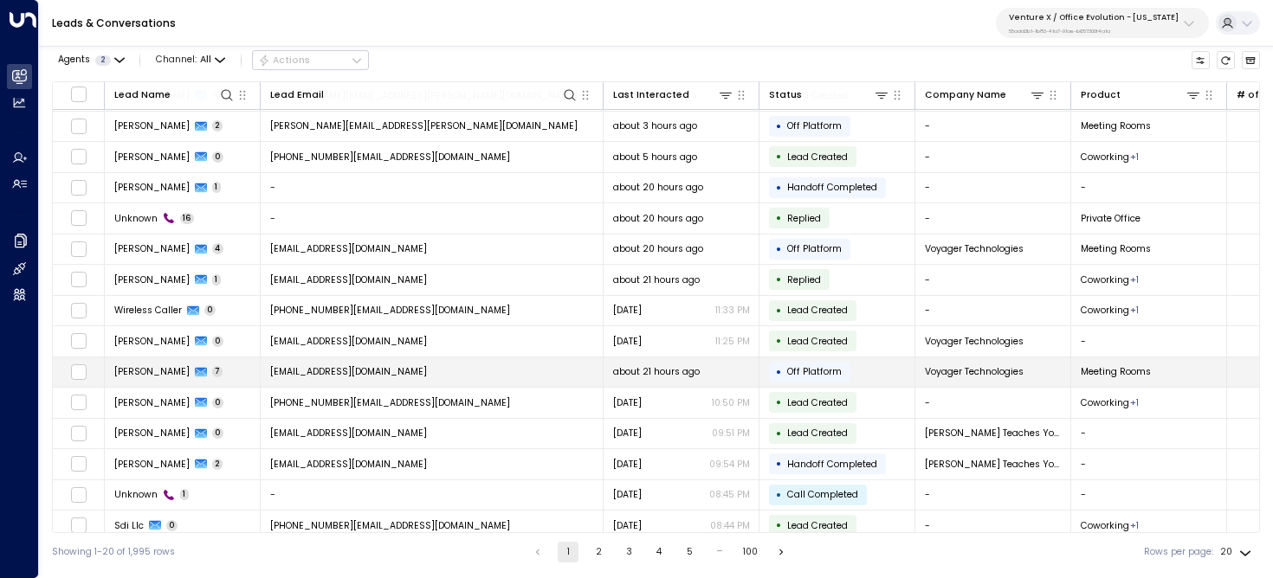
click at [216, 374] on td "Kelsey Lang 7" at bounding box center [183, 373] width 156 height 30
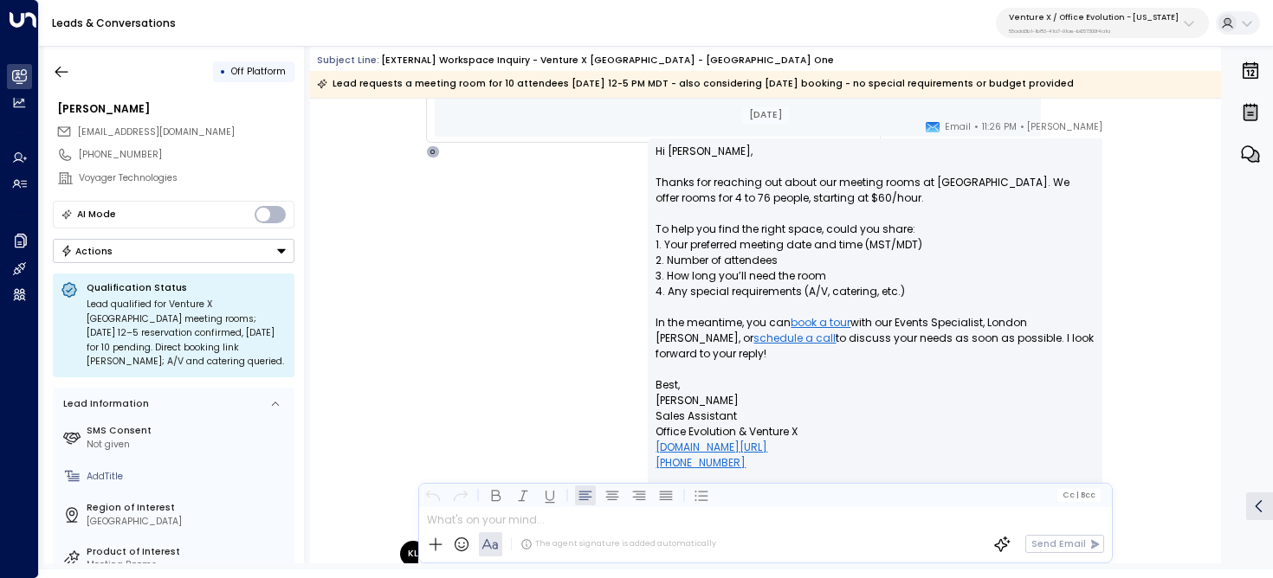
scroll to position [1173, 0]
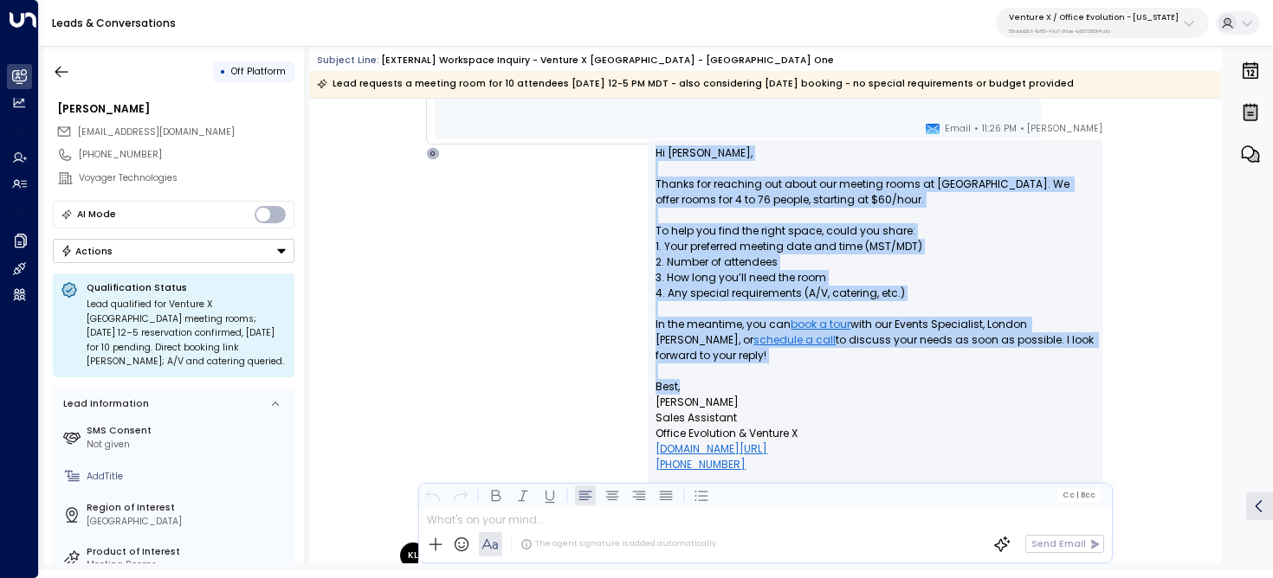
drag, startPoint x: 653, startPoint y: 152, endPoint x: 853, endPoint y: 387, distance: 309.0
click at [853, 387] on div "Hi Kelsey, Thanks for reaching out about our meeting rooms at Venture X Greenwo…" at bounding box center [875, 324] width 455 height 369
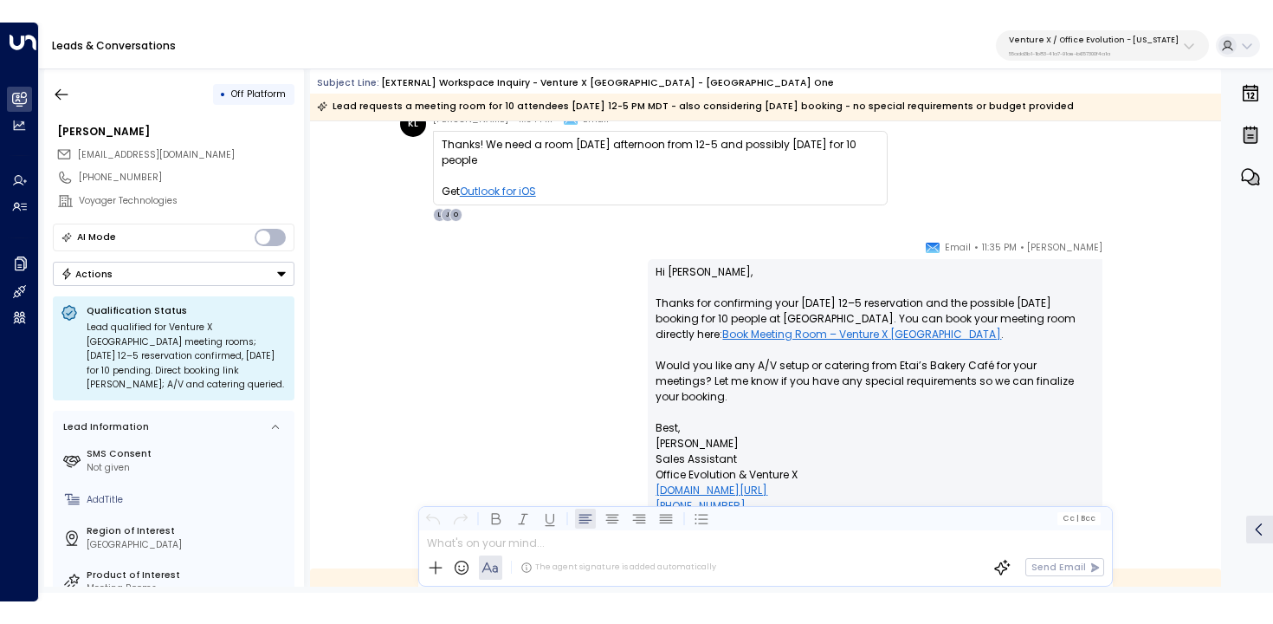
scroll to position [1621, 0]
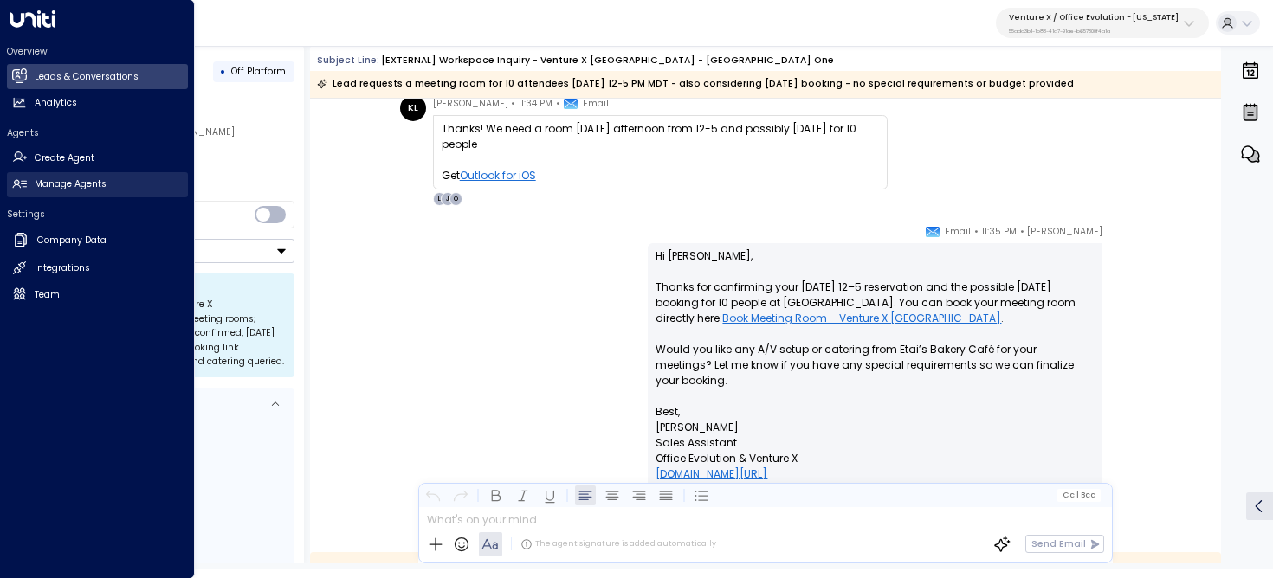
click at [47, 190] on h2 "Manage Agents" at bounding box center [71, 185] width 72 height 14
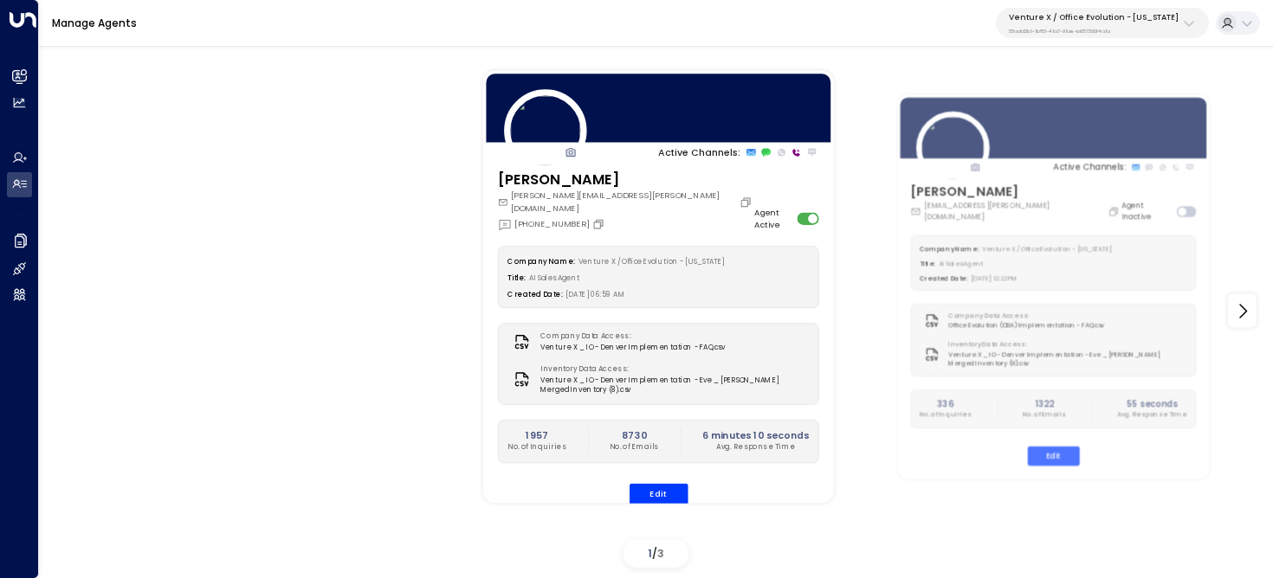
click at [1136, 29] on p "55add3b1-1b83-41a7-91ae-b657300f4a1a" at bounding box center [1094, 31] width 170 height 7
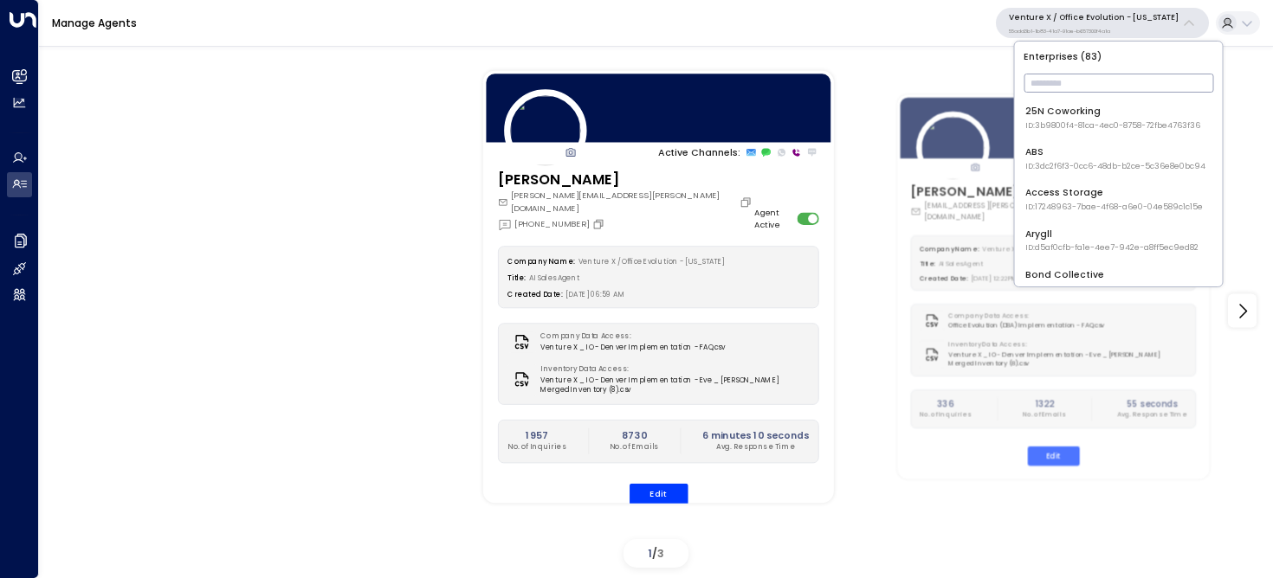
click at [1116, 90] on input "text" at bounding box center [1119, 83] width 190 height 28
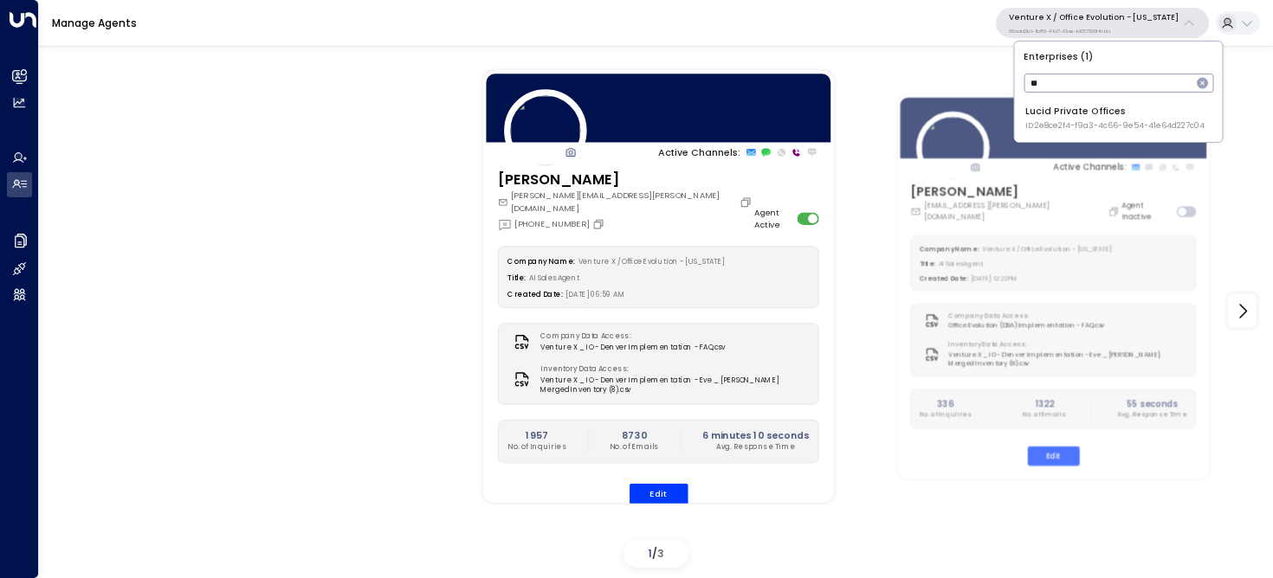
type input "***"
type input "****"
click at [1125, 124] on span "ID: 69e21571-8cb6-479e-9956-a76f3a040520" at bounding box center [1121, 126] width 193 height 12
